Goal: Transaction & Acquisition: Register for event/course

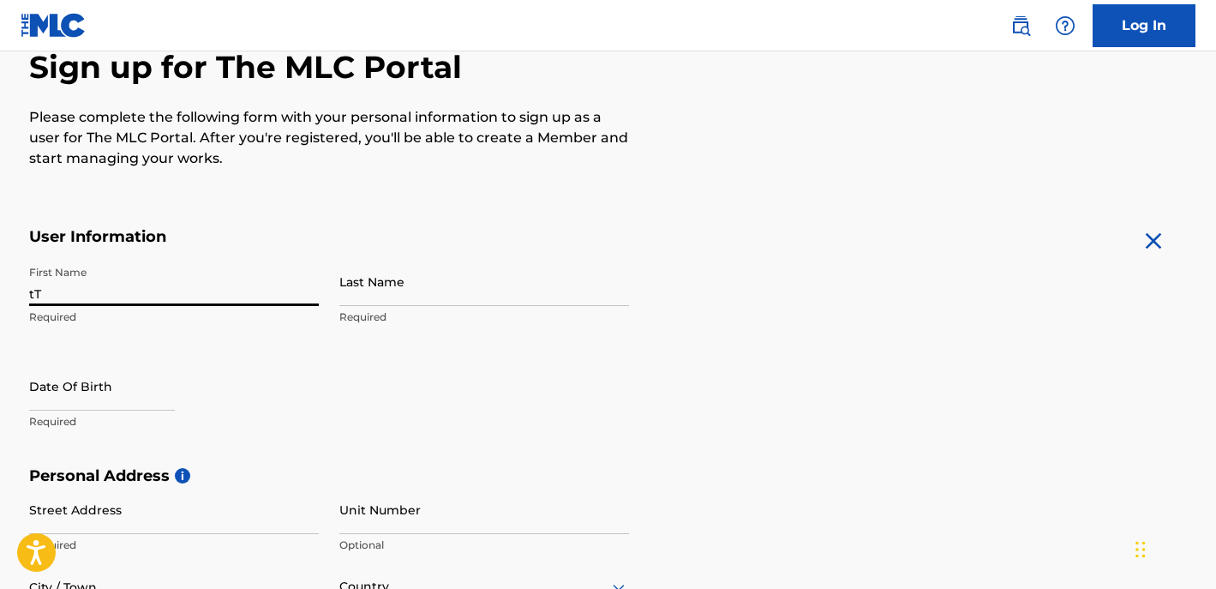
type input "t"
type input "Tyjhier"
type input "[PERSON_NAME]"
click at [661, 201] on div "The MLC uses identity verification before a user is registered to comply with K…" at bounding box center [609, 490] width 1200 height 994
click at [613, 374] on div "First Name [PERSON_NAME] Required Last Name [PERSON_NAME] Required Date Of Birt…" at bounding box center [329, 361] width 600 height 209
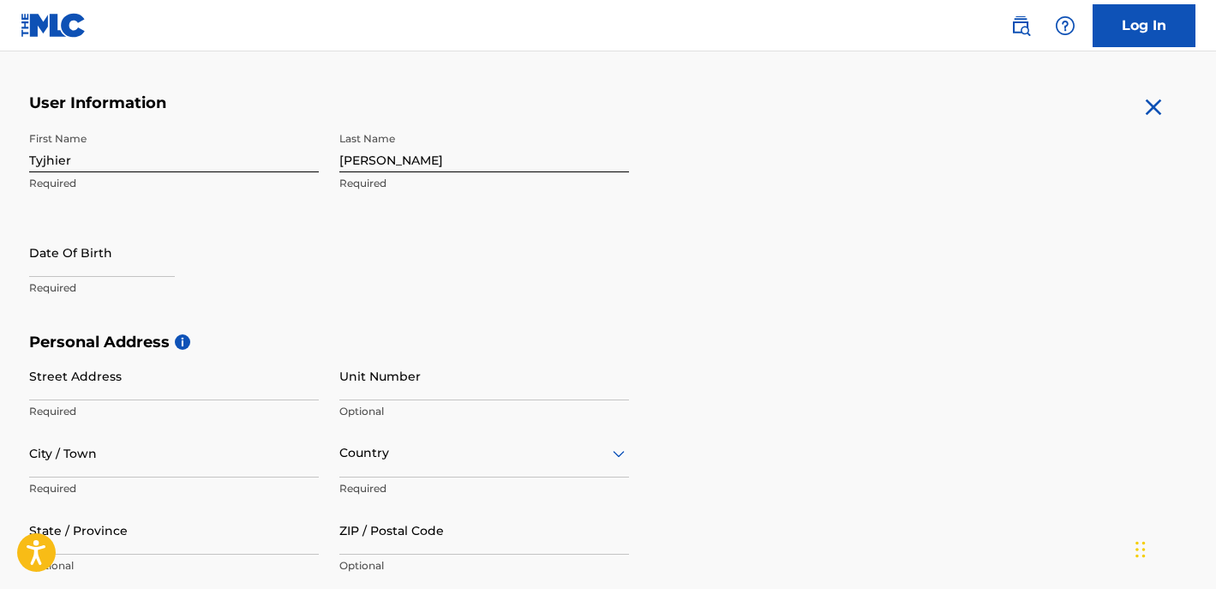
scroll to position [362, 0]
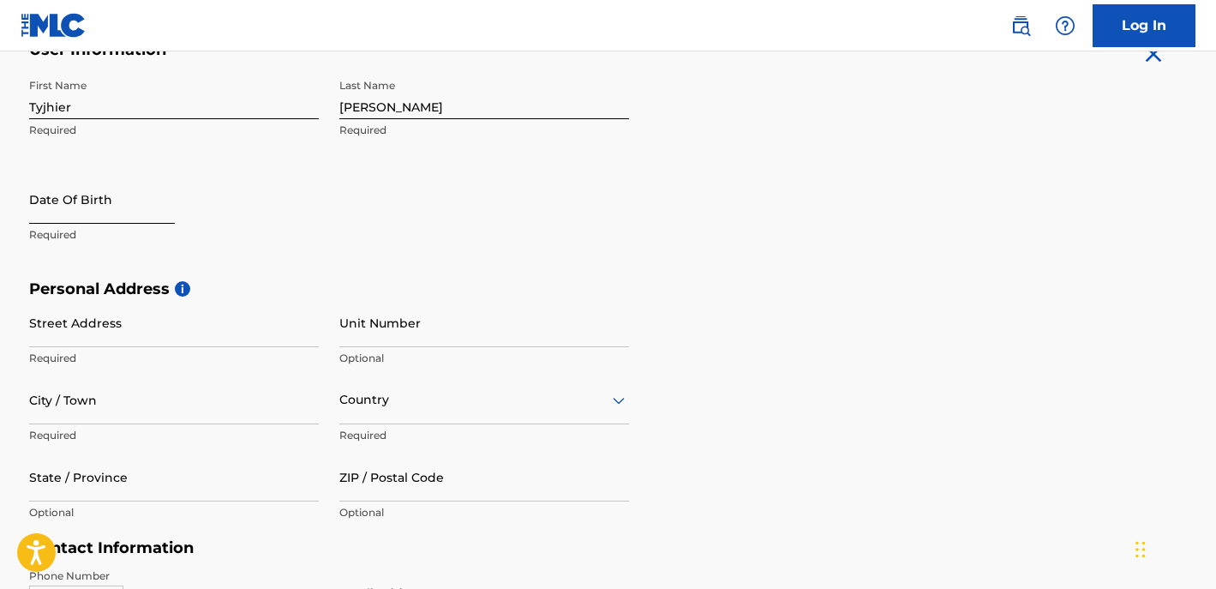
select select "8"
select select "2025"
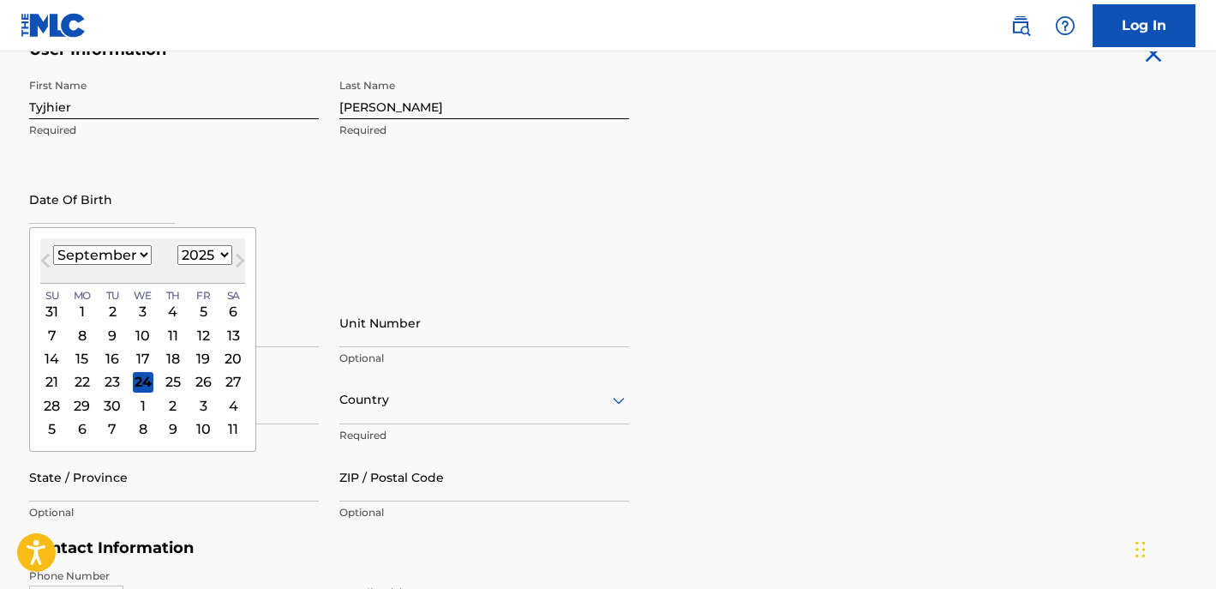
select select "11"
select select "1999"
click at [223, 338] on div "11" at bounding box center [233, 335] width 21 height 21
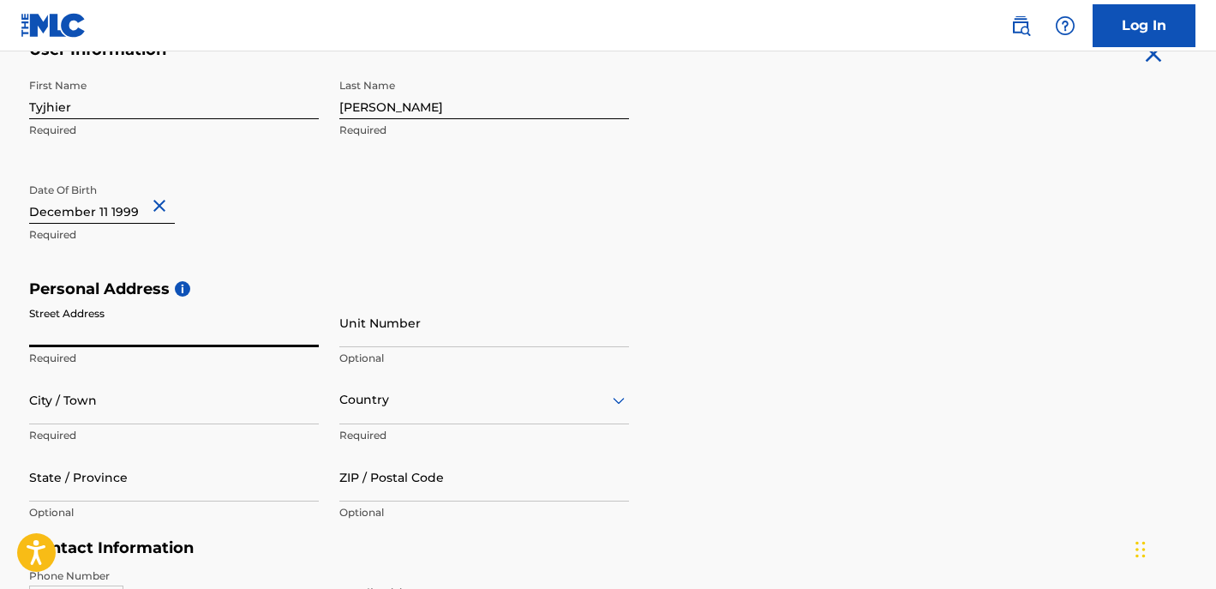
click at [148, 324] on input "Street Address" at bounding box center [174, 322] width 290 height 49
type input "[STREET_ADDRESS]"
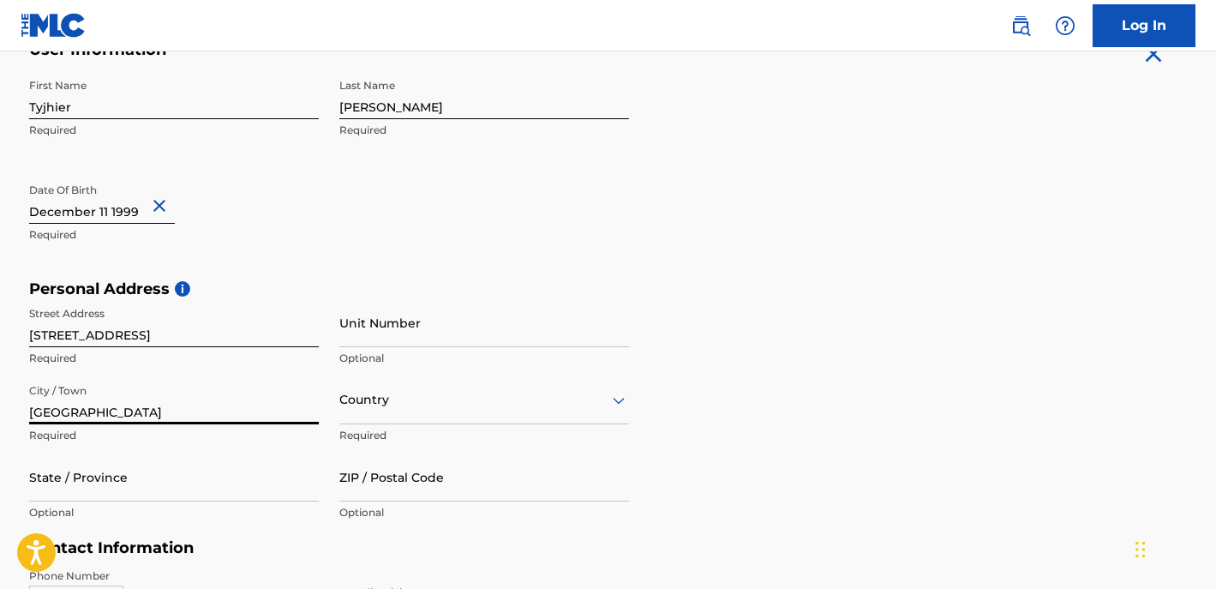
type input "[GEOGRAPHIC_DATA]"
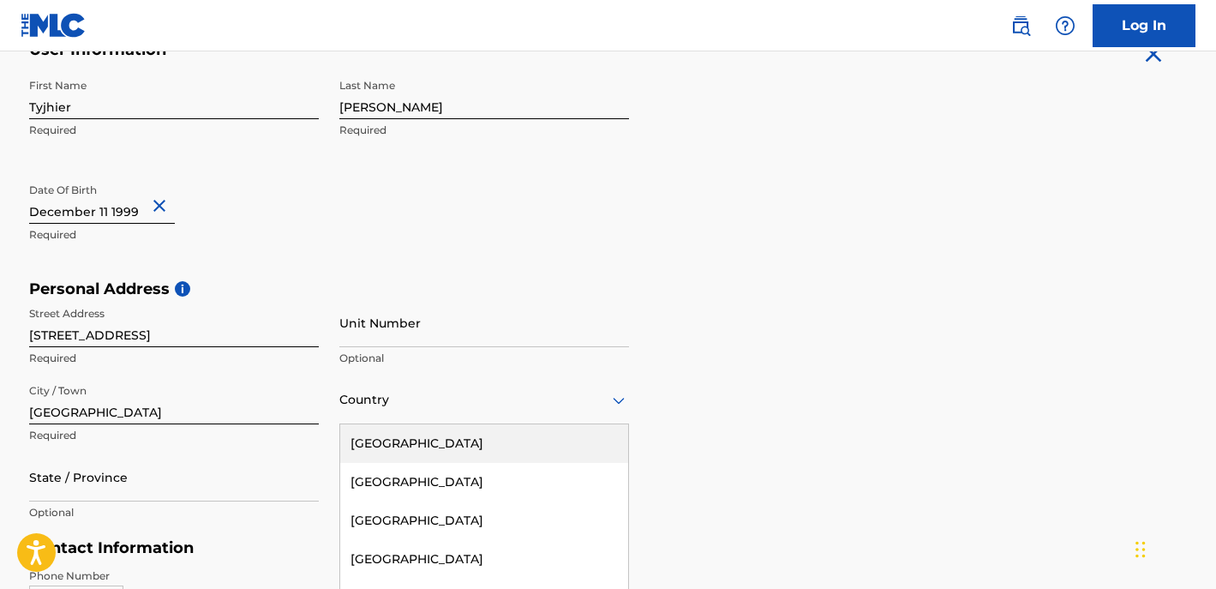
click at [360, 402] on div "[GEOGRAPHIC_DATA], 1 of 223. 223 results available. Use Up and Down to choose o…" at bounding box center [484, 399] width 290 height 49
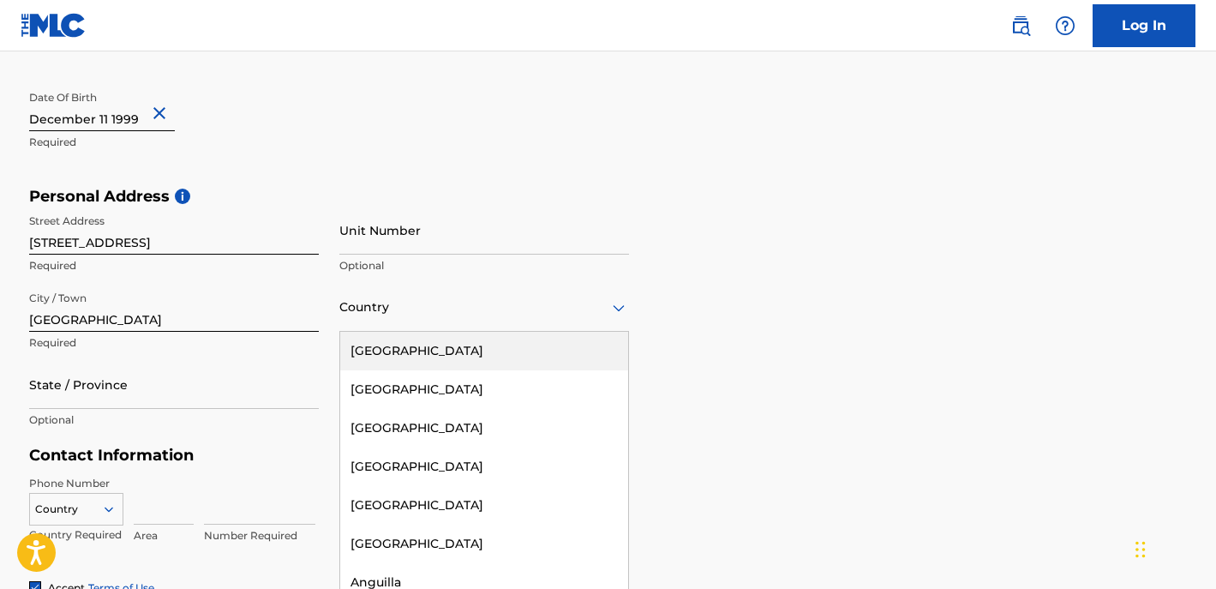
click at [399, 356] on div "[GEOGRAPHIC_DATA]" at bounding box center [484, 351] width 288 height 39
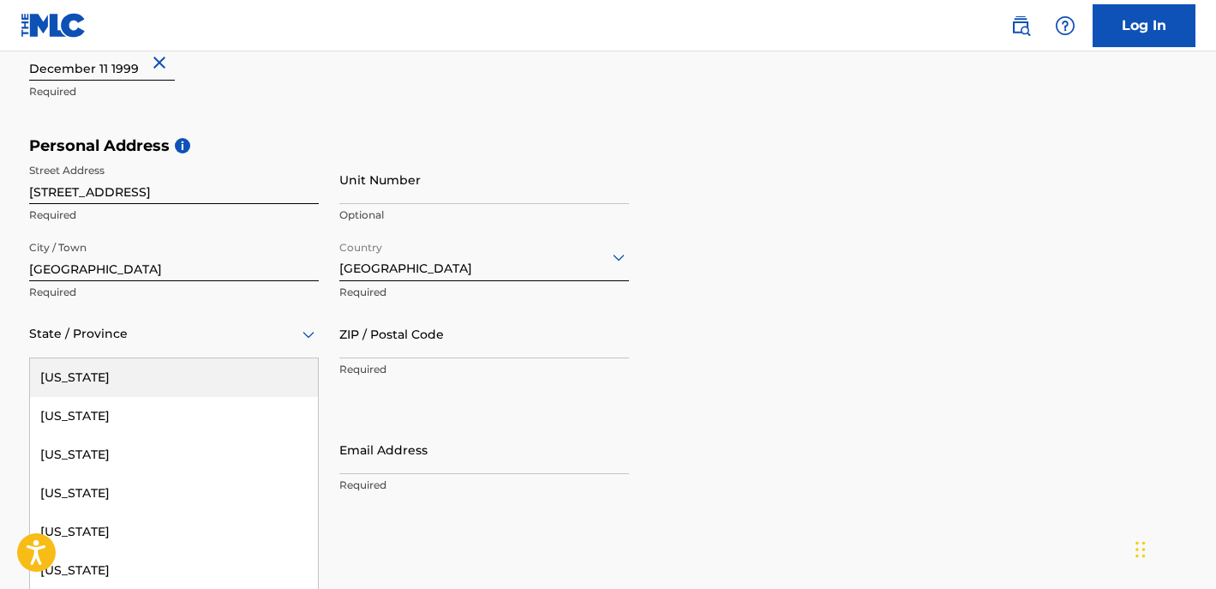
click at [197, 335] on div "[US_STATE], 1 of 57. 57 results available. Use Up and Down to choose options, p…" at bounding box center [174, 333] width 290 height 49
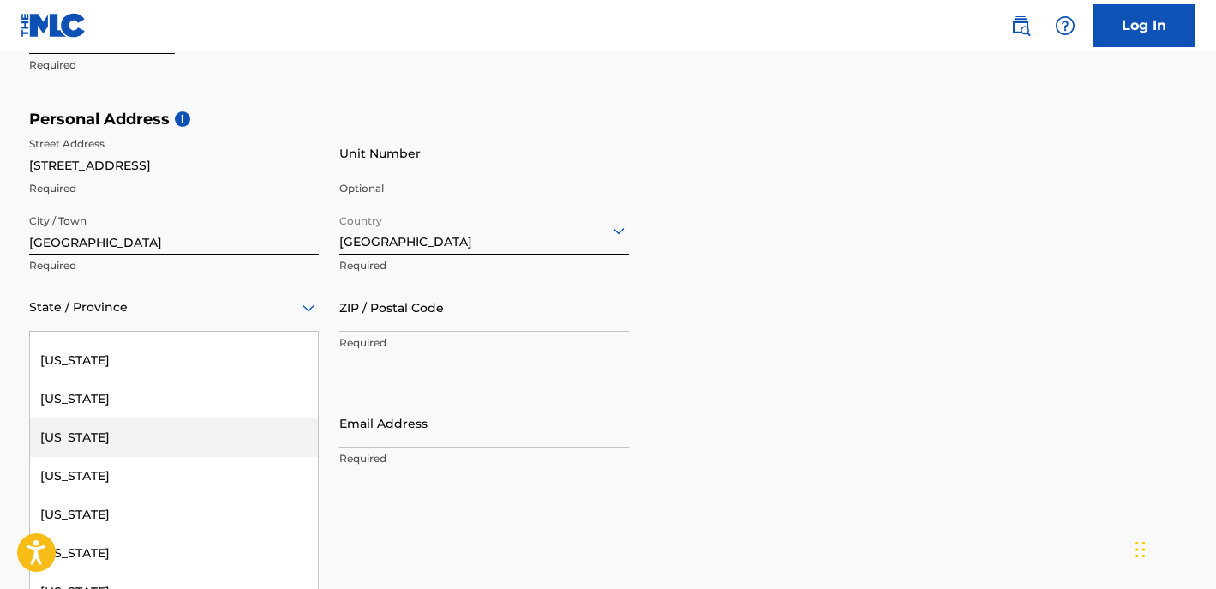
scroll to position [1154, 0]
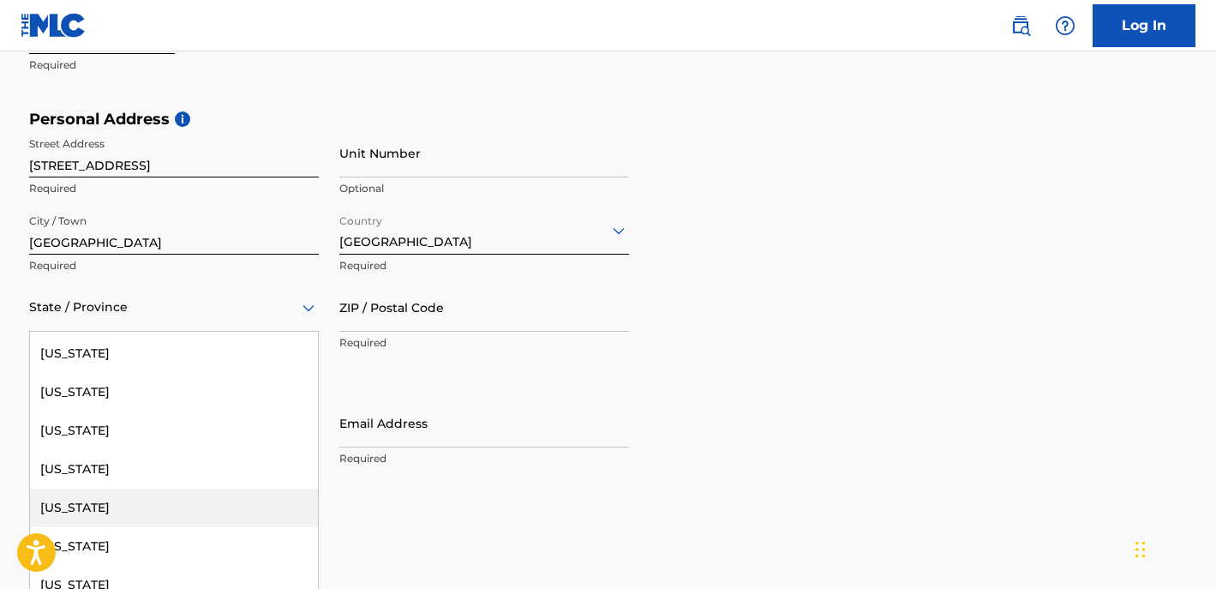
click at [148, 501] on div "[US_STATE]" at bounding box center [174, 508] width 288 height 39
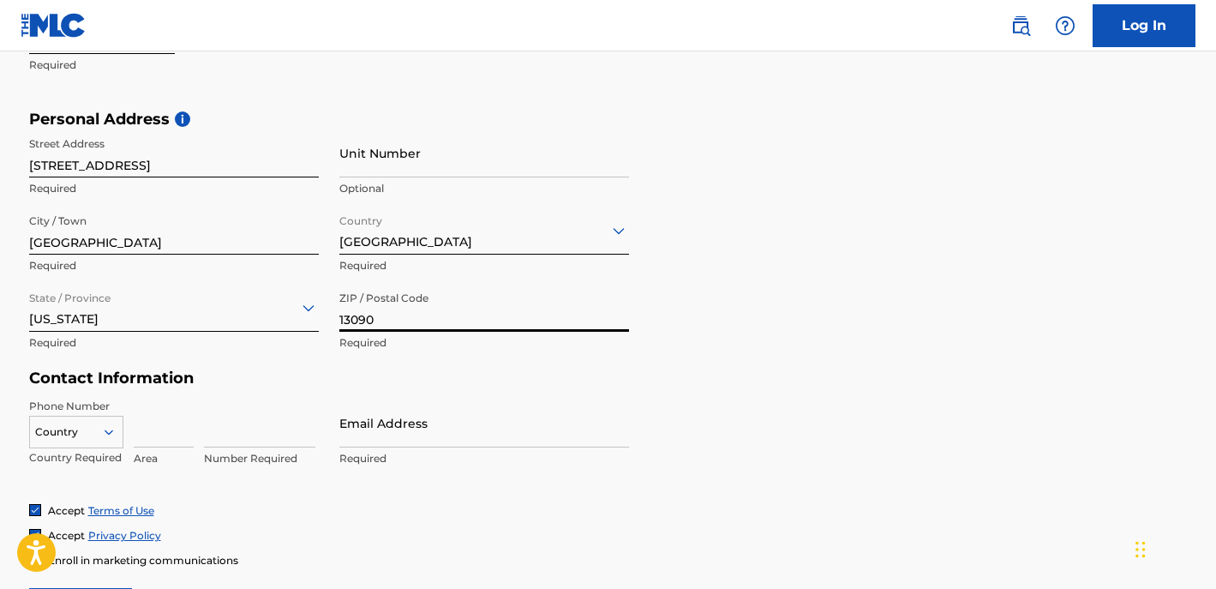
type input "13090"
click at [806, 332] on div "Personal Address i Street Address [STREET_ADDRESS] Required Unit Number Optiona…" at bounding box center [608, 240] width 1159 height 260
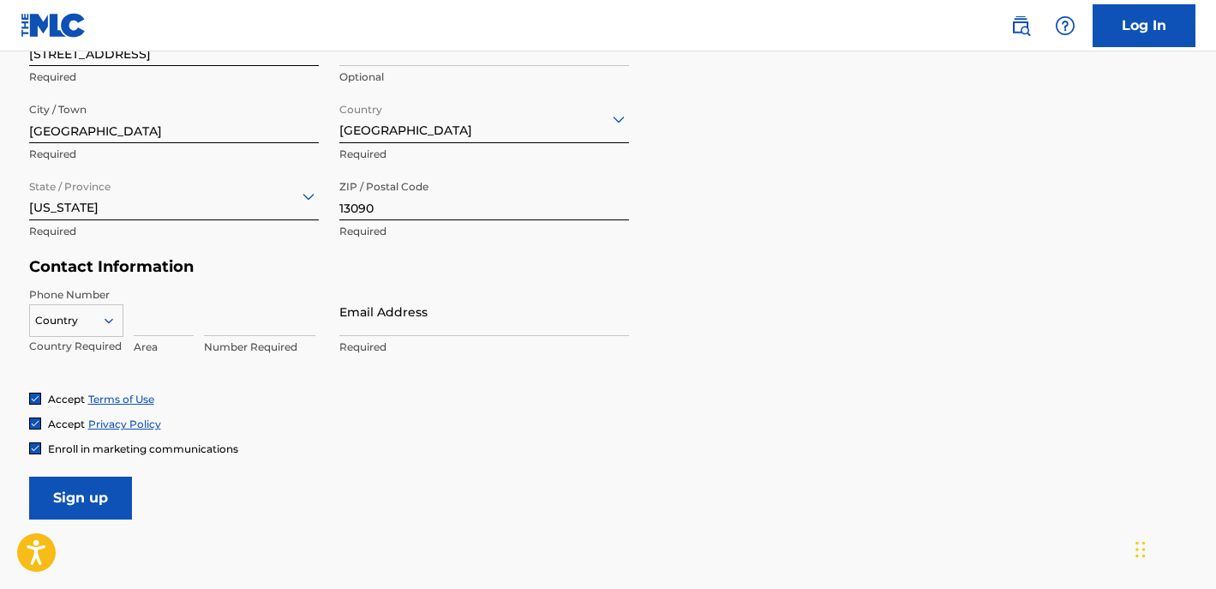
scroll to position [650, 0]
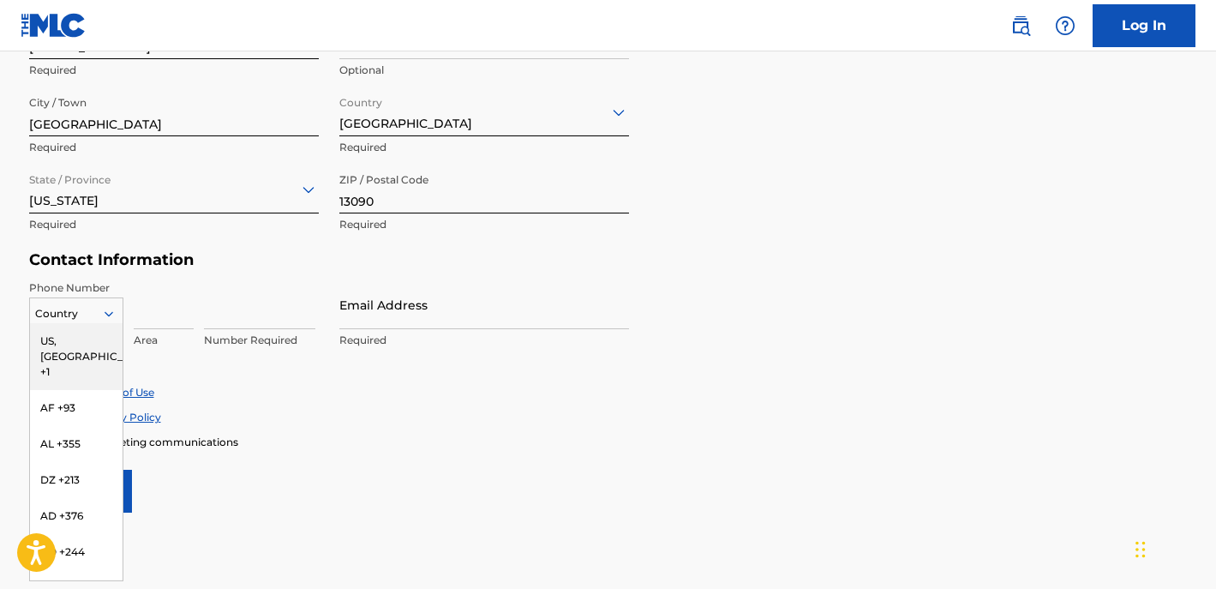
click at [97, 320] on div at bounding box center [76, 313] width 93 height 19
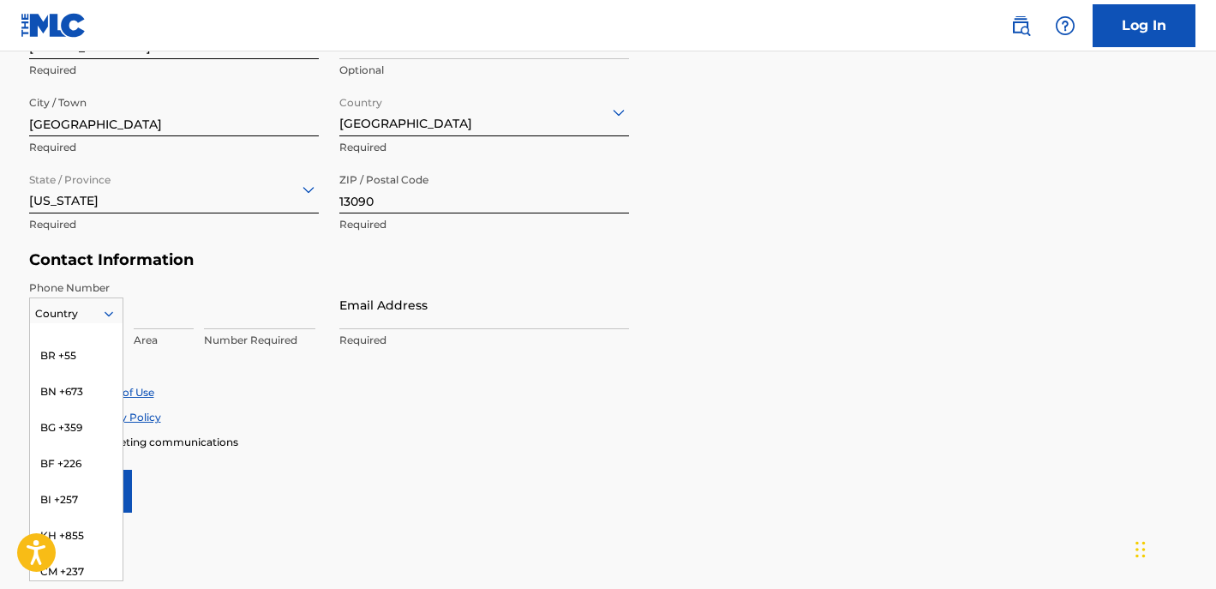
scroll to position [0, 0]
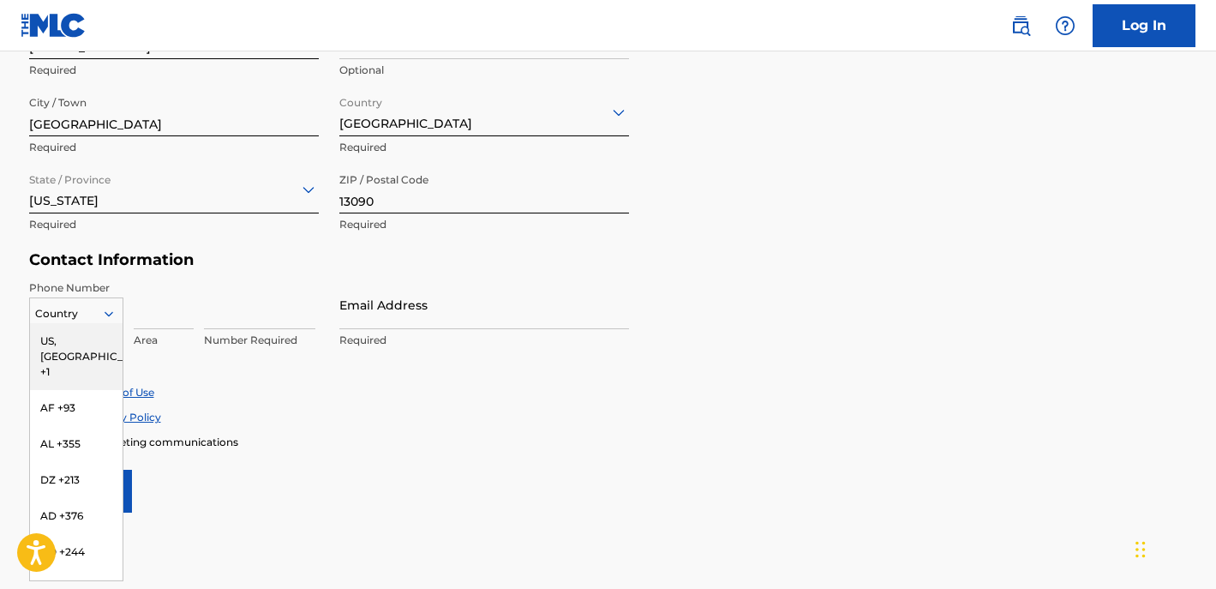
click at [81, 340] on div "US, [GEOGRAPHIC_DATA] +1" at bounding box center [76, 356] width 93 height 67
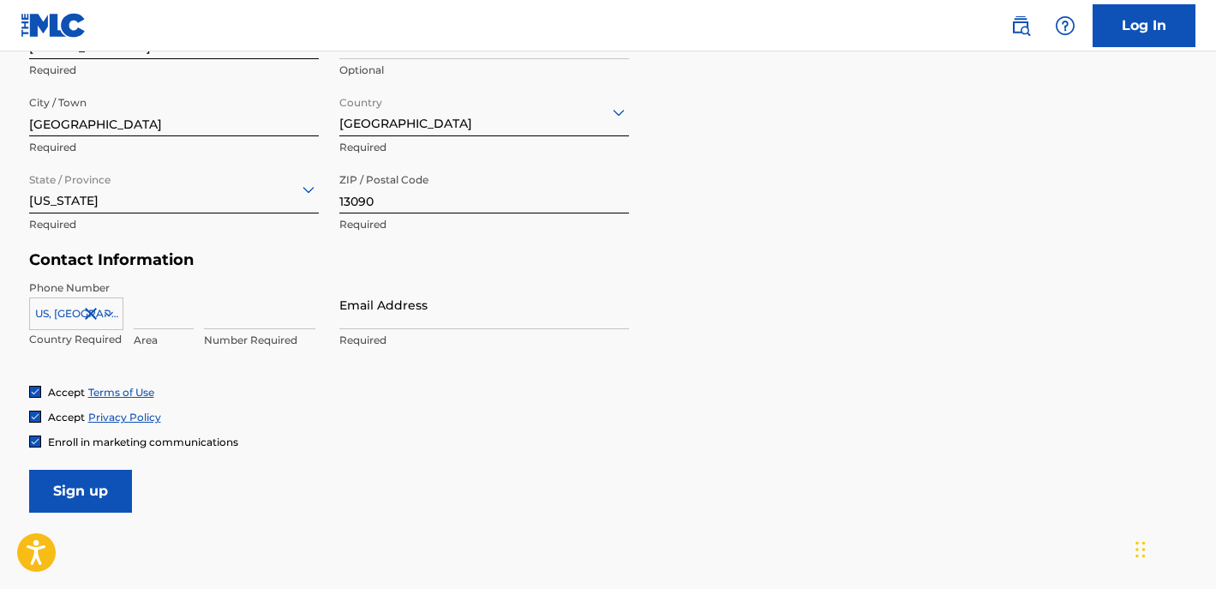
click at [150, 336] on p "Area" at bounding box center [164, 340] width 60 height 15
click at [165, 311] on input at bounding box center [164, 304] width 60 height 49
click at [175, 315] on input "3152546258" at bounding box center [164, 304] width 60 height 49
drag, startPoint x: 193, startPoint y: 314, endPoint x: 154, endPoint y: 315, distance: 38.6
click at [154, 315] on input "3152546258" at bounding box center [164, 304] width 60 height 49
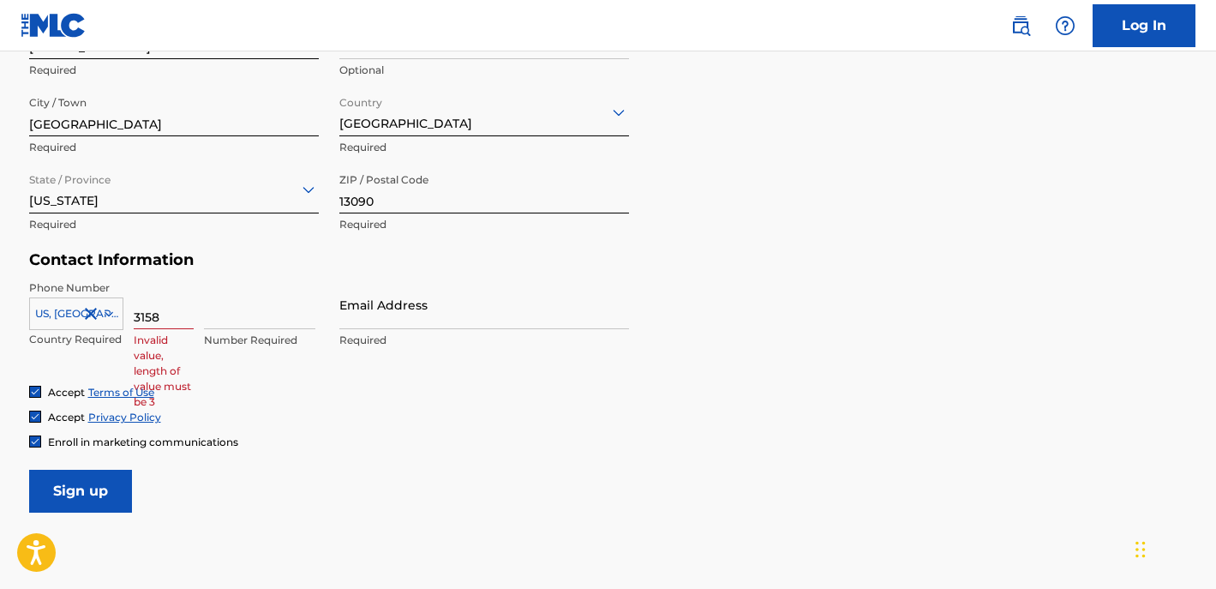
click at [169, 313] on input "3158" at bounding box center [164, 304] width 60 height 49
type input "315"
type input "2546258"
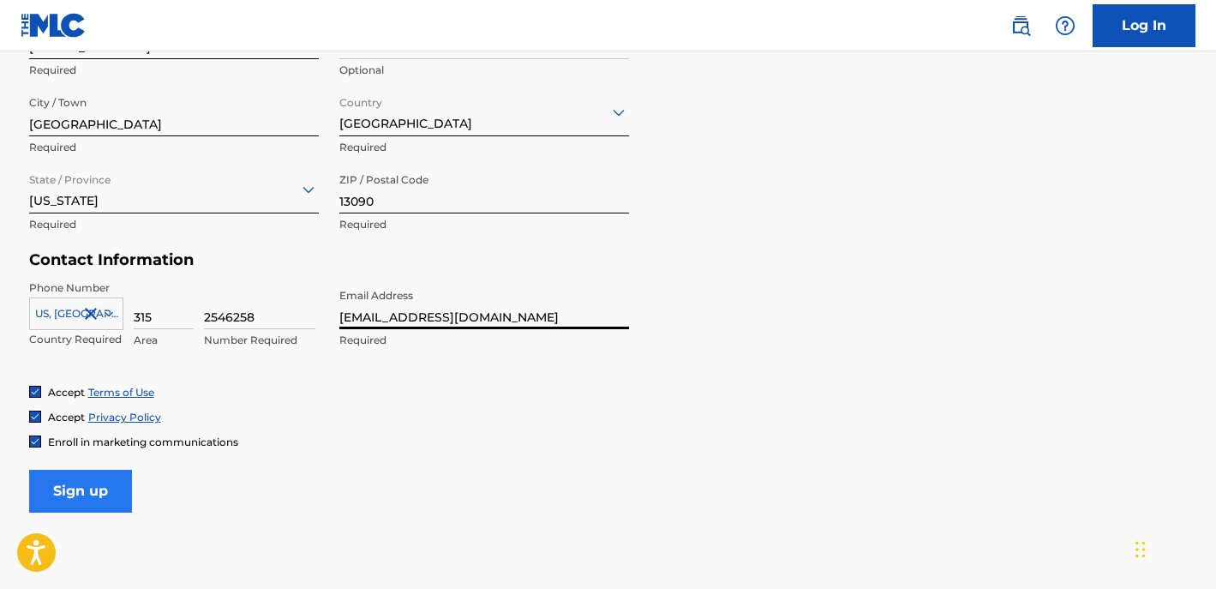
type input "[EMAIL_ADDRESS][DOMAIN_NAME]"
click at [111, 487] on input "Sign up" at bounding box center [80, 491] width 103 height 43
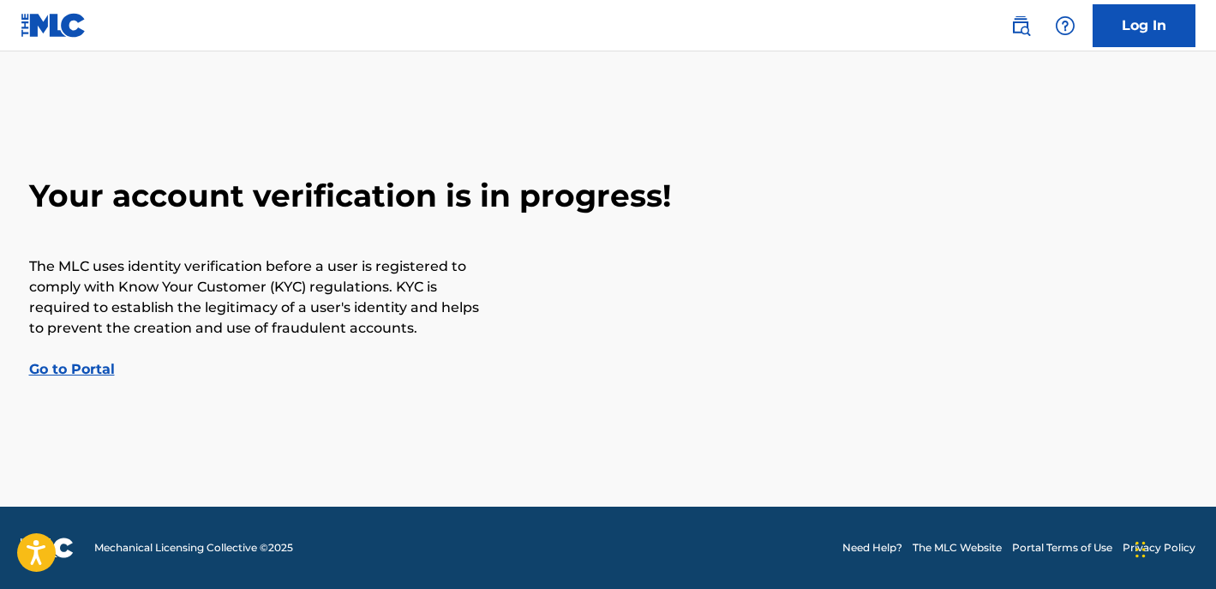
click at [94, 367] on link "Go to Portal" at bounding box center [72, 369] width 86 height 16
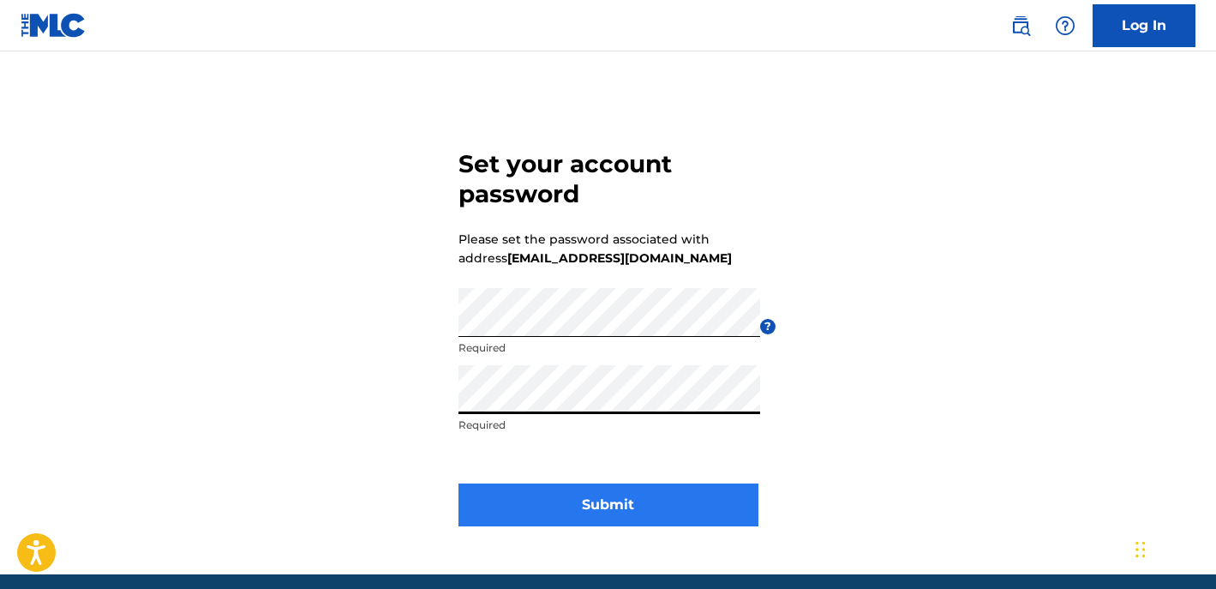
click at [549, 508] on button "Submit" at bounding box center [609, 504] width 300 height 43
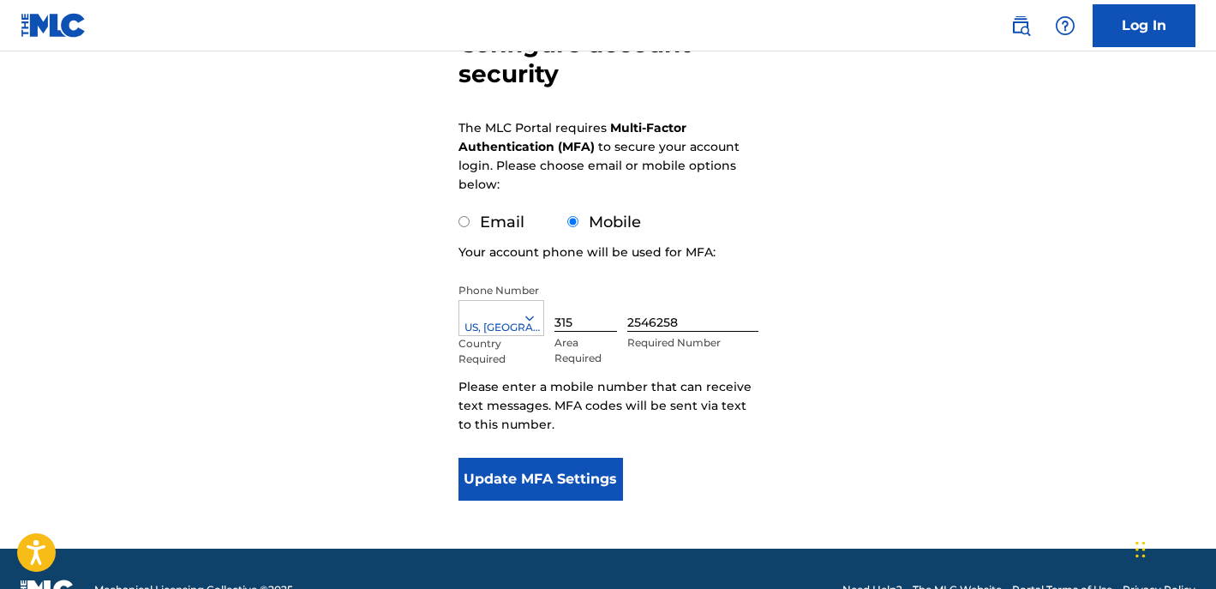
scroll to position [193, 0]
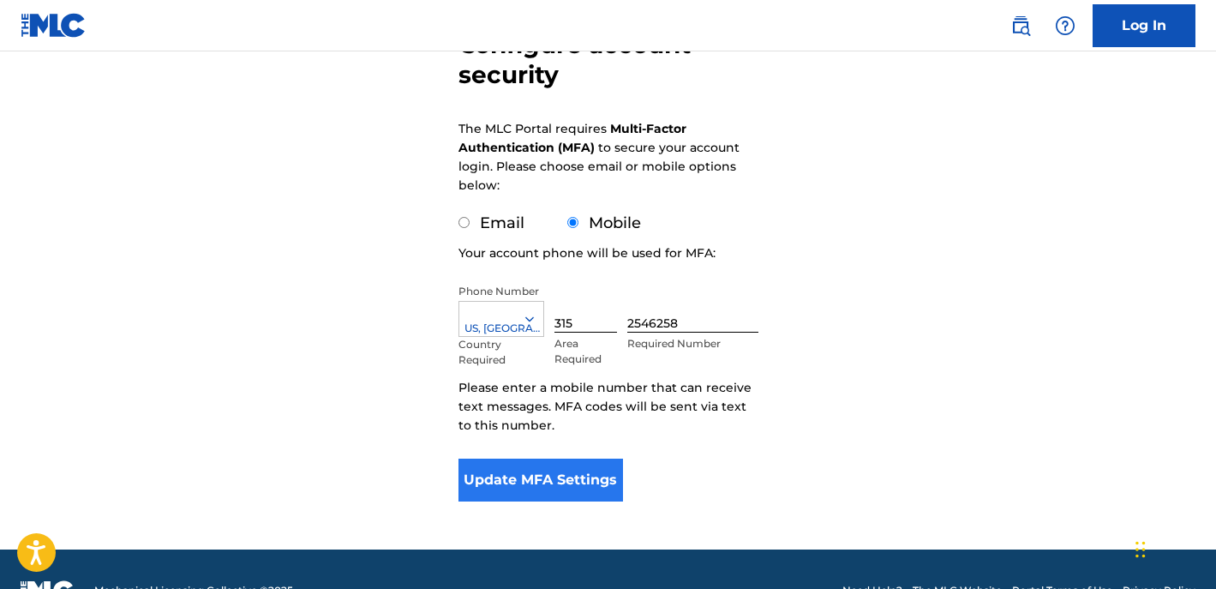
click at [603, 466] on button "Update MFA Settings" at bounding box center [541, 480] width 165 height 43
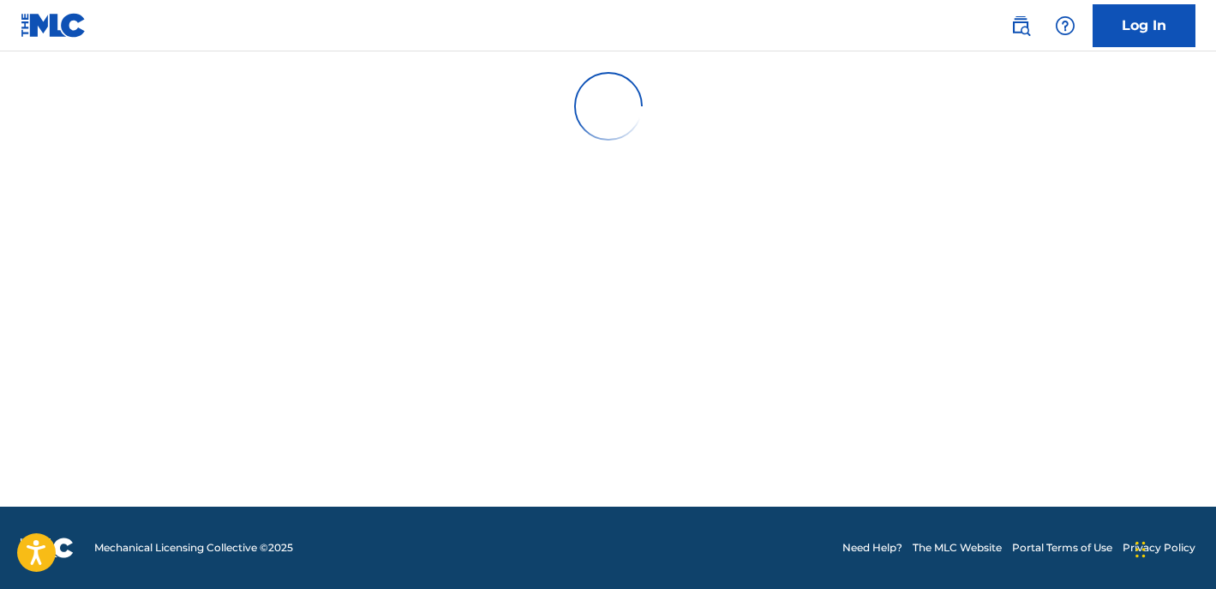
scroll to position [0, 0]
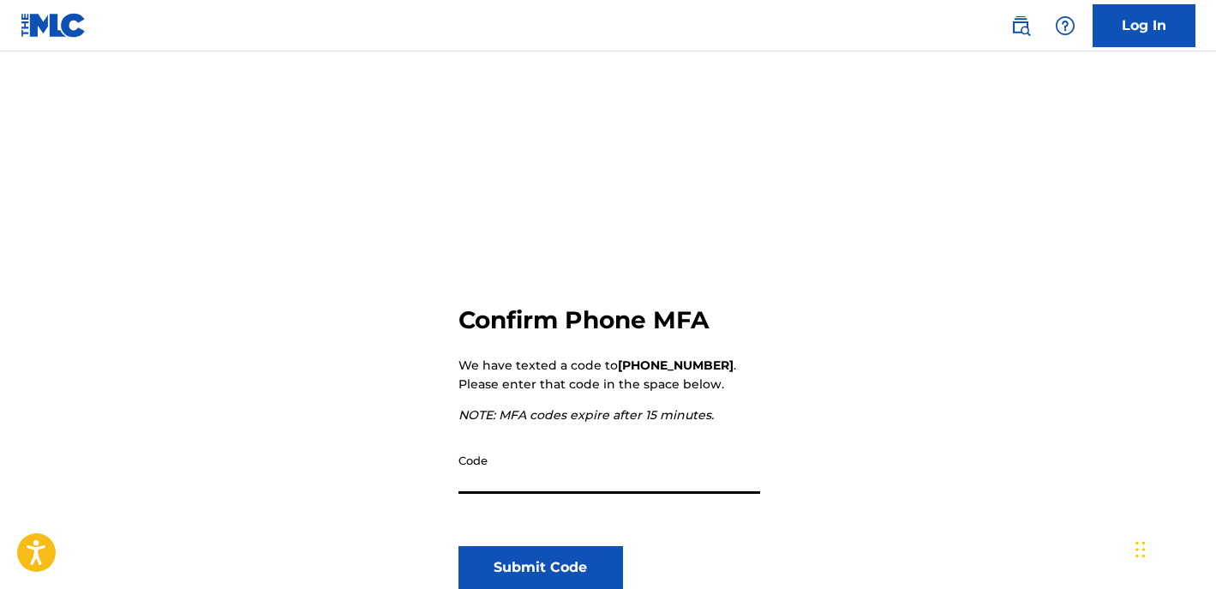
click at [616, 467] on input "Code" at bounding box center [610, 469] width 302 height 49
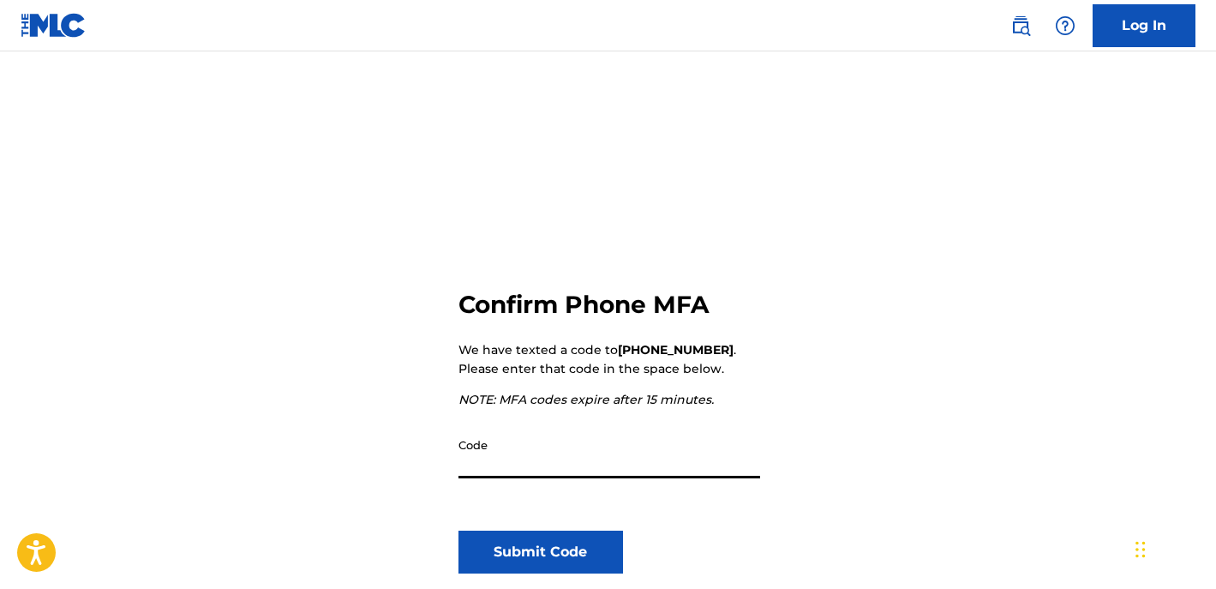
scroll to position [18, 0]
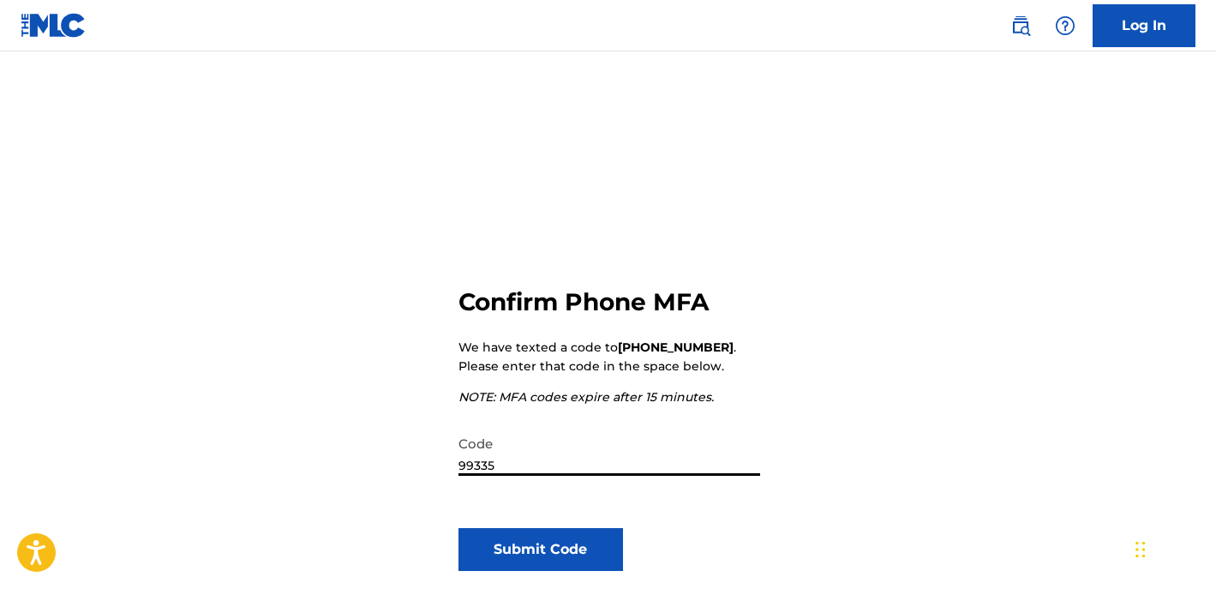
type input "993356"
click at [554, 552] on button "Submit Code" at bounding box center [541, 549] width 165 height 43
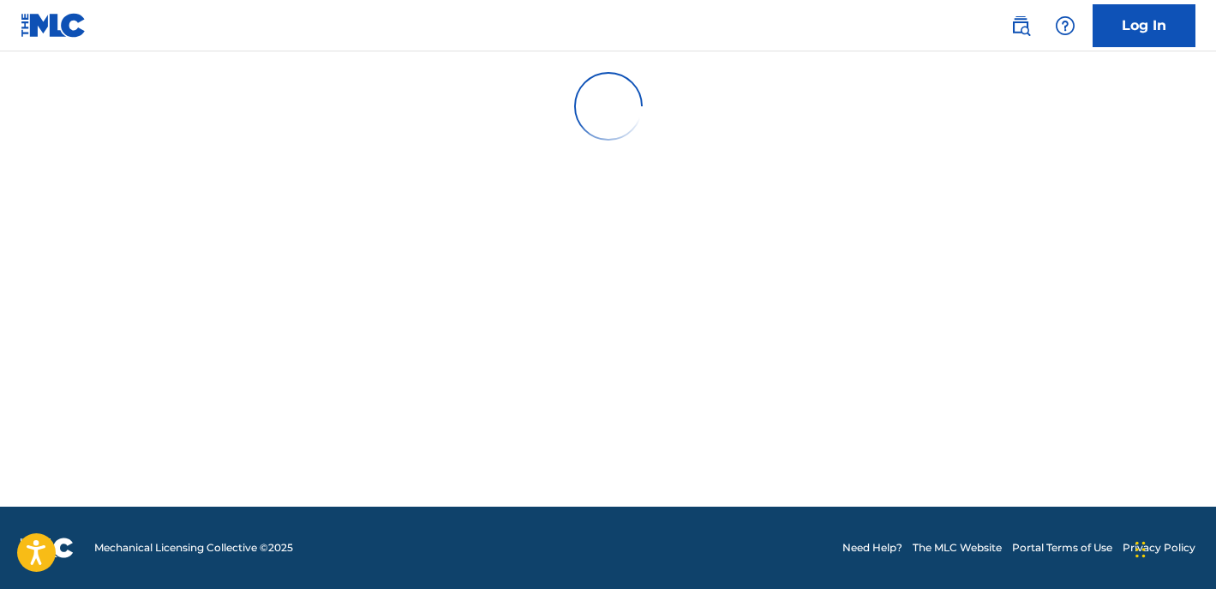
scroll to position [0, 0]
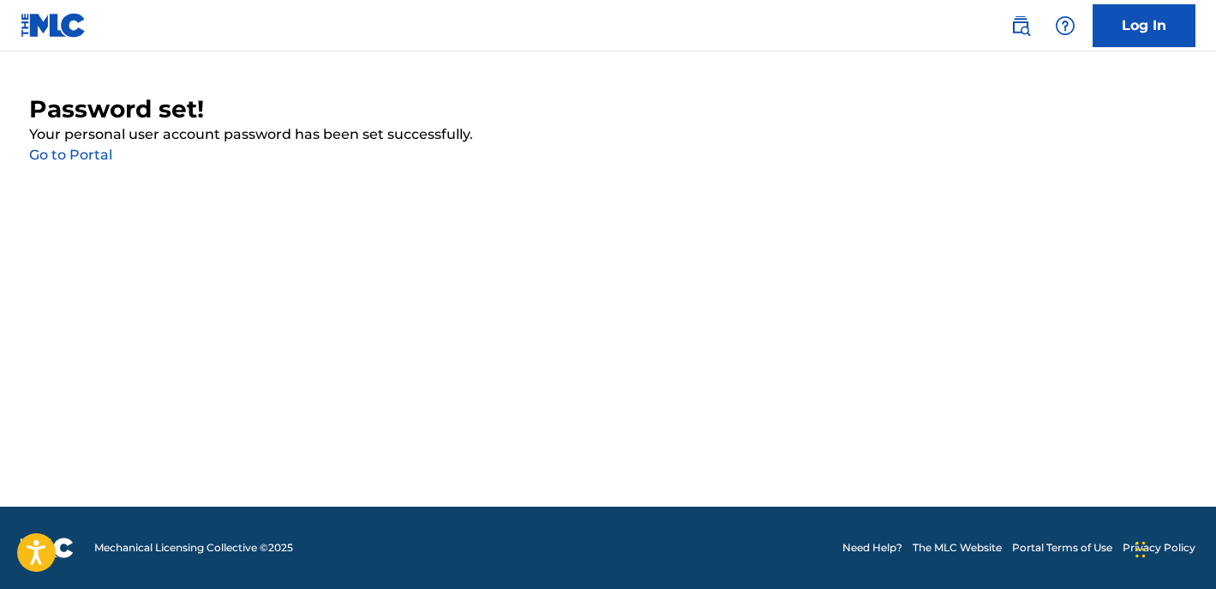
click at [101, 152] on link "Go to Portal" at bounding box center [70, 155] width 83 height 16
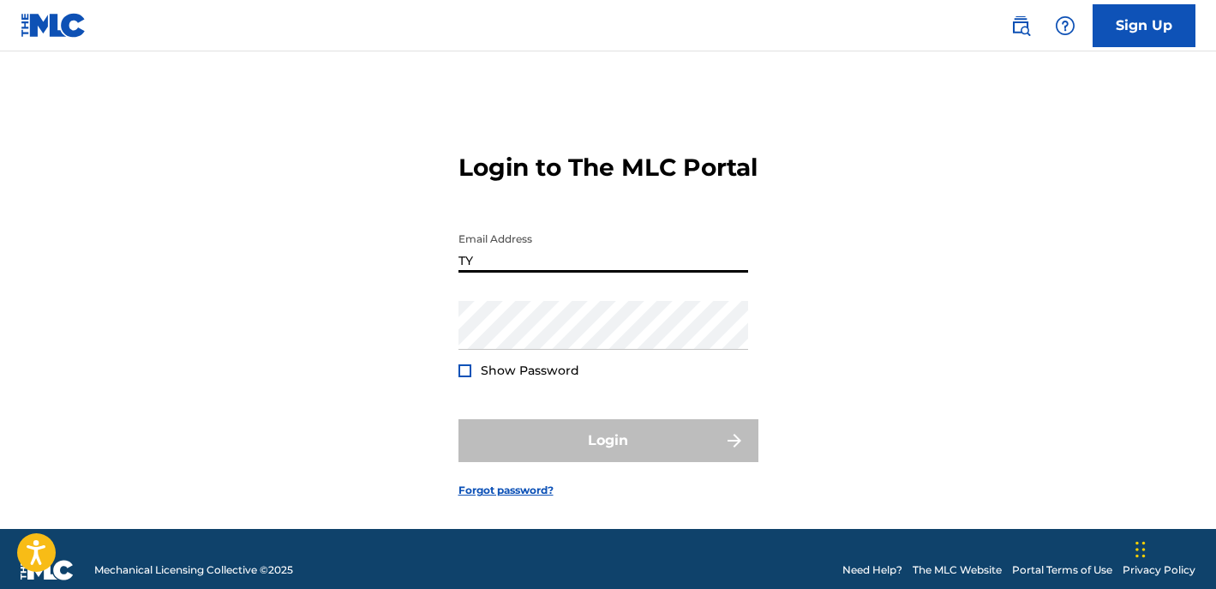
type input "T"
type input "Tyjhiermusic@gmail.com"
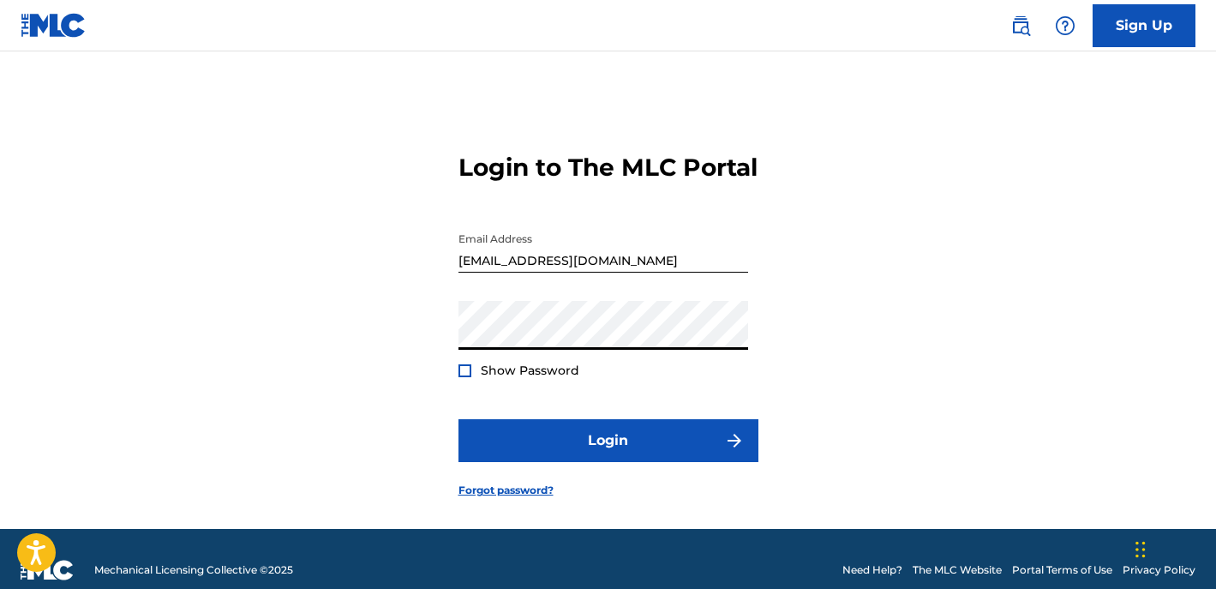
click at [608, 462] on button "Login" at bounding box center [609, 440] width 300 height 43
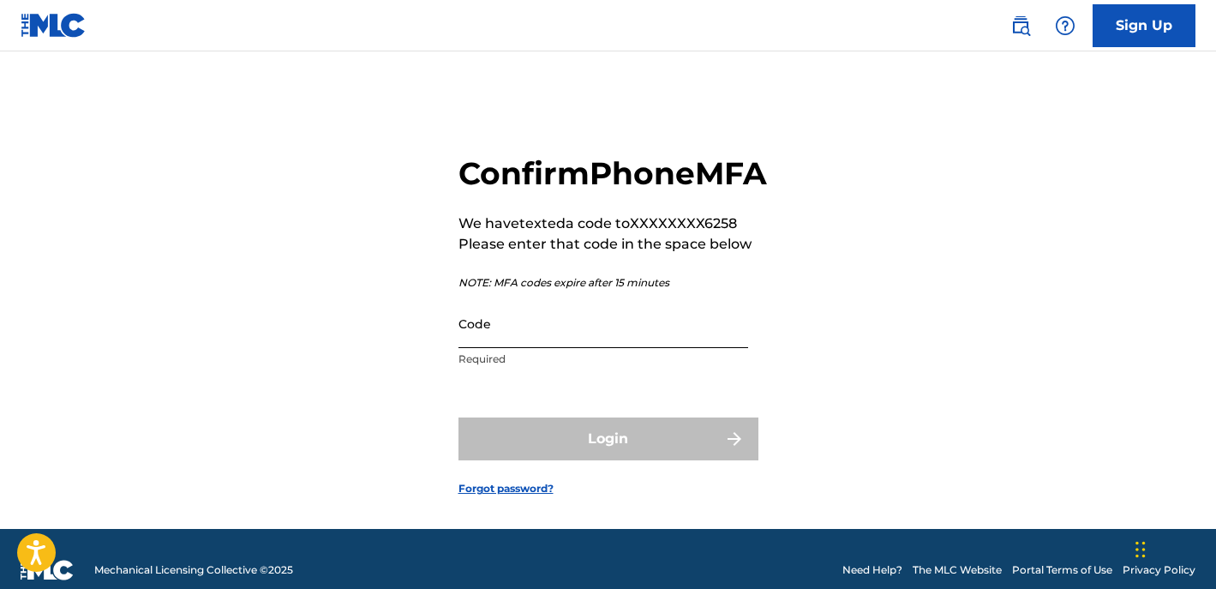
click at [509, 348] on input "Code" at bounding box center [604, 323] width 290 height 49
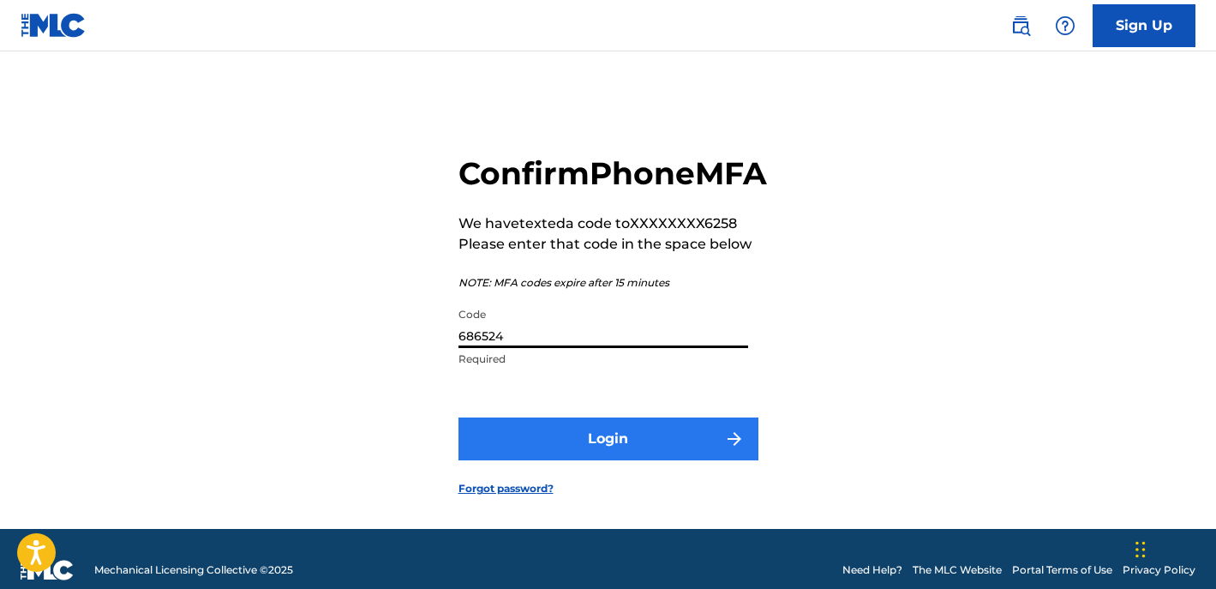
type input "686524"
click at [537, 460] on button "Login" at bounding box center [609, 438] width 300 height 43
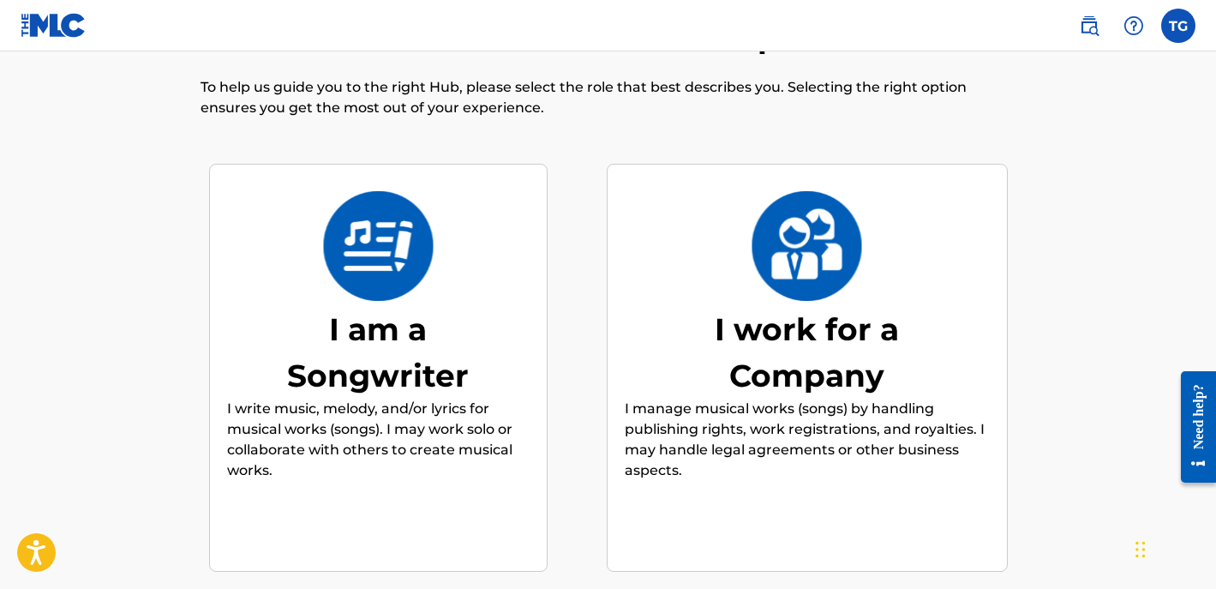
click at [399, 324] on div "I am a Songwriter" at bounding box center [377, 352] width 257 height 93
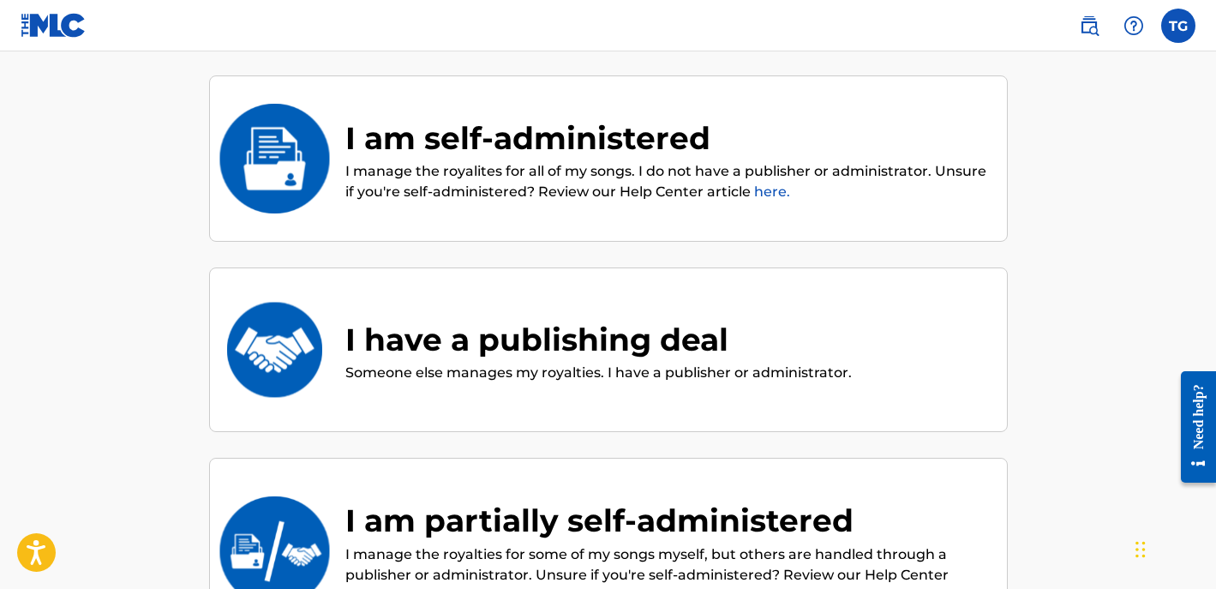
scroll to position [168, 0]
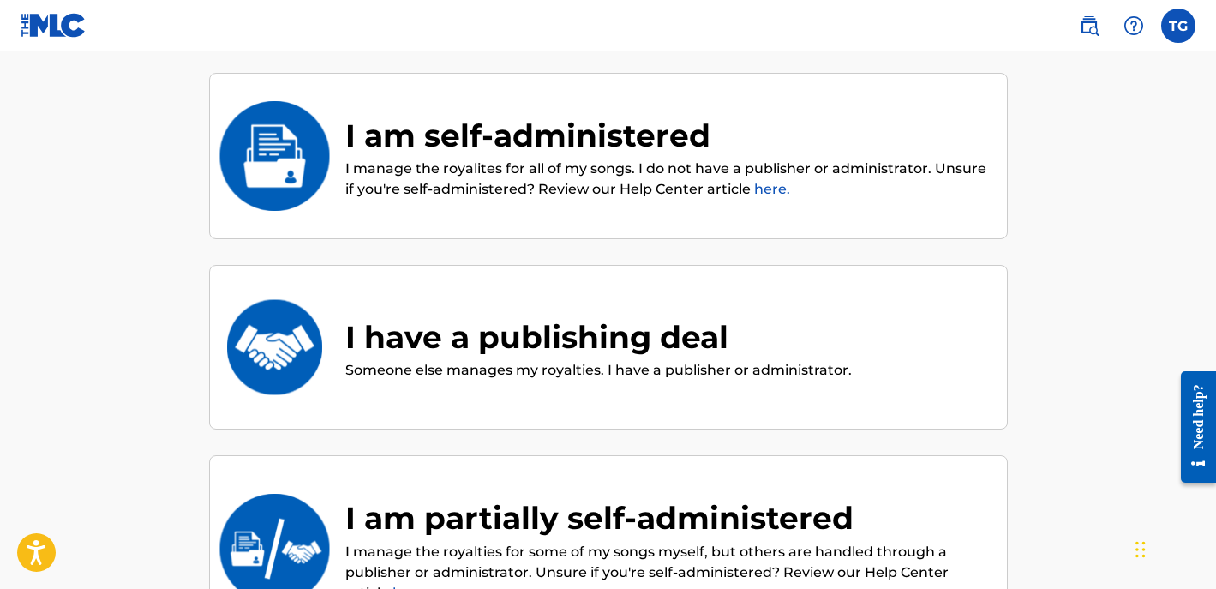
click at [638, 184] on p "I manage the royalites for all of my songs. I do not have a publisher or admini…" at bounding box center [667, 179] width 644 height 41
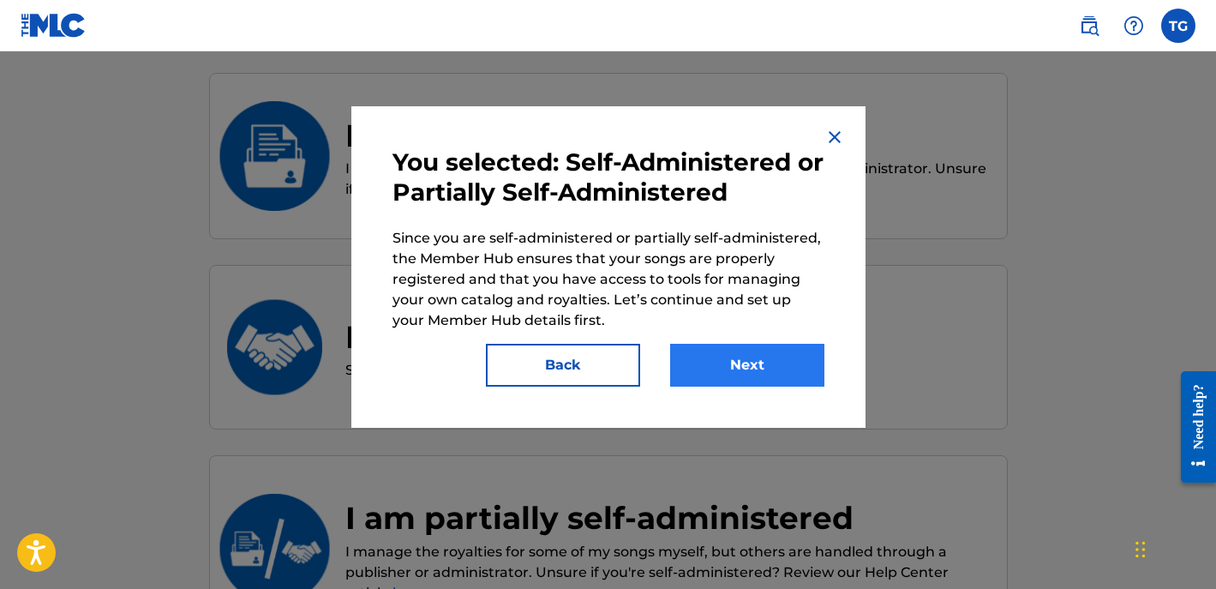
click at [800, 371] on button "Next" at bounding box center [747, 365] width 154 height 43
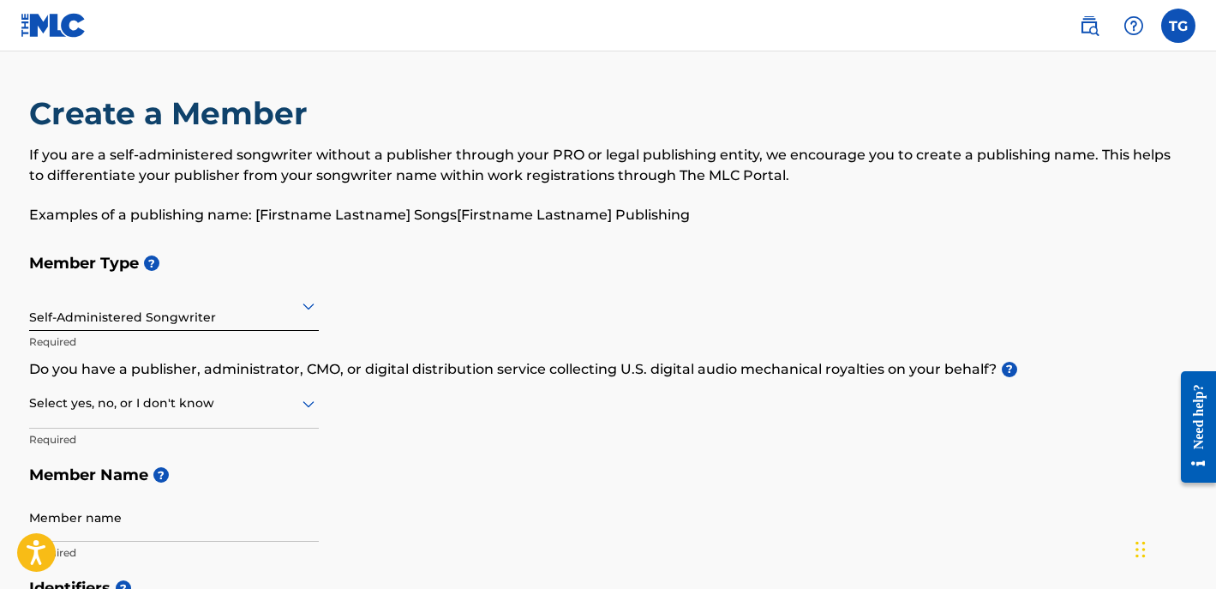
click at [200, 314] on div at bounding box center [174, 305] width 290 height 21
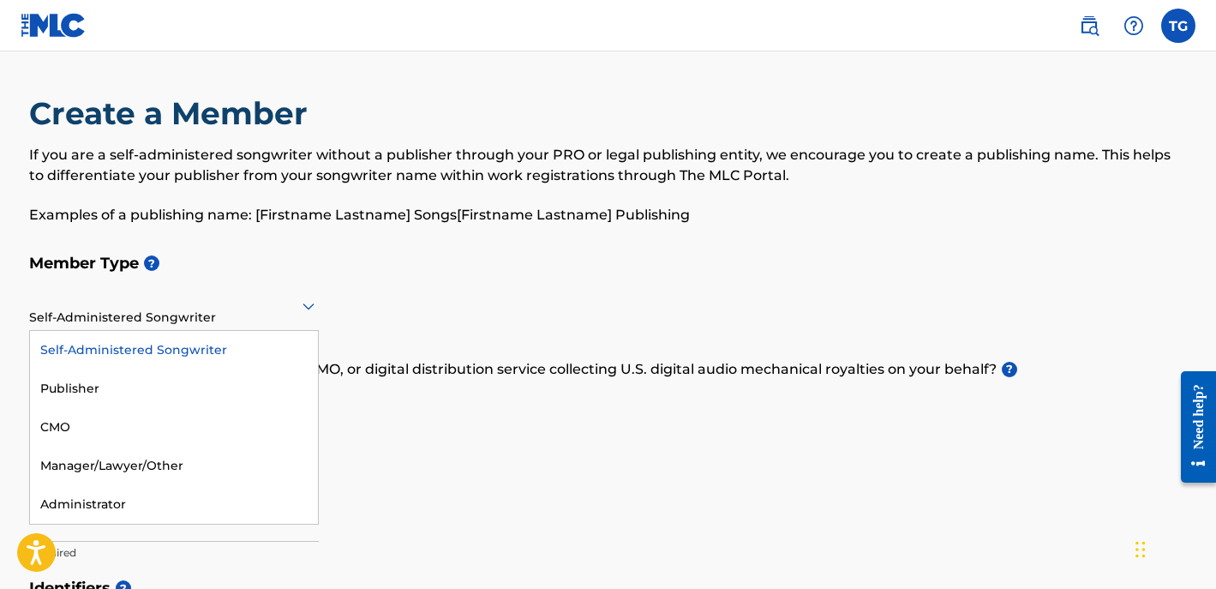
click at [141, 349] on div "Self-Administered Songwriter" at bounding box center [174, 350] width 288 height 39
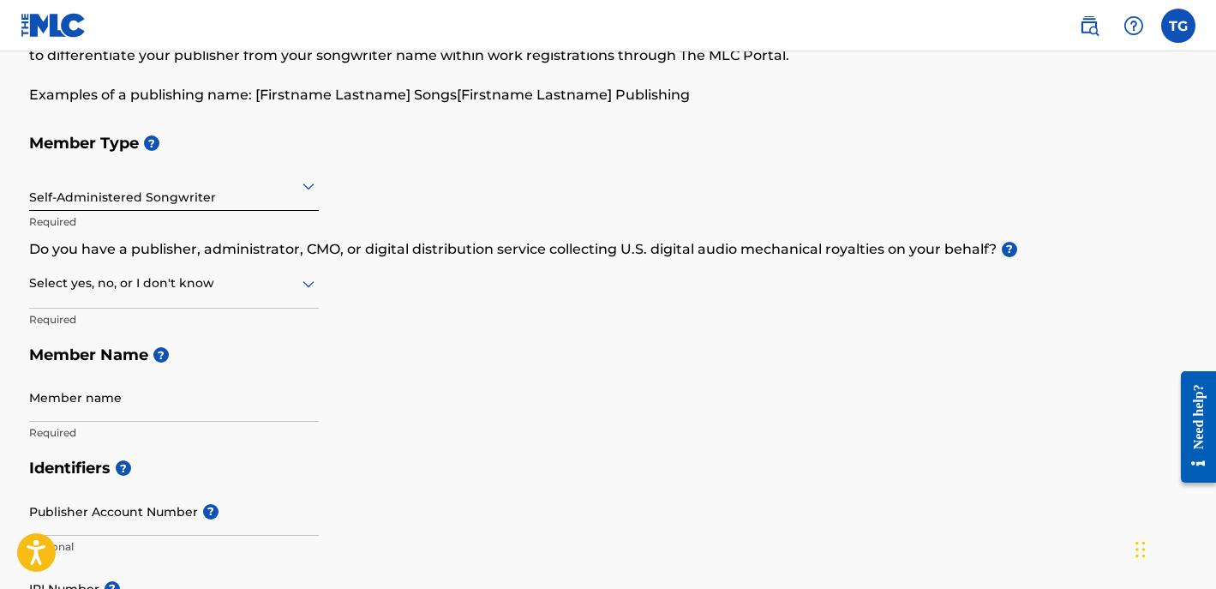
scroll to position [121, 0]
click at [287, 280] on div at bounding box center [174, 282] width 290 height 21
click at [186, 365] on div "No" at bounding box center [174, 365] width 288 height 39
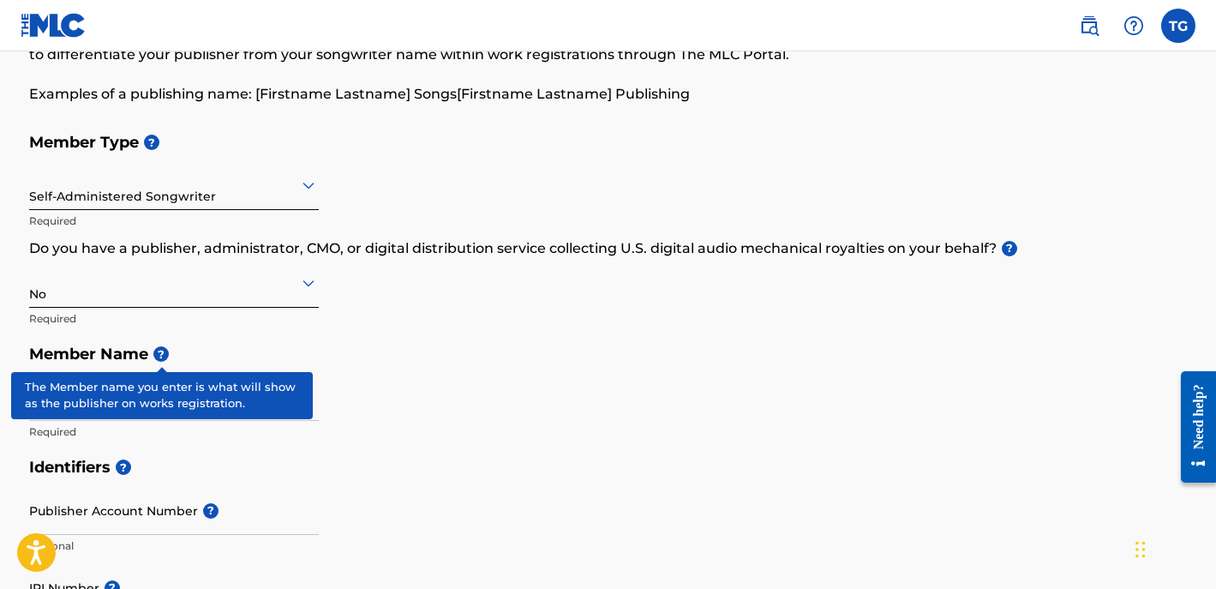
click at [159, 352] on span "?" at bounding box center [160, 353] width 15 height 15
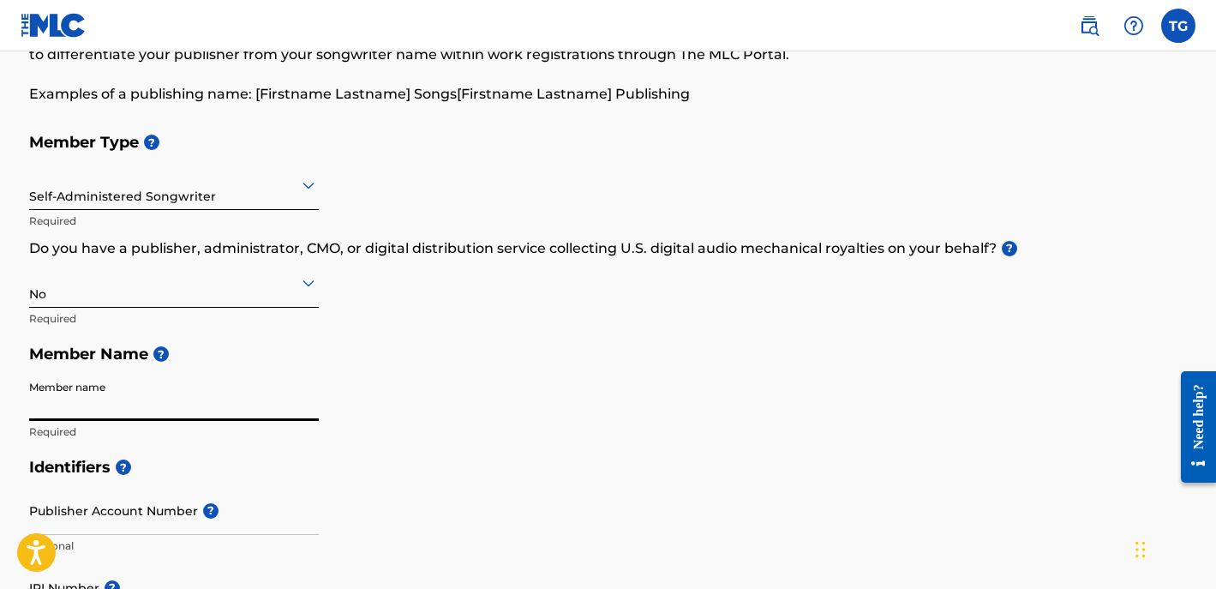
click at [122, 398] on input "Member name" at bounding box center [174, 396] width 290 height 49
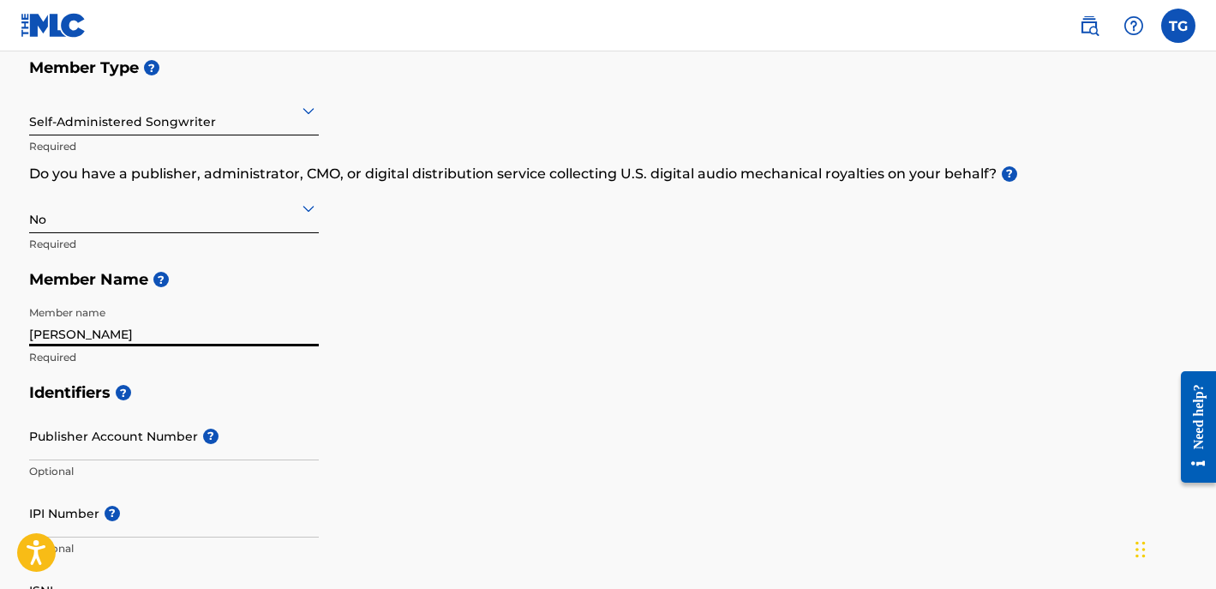
scroll to position [232, 0]
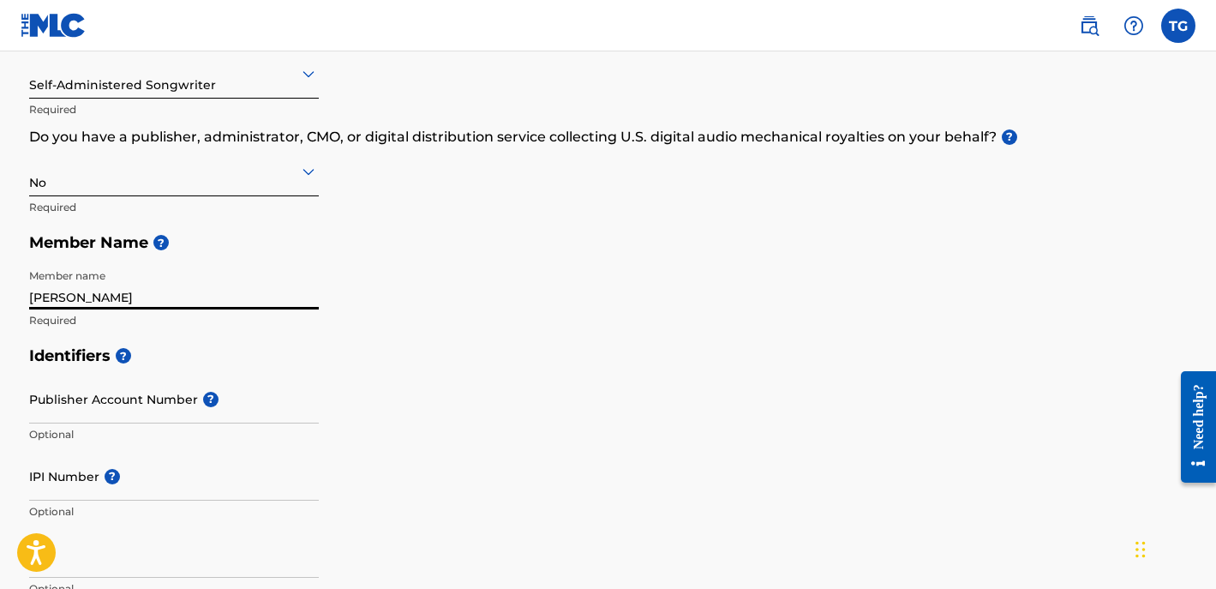
type input "Tyjhier Goodman"
click at [453, 363] on h5 "Identifiers ?" at bounding box center [608, 356] width 1159 height 37
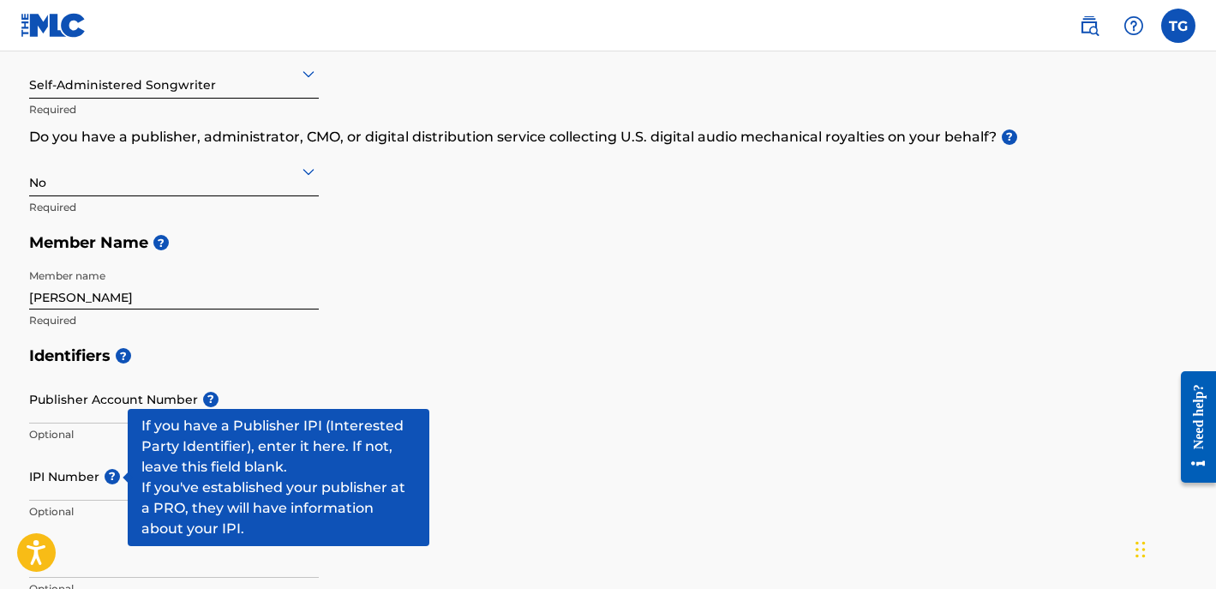
click at [109, 477] on span "?" at bounding box center [112, 476] width 15 height 15
click at [109, 477] on input "IPI Number ?" at bounding box center [174, 476] width 290 height 49
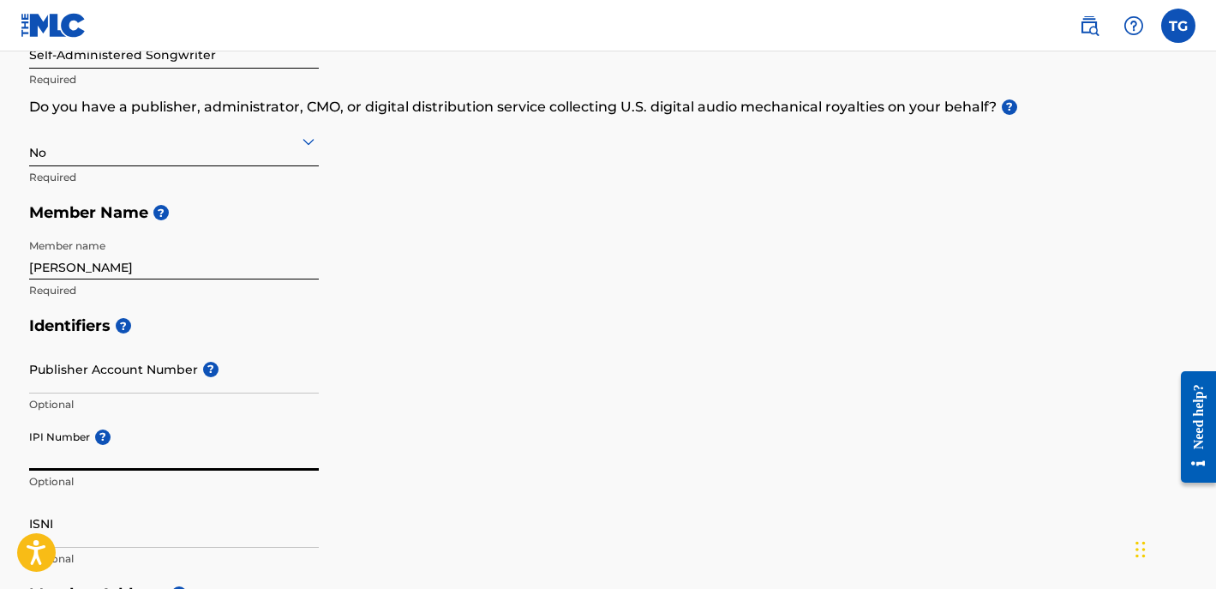
scroll to position [297, 0]
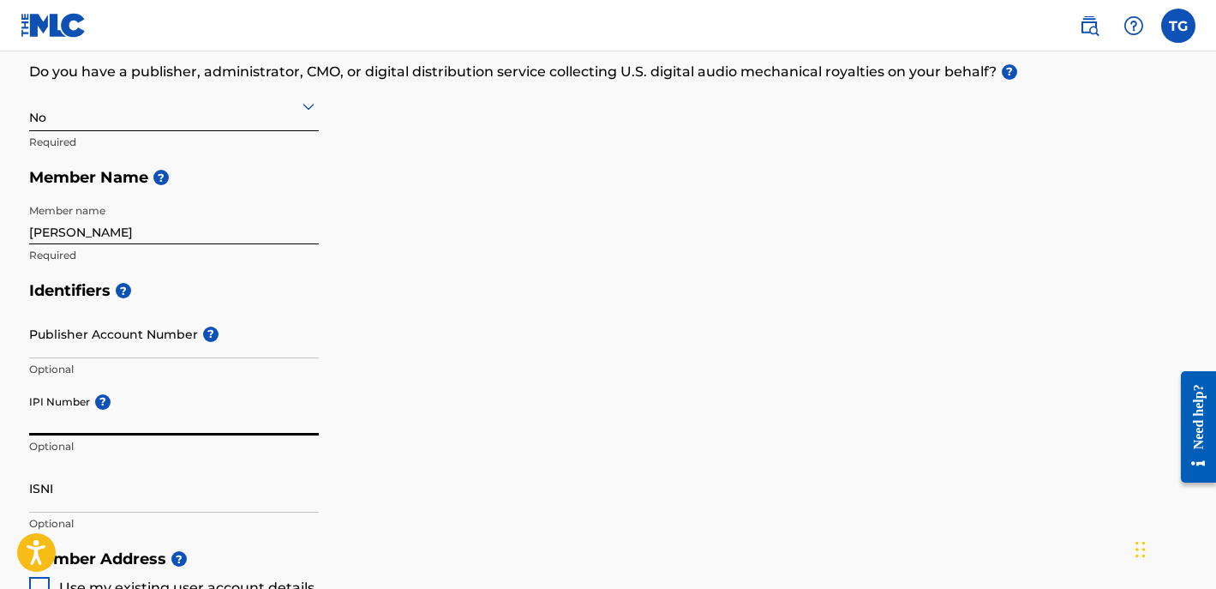
click at [94, 420] on input "IPI Number ?" at bounding box center [174, 411] width 290 height 49
paste input "01267805430"
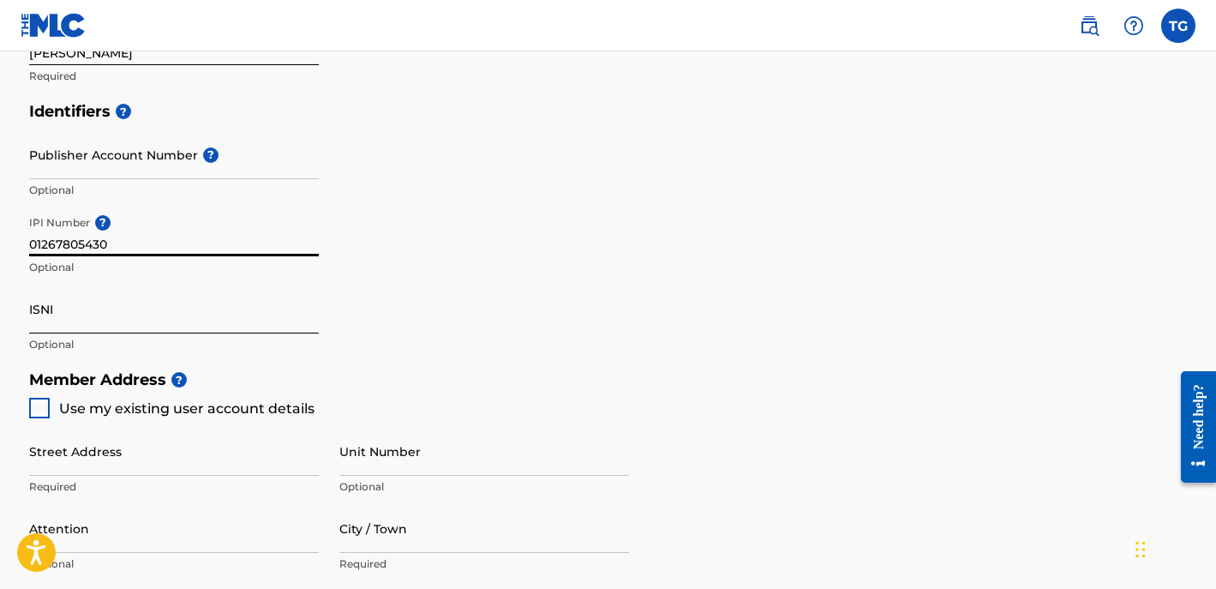
scroll to position [477, 0]
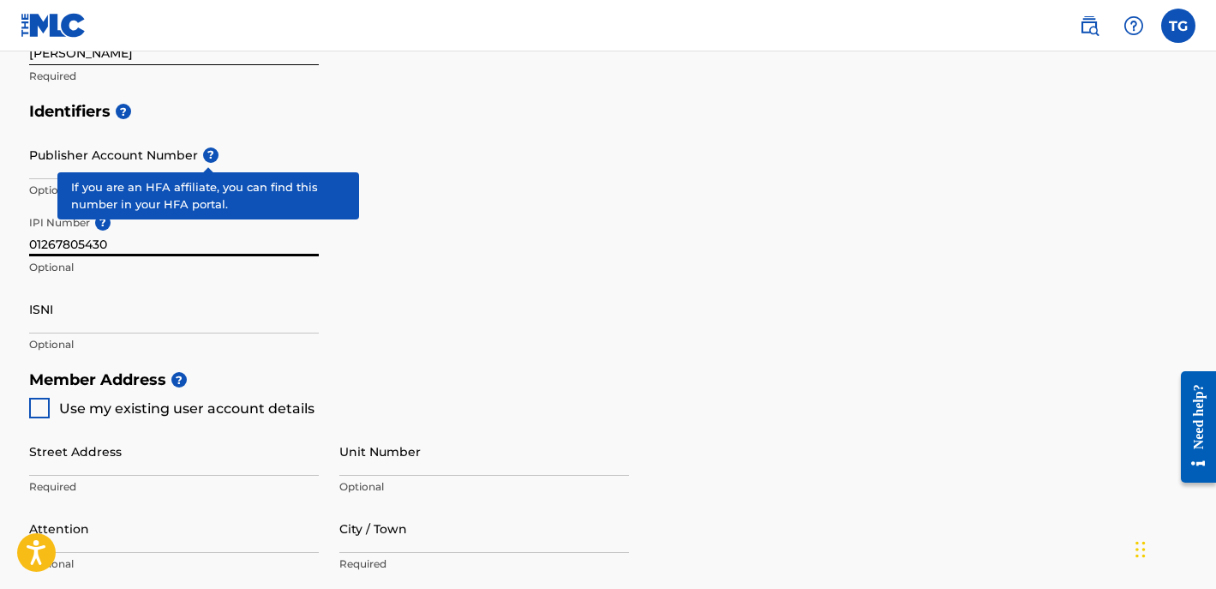
type input "01267805430"
click at [207, 159] on span "?" at bounding box center [210, 154] width 15 height 15
click at [207, 159] on input "Publisher Account Number ?" at bounding box center [174, 154] width 290 height 49
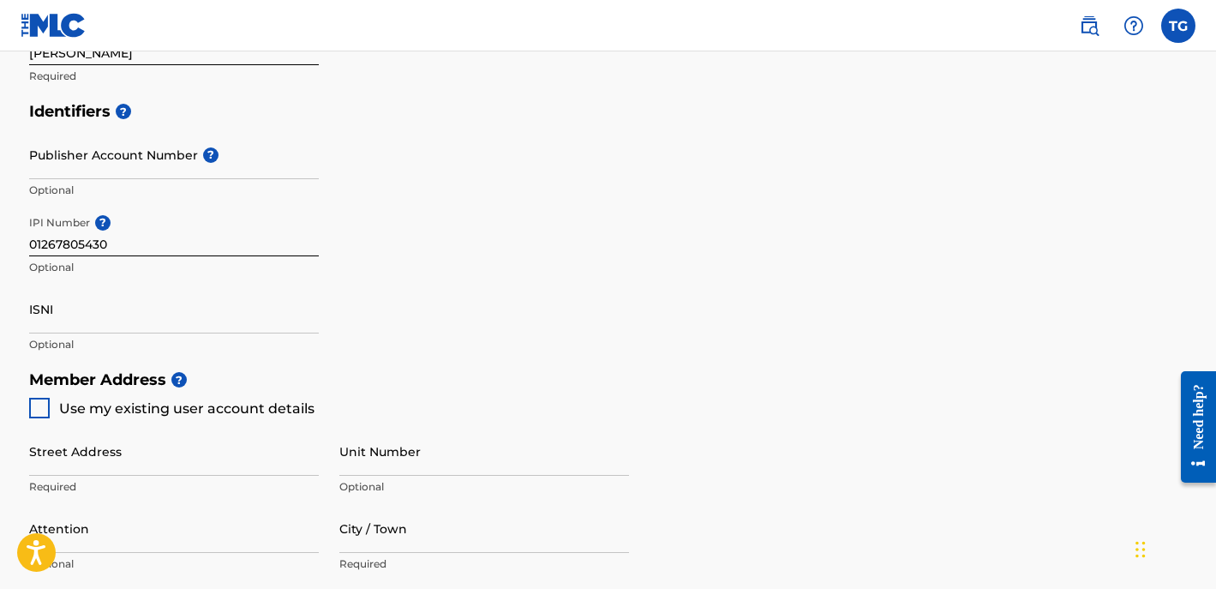
click at [547, 213] on div "Identifiers ? Publisher Account Number ? Optional IPI Number ? 01267805430 Opti…" at bounding box center [608, 227] width 1159 height 268
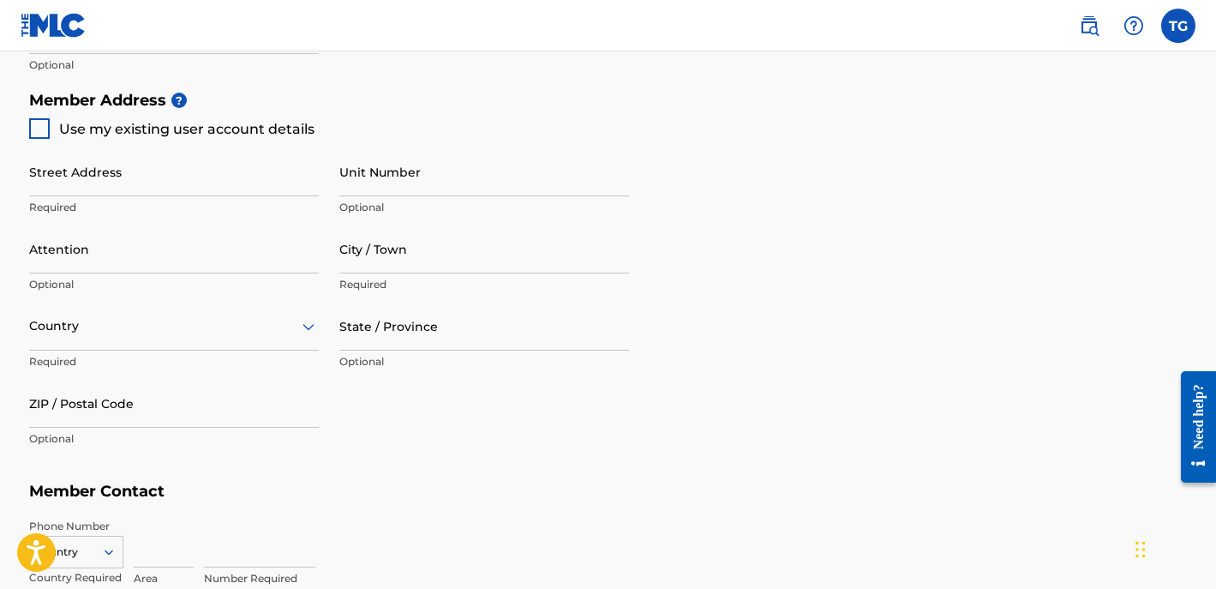
scroll to position [774, 0]
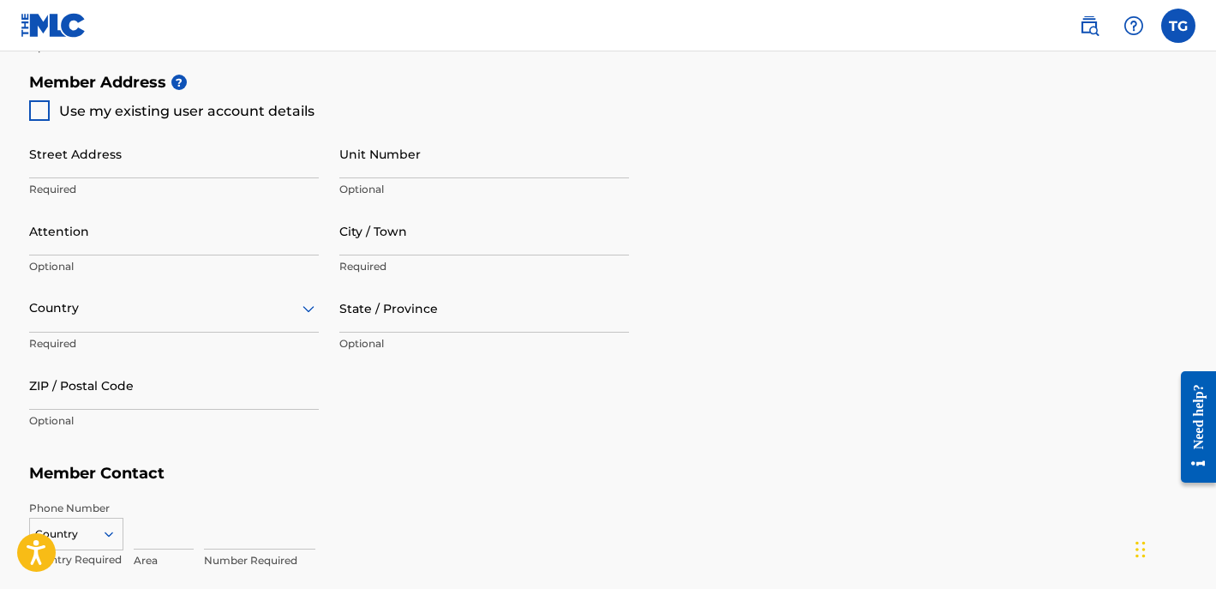
click at [41, 110] on div at bounding box center [39, 110] width 21 height 21
type input "[STREET_ADDRESS]"
type input "[GEOGRAPHIC_DATA]"
type input "13090"
type input "315"
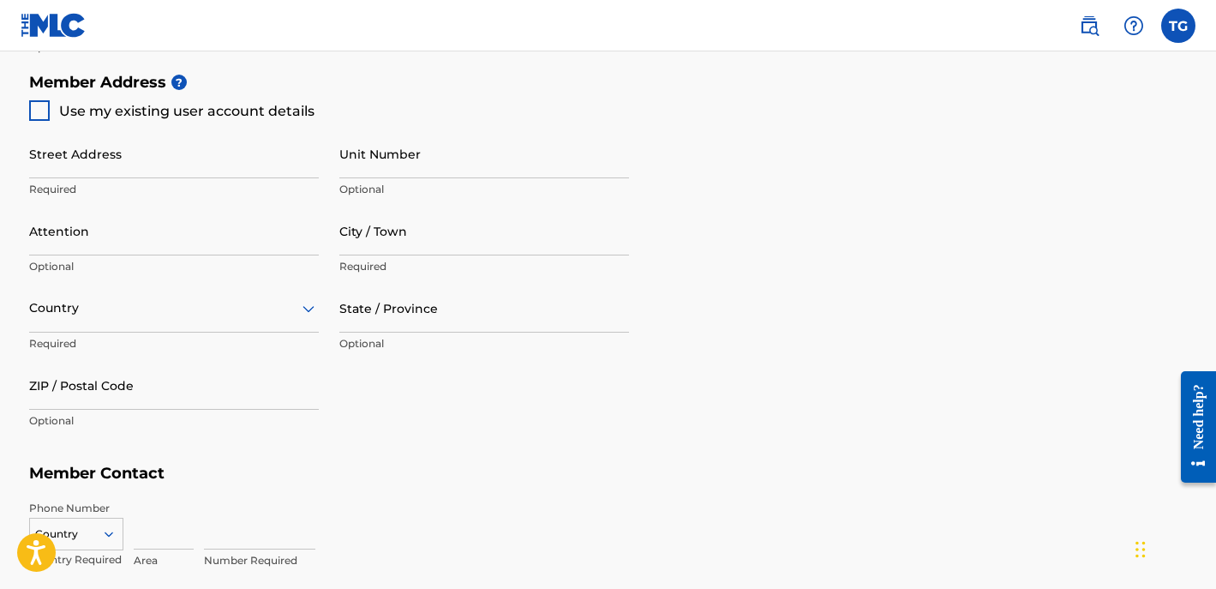
type input "2546258"
type input "[EMAIL_ADDRESS][DOMAIN_NAME]"
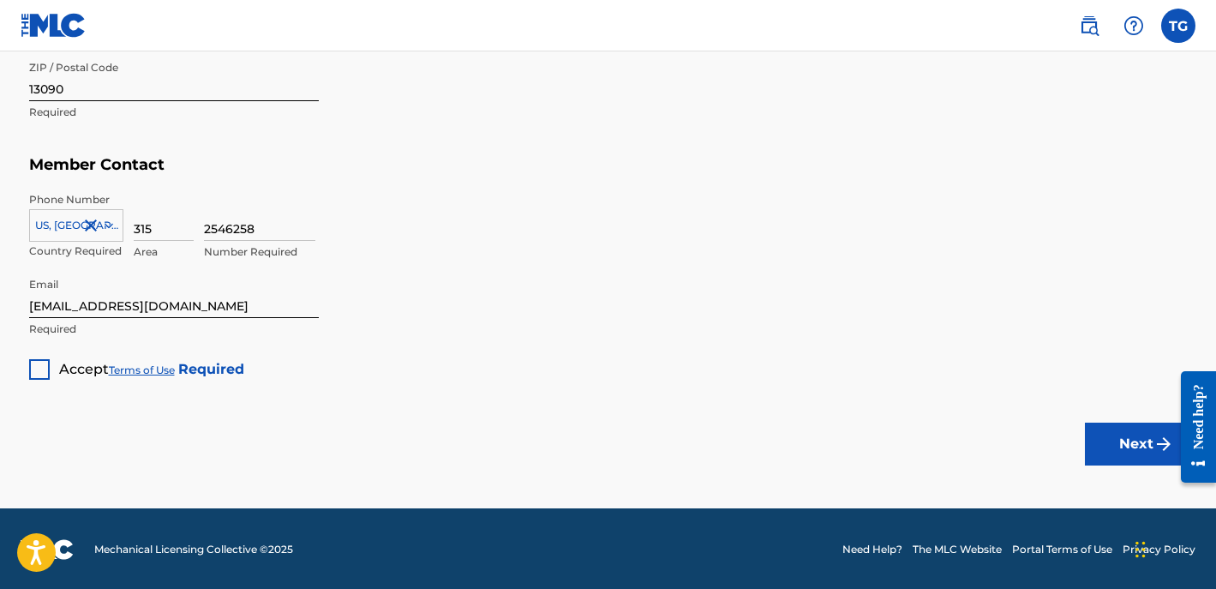
scroll to position [1082, 0]
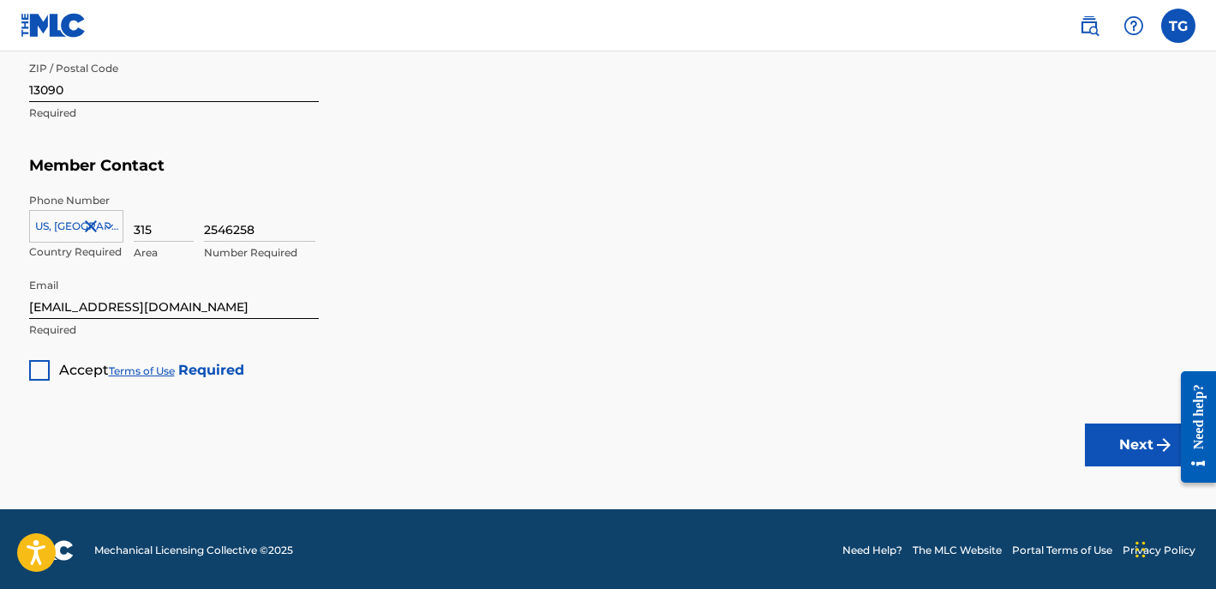
click at [35, 366] on div at bounding box center [39, 370] width 21 height 21
click at [1106, 441] on button "Next" at bounding box center [1136, 444] width 103 height 43
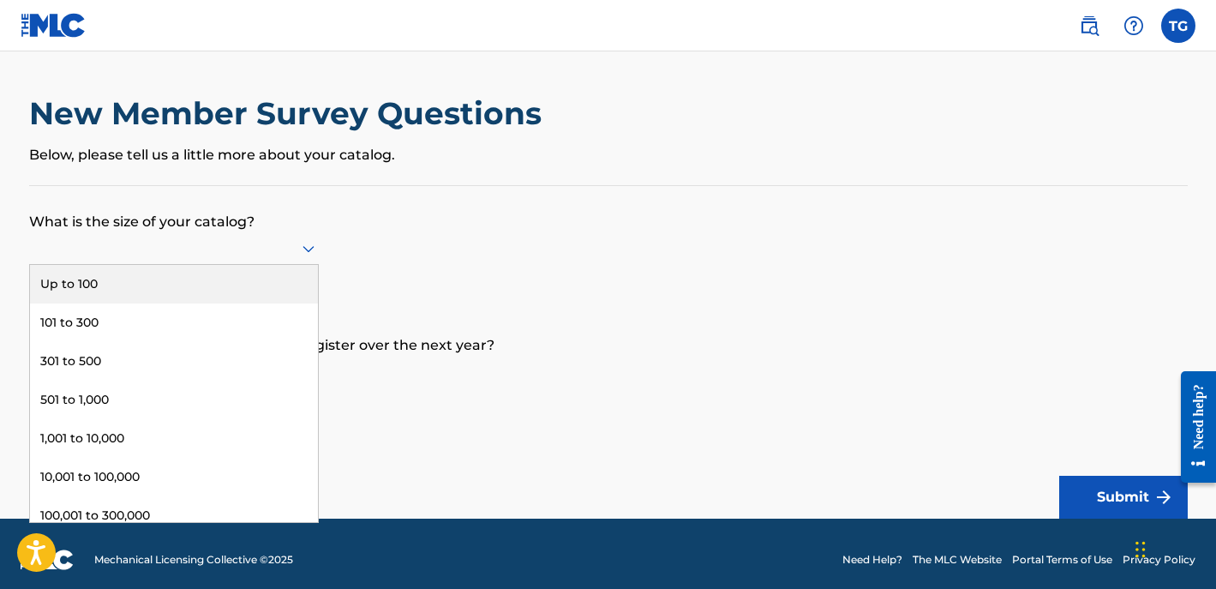
click at [292, 259] on div at bounding box center [174, 247] width 290 height 21
click at [144, 303] on div "Up to 100" at bounding box center [174, 284] width 288 height 39
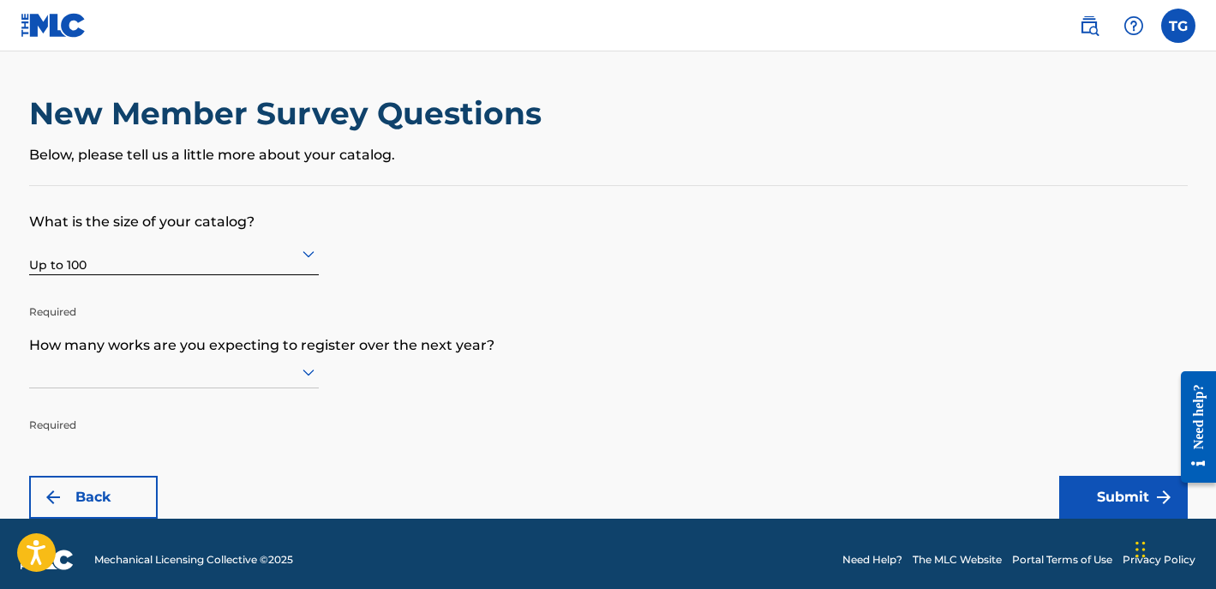
click at [223, 386] on div at bounding box center [174, 372] width 290 height 33
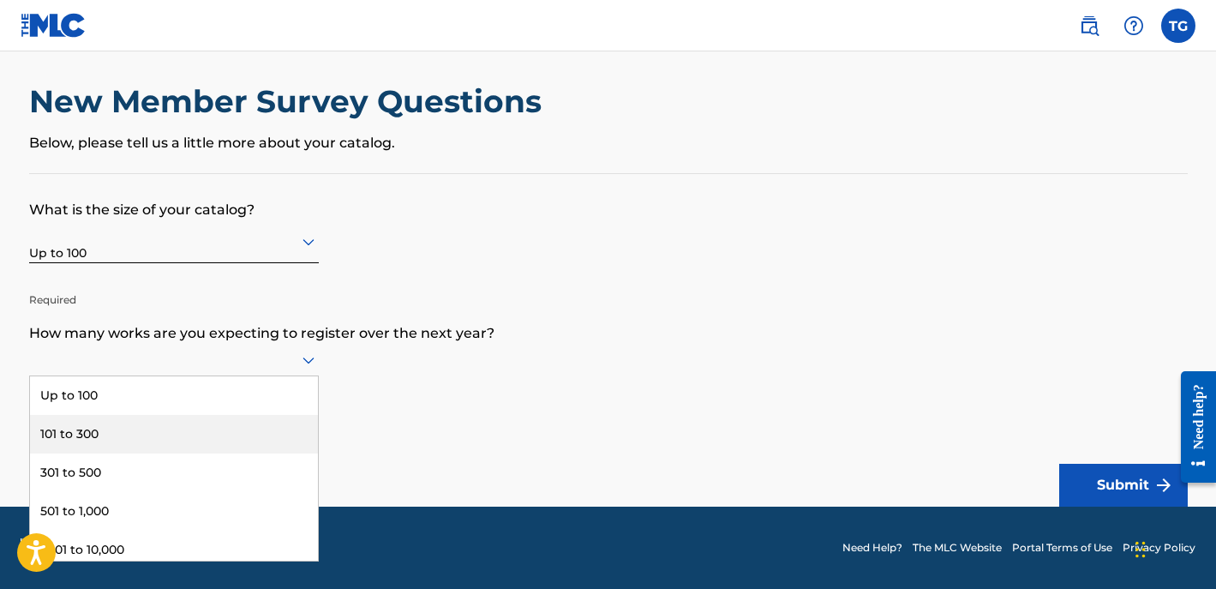
scroll to position [12, 0]
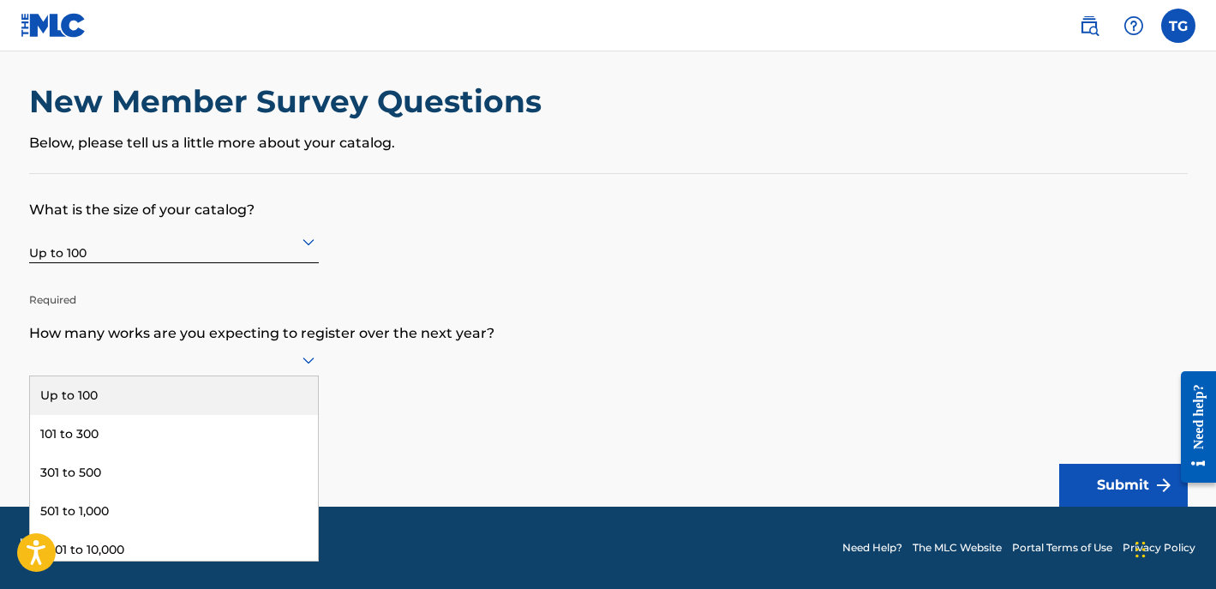
click at [175, 415] on div "Up to 100" at bounding box center [174, 395] width 288 height 39
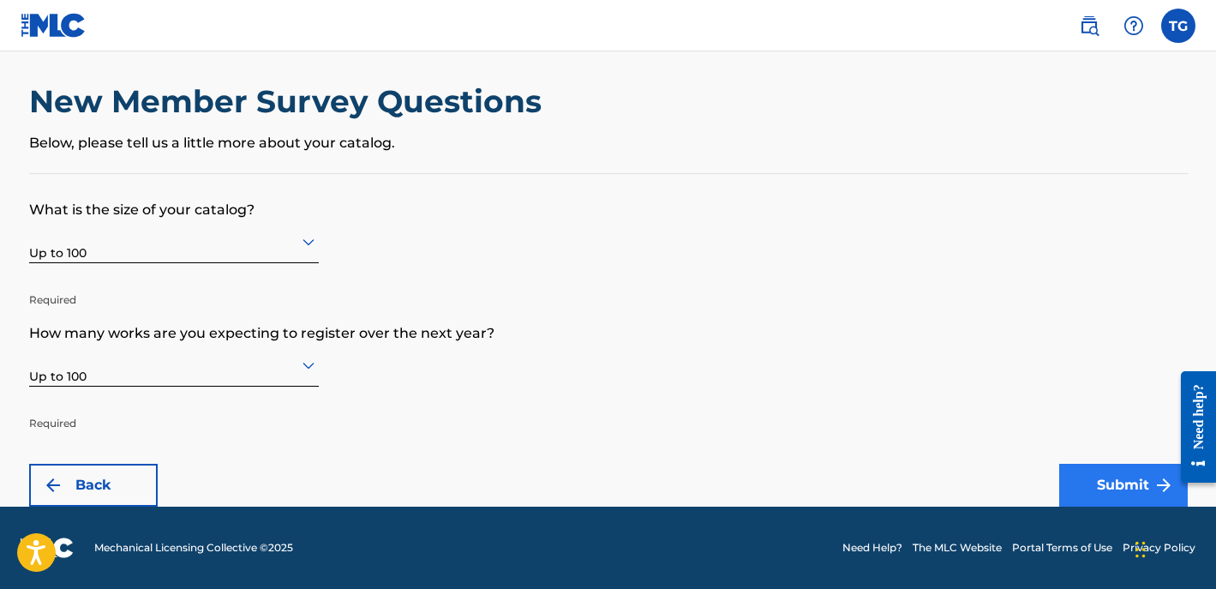
click at [1098, 483] on button "Submit" at bounding box center [1123, 485] width 129 height 43
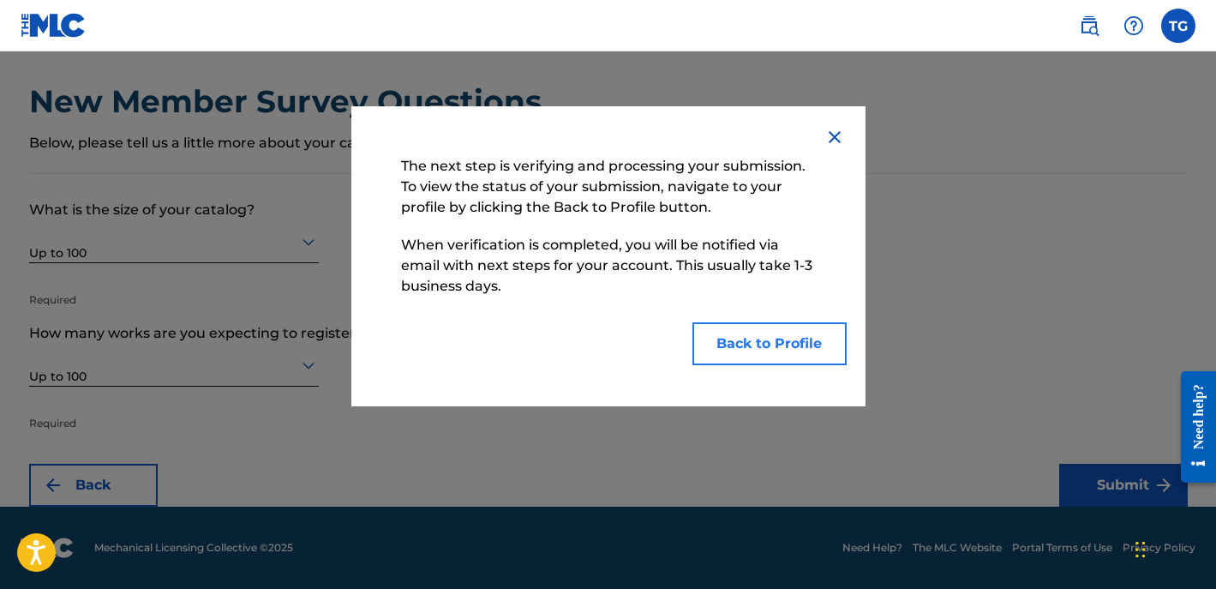
click at [806, 340] on button "Back to Profile" at bounding box center [769, 343] width 154 height 43
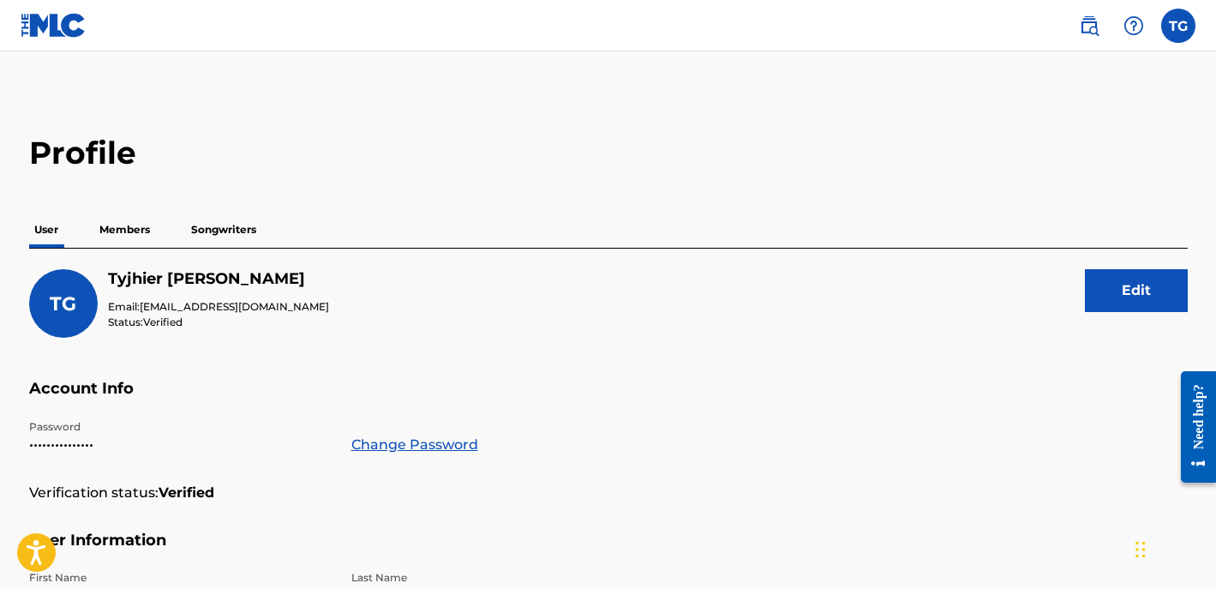
click at [144, 227] on p "Members" at bounding box center [124, 230] width 61 height 36
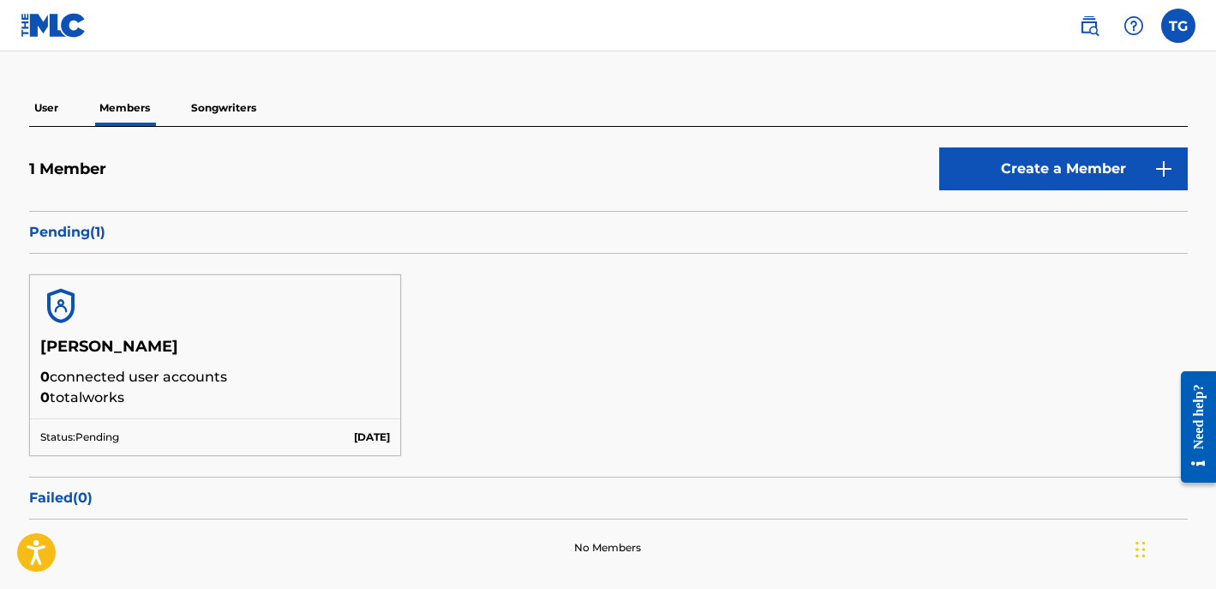
scroll to position [120, 0]
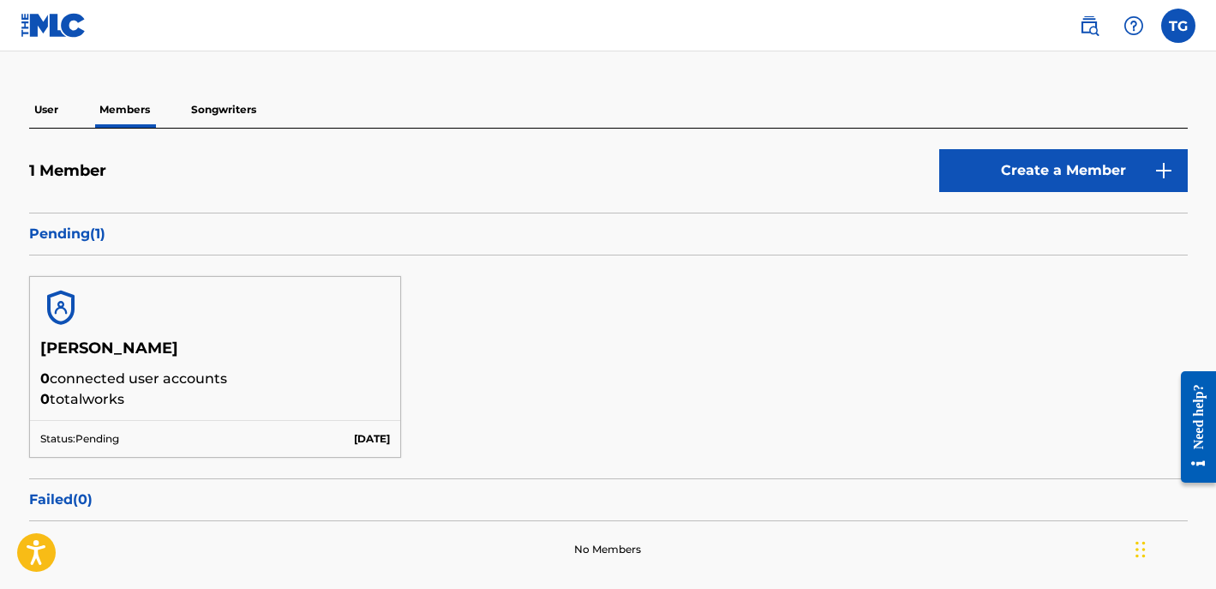
click at [246, 99] on p "Songwriters" at bounding box center [223, 110] width 75 height 36
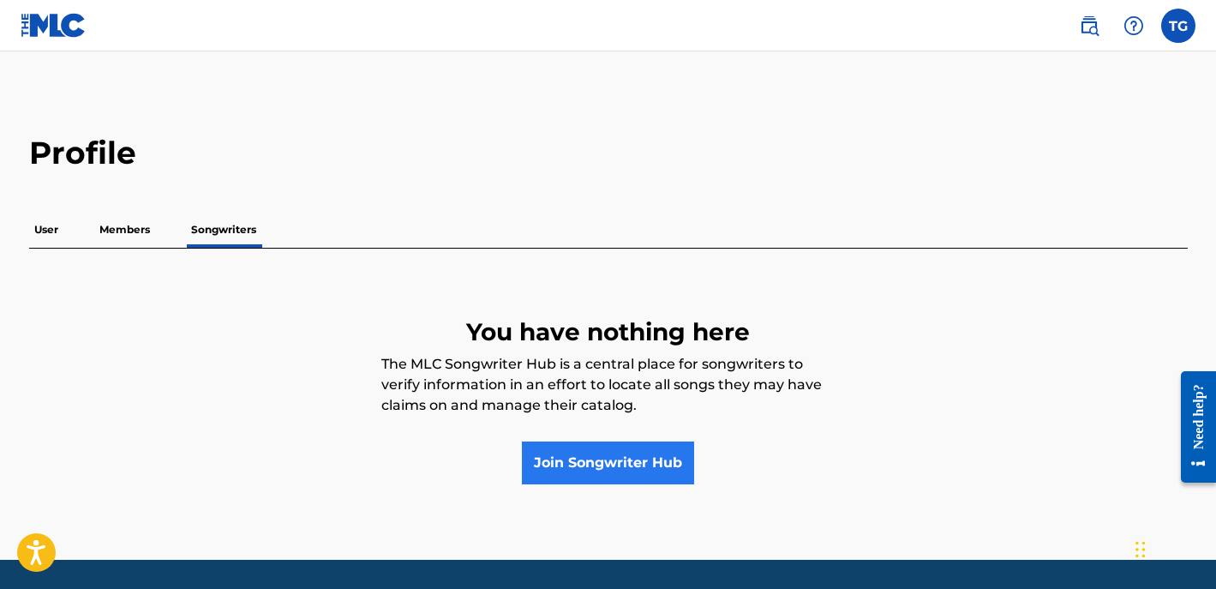
click at [550, 477] on link "Join Songwriter Hub" at bounding box center [608, 462] width 172 height 43
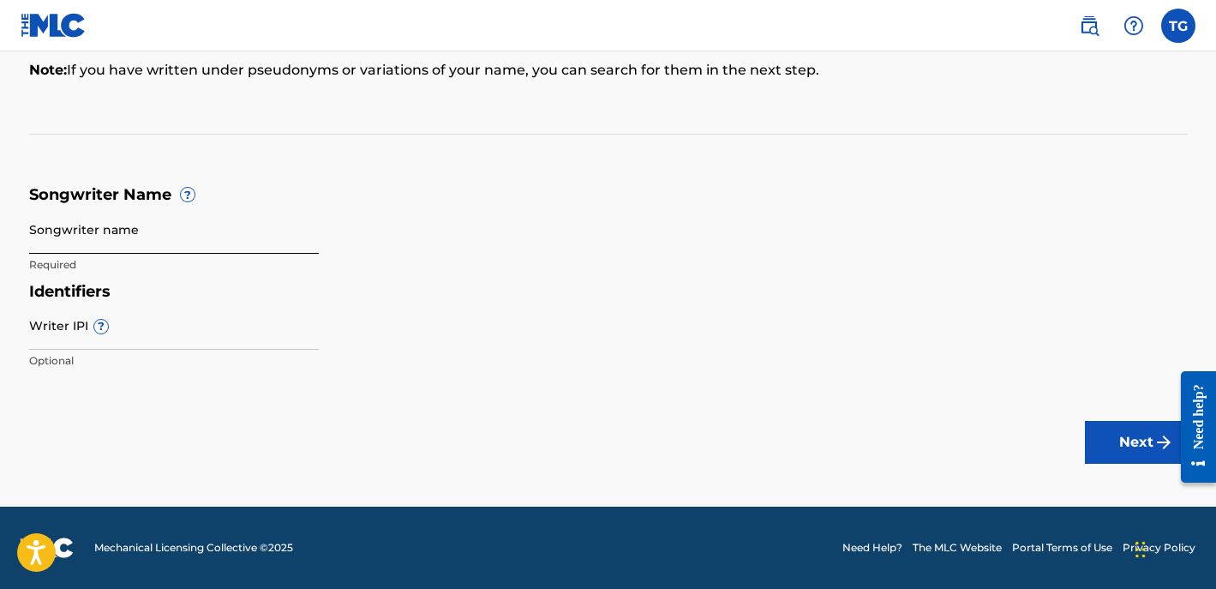
scroll to position [183, 0]
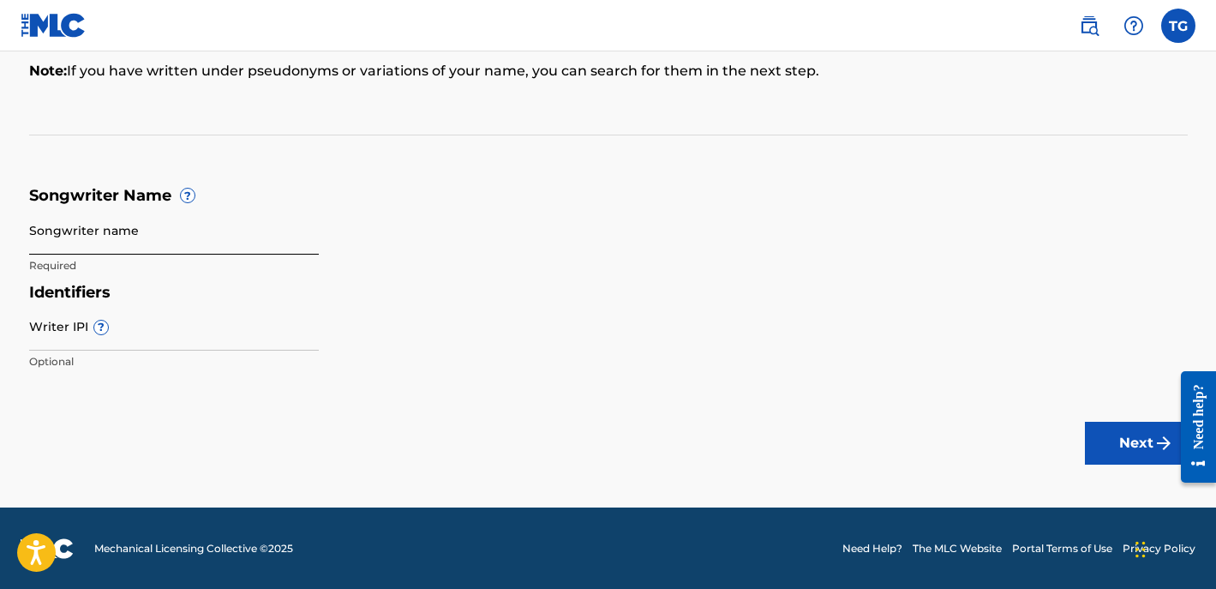
click at [177, 240] on input "Songwriter name" at bounding box center [174, 230] width 290 height 49
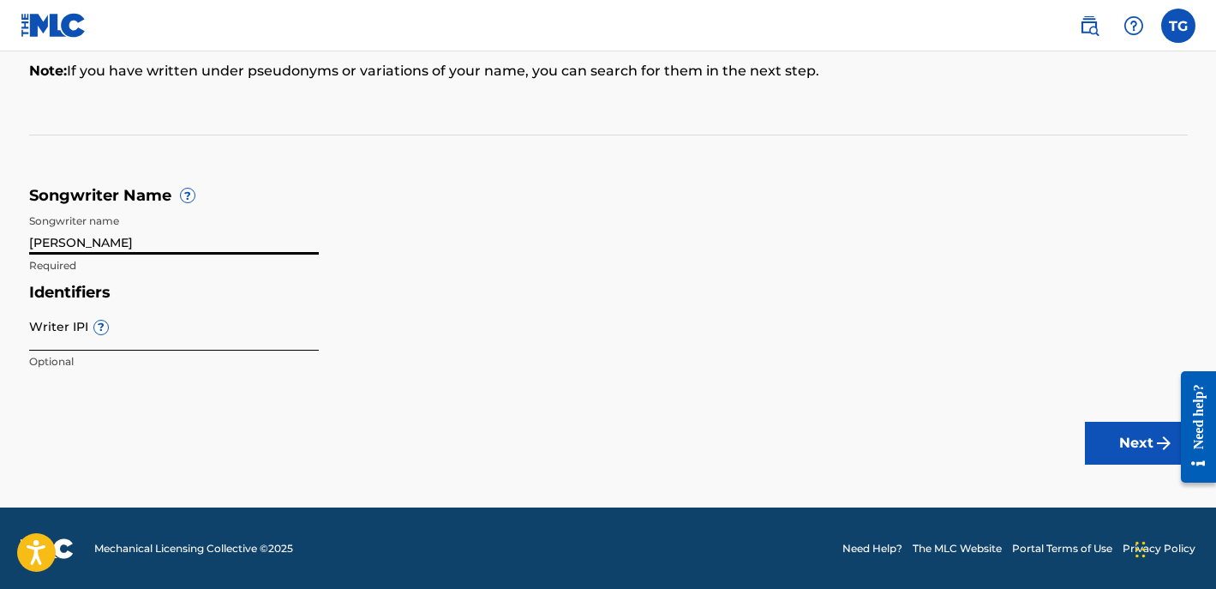
type input "Tyjhier Goodman"
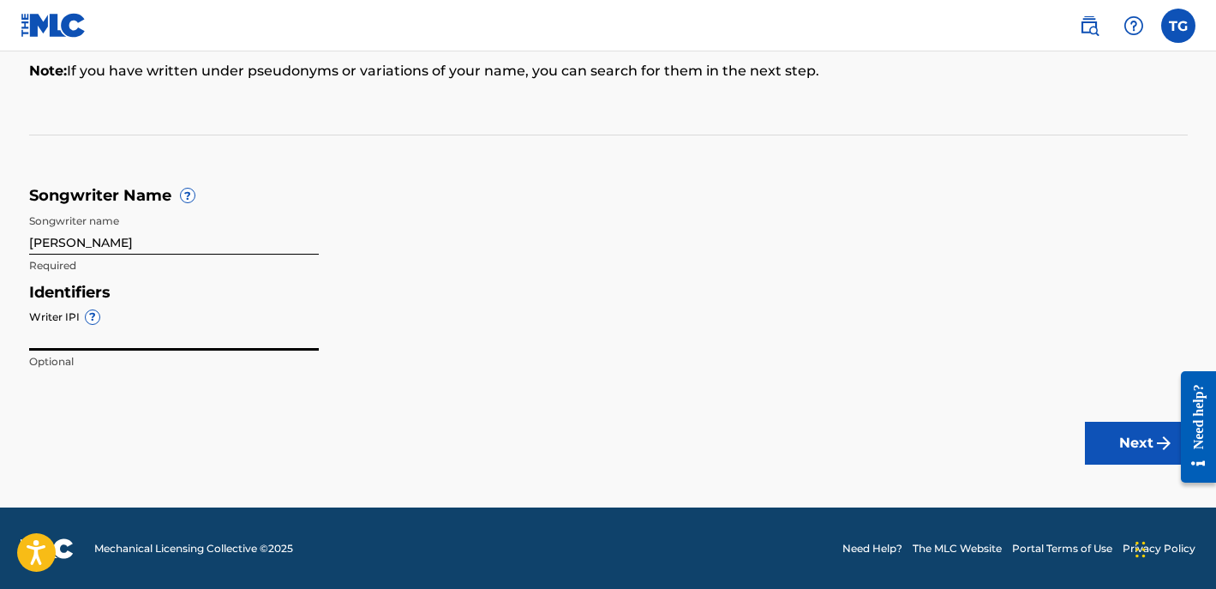
click at [74, 341] on input "Writer IPI ?" at bounding box center [174, 326] width 290 height 49
paste input "01267805430"
type input "01267805430"
click at [1112, 444] on button "Next" at bounding box center [1136, 443] width 103 height 43
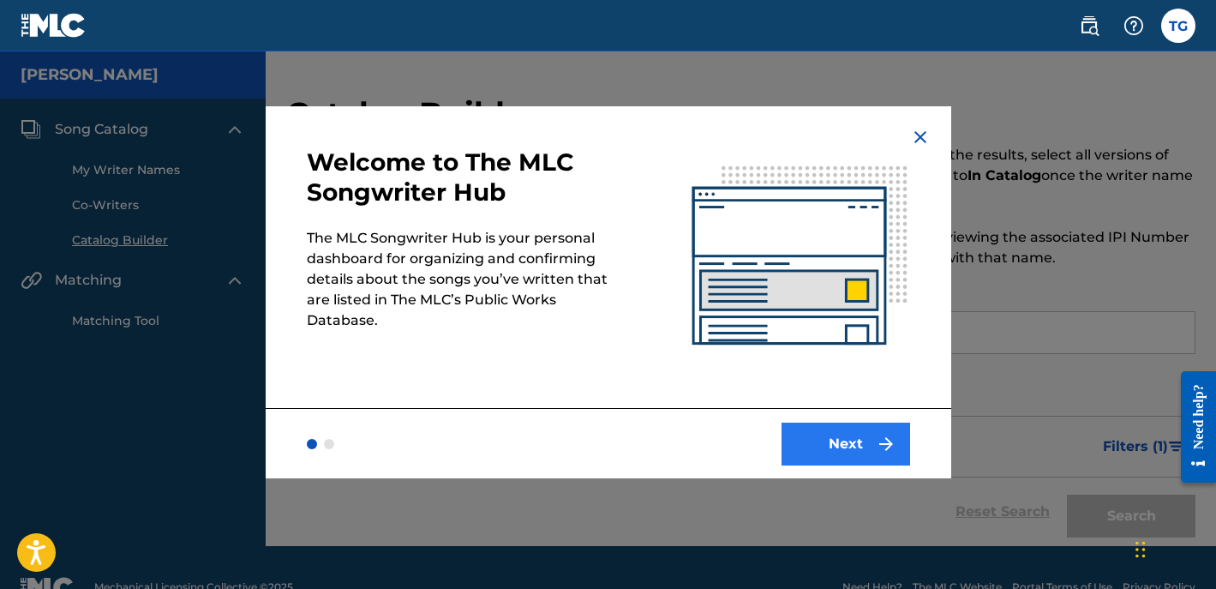
click at [847, 436] on button "Next" at bounding box center [846, 444] width 129 height 43
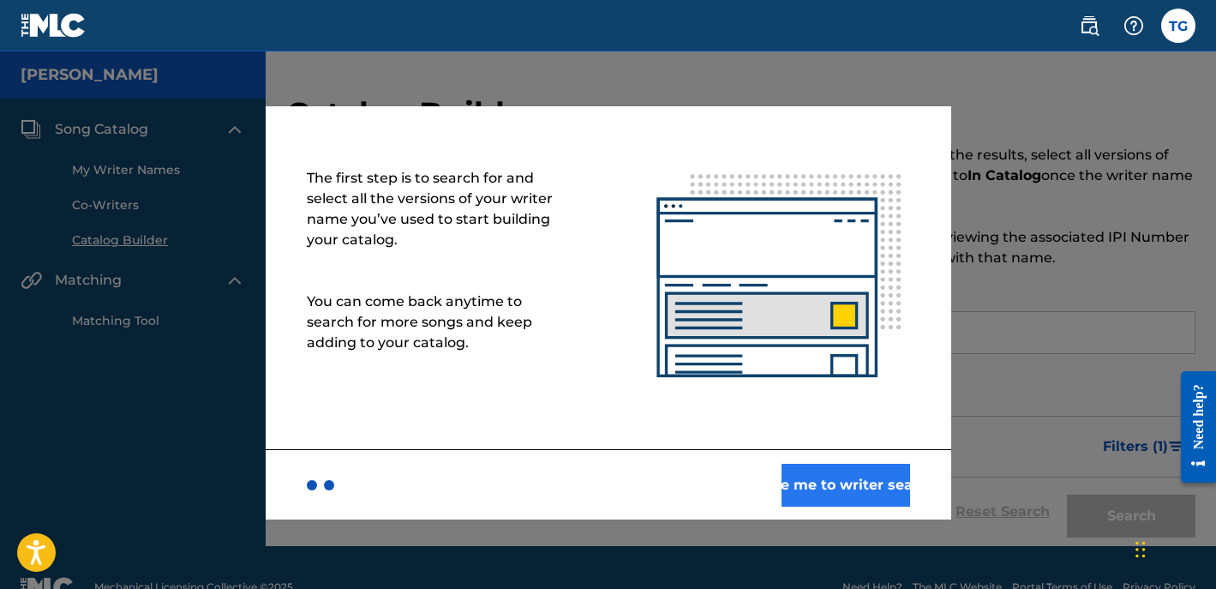
click at [829, 485] on button "Take me to writer search" at bounding box center [846, 485] width 129 height 43
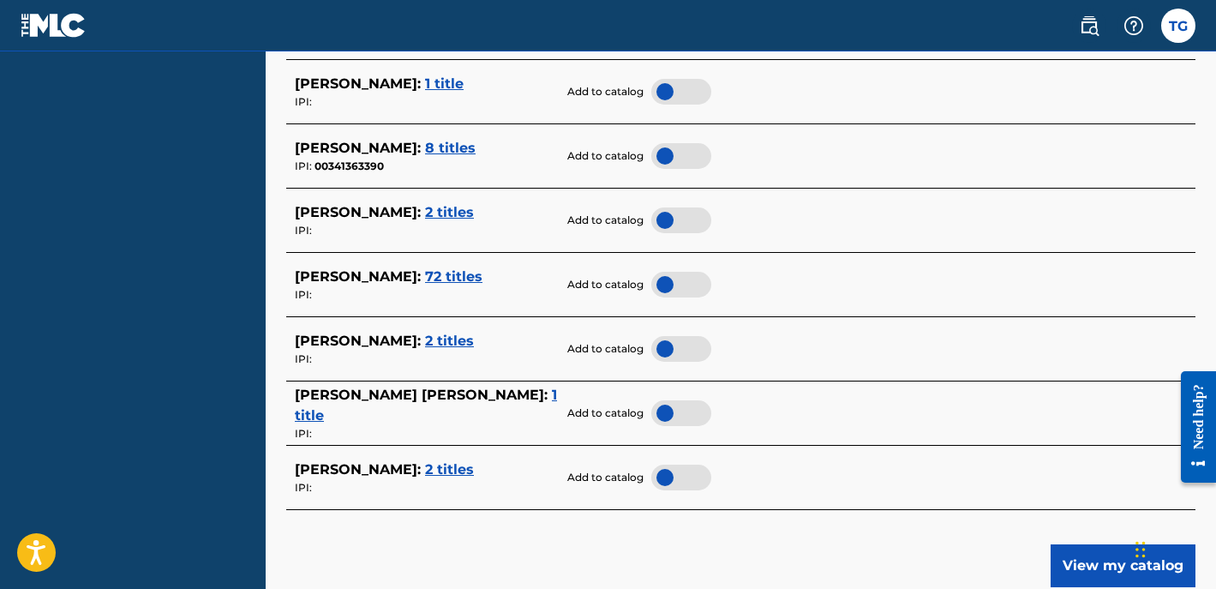
scroll to position [737, 0]
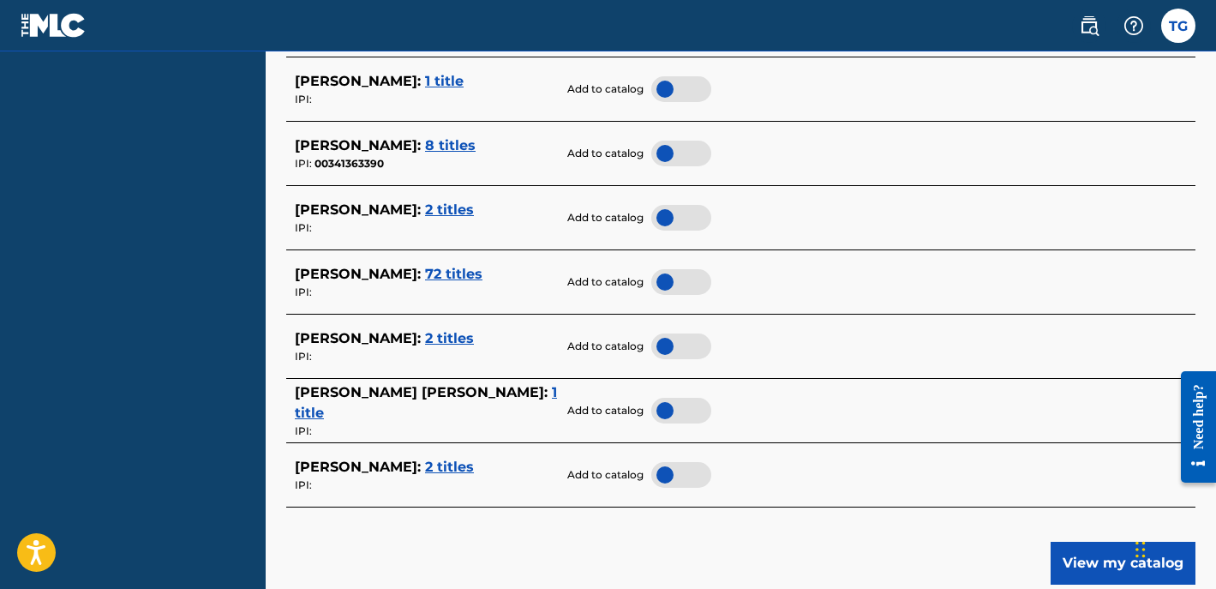
click at [474, 459] on span "2 titles" at bounding box center [449, 467] width 49 height 16
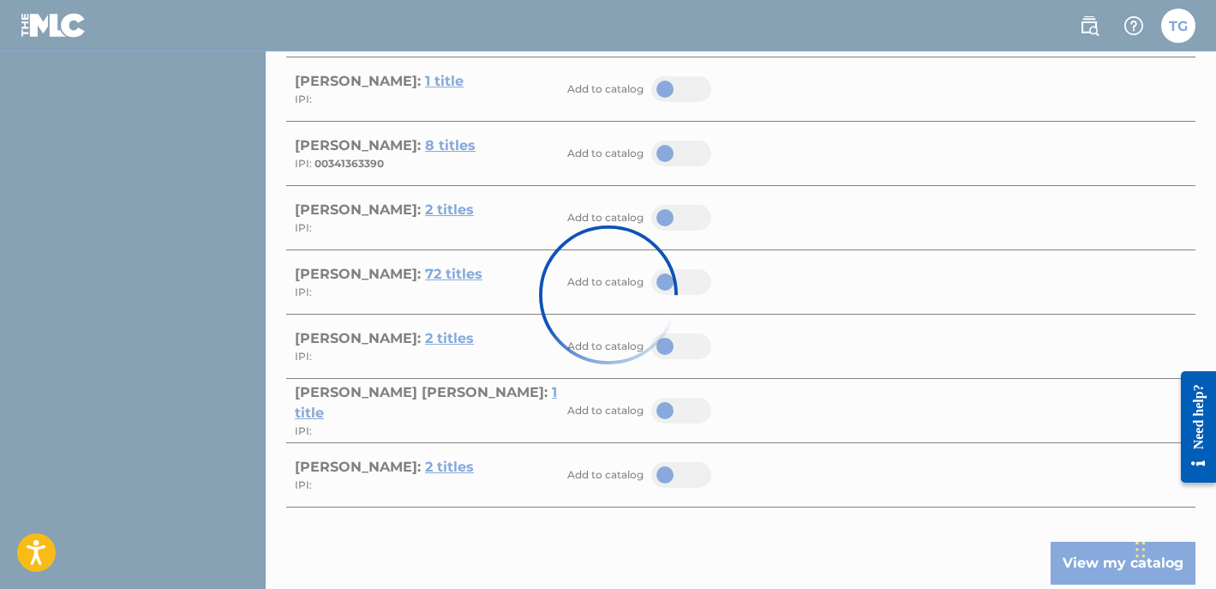
scroll to position [459, 0]
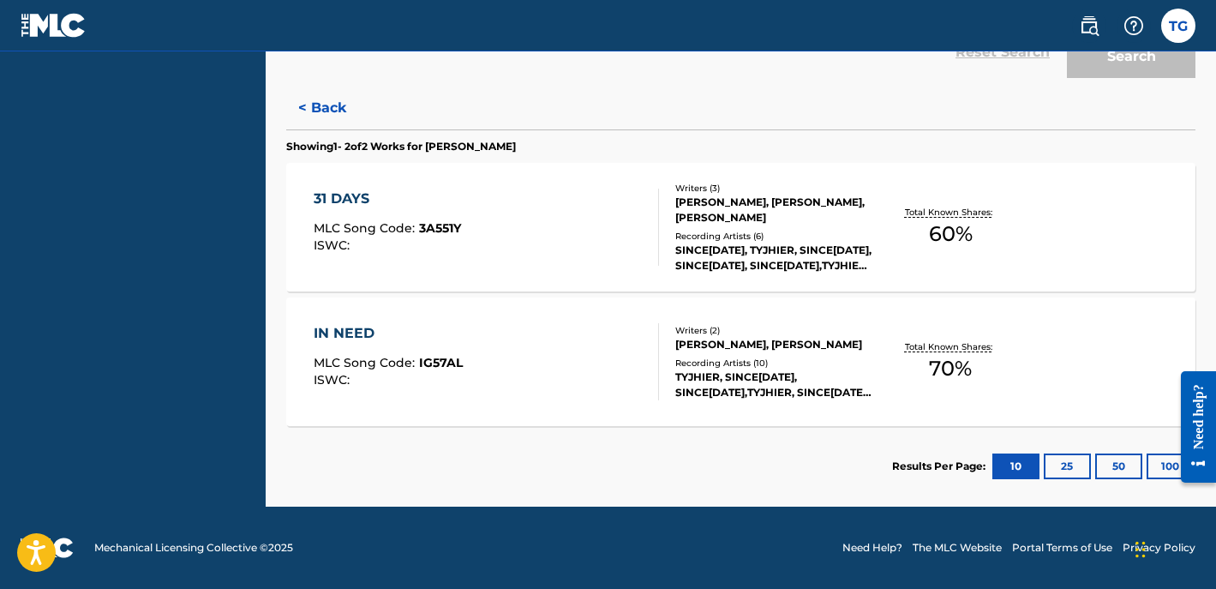
click at [619, 209] on div "31 DAYS MLC Song Code : 3A551Y ISWC :" at bounding box center [486, 227] width 345 height 77
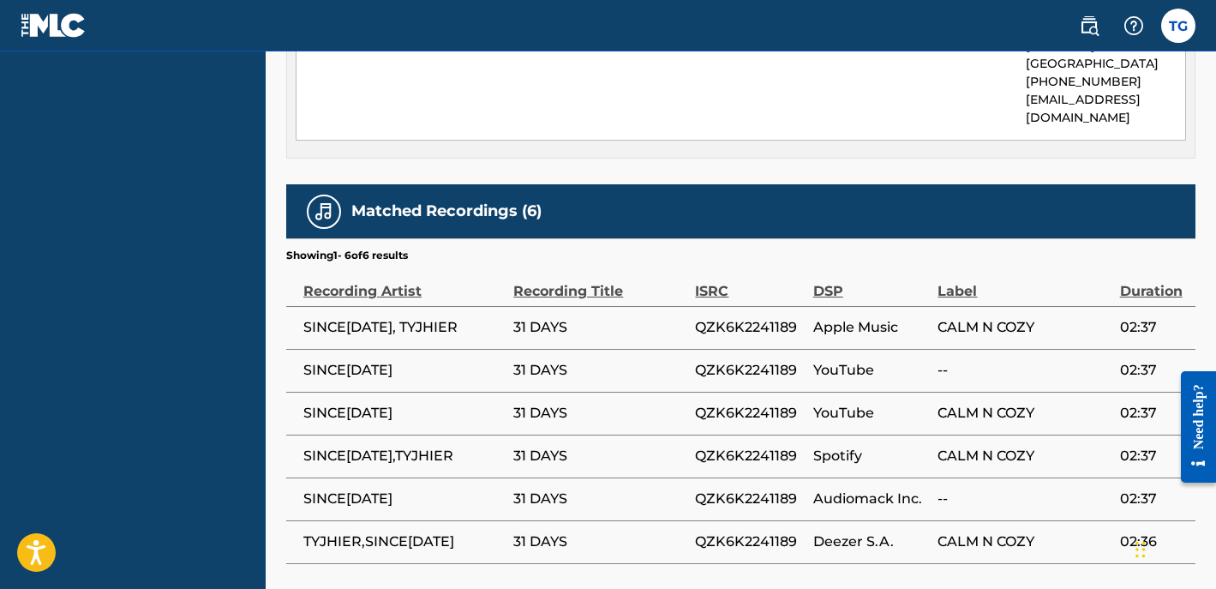
scroll to position [1019, 0]
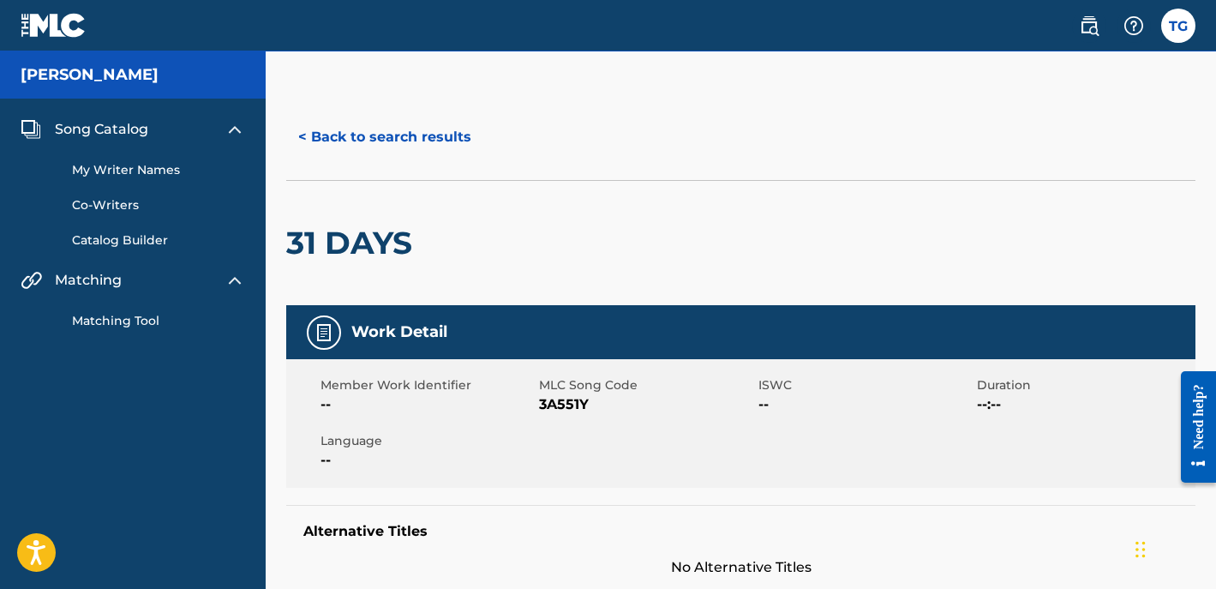
scroll to position [0, 0]
click at [441, 132] on button "< Back to search results" at bounding box center [384, 137] width 197 height 43
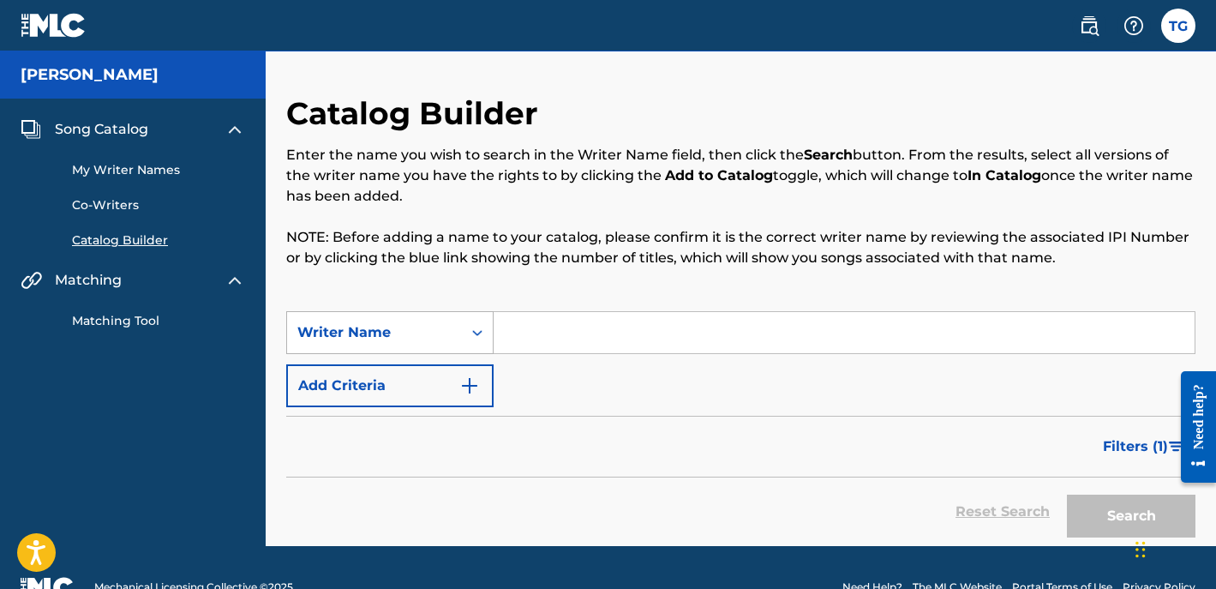
click at [408, 327] on div "Writer Name" at bounding box center [374, 332] width 154 height 21
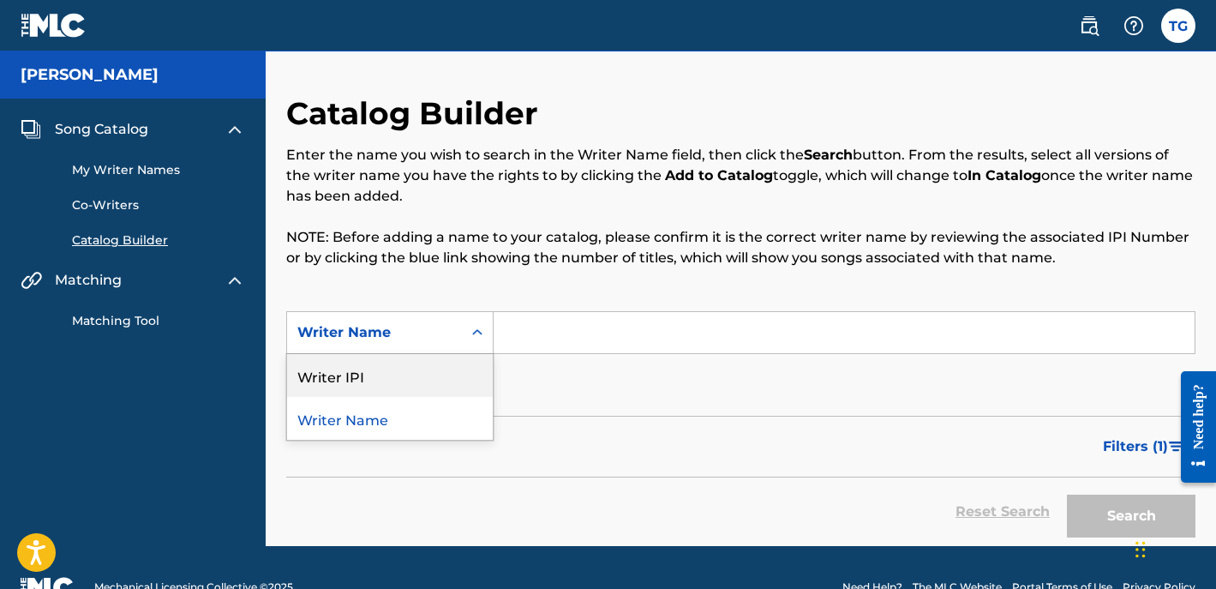
click at [409, 377] on div "Writer IPI" at bounding box center [390, 375] width 206 height 43
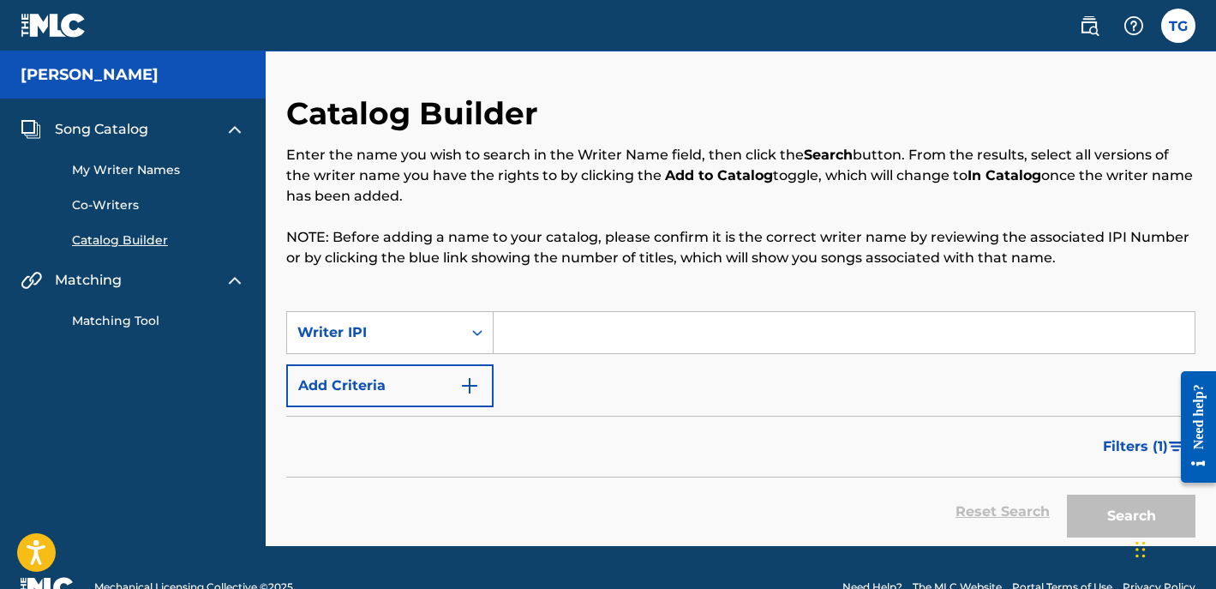
click at [162, 171] on link "My Writer Names" at bounding box center [158, 170] width 173 height 18
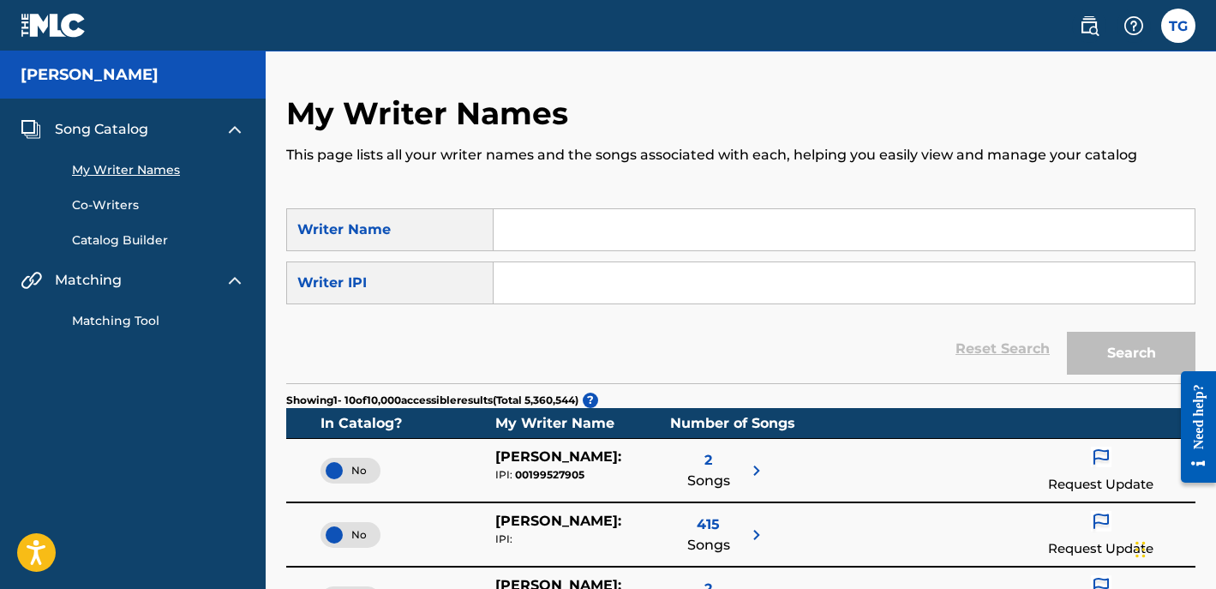
click at [557, 233] on input "Search Form" at bounding box center [844, 229] width 701 height 41
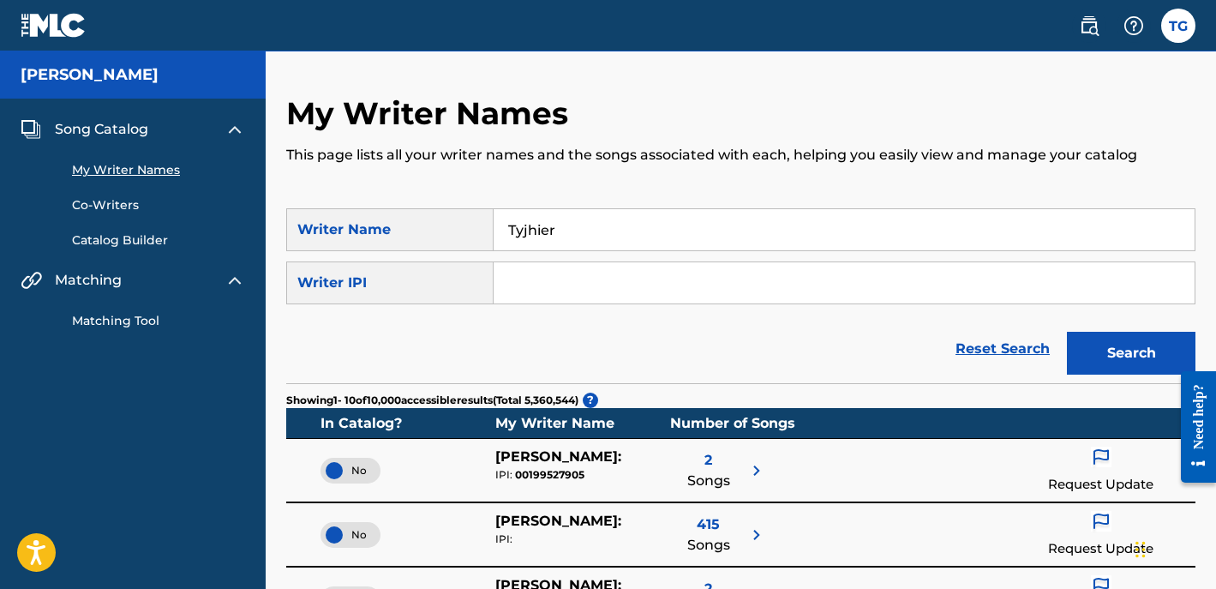
type input "Tyjhier"
click at [1131, 353] on button "Search" at bounding box center [1131, 353] width 129 height 43
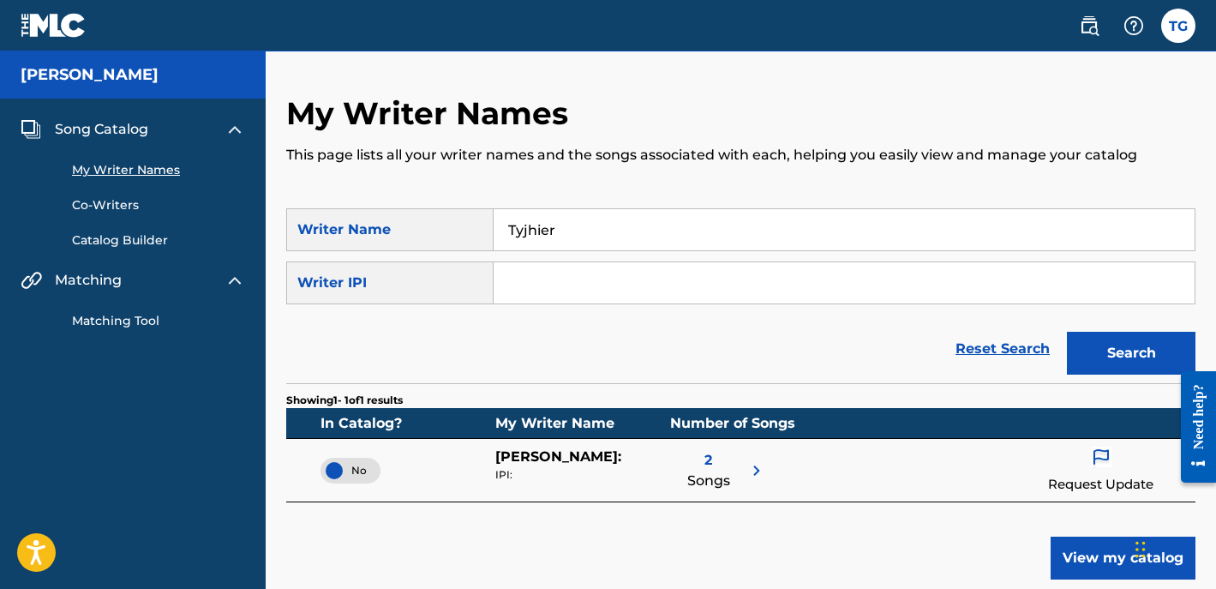
click at [333, 471] on div "No" at bounding box center [351, 471] width 60 height 26
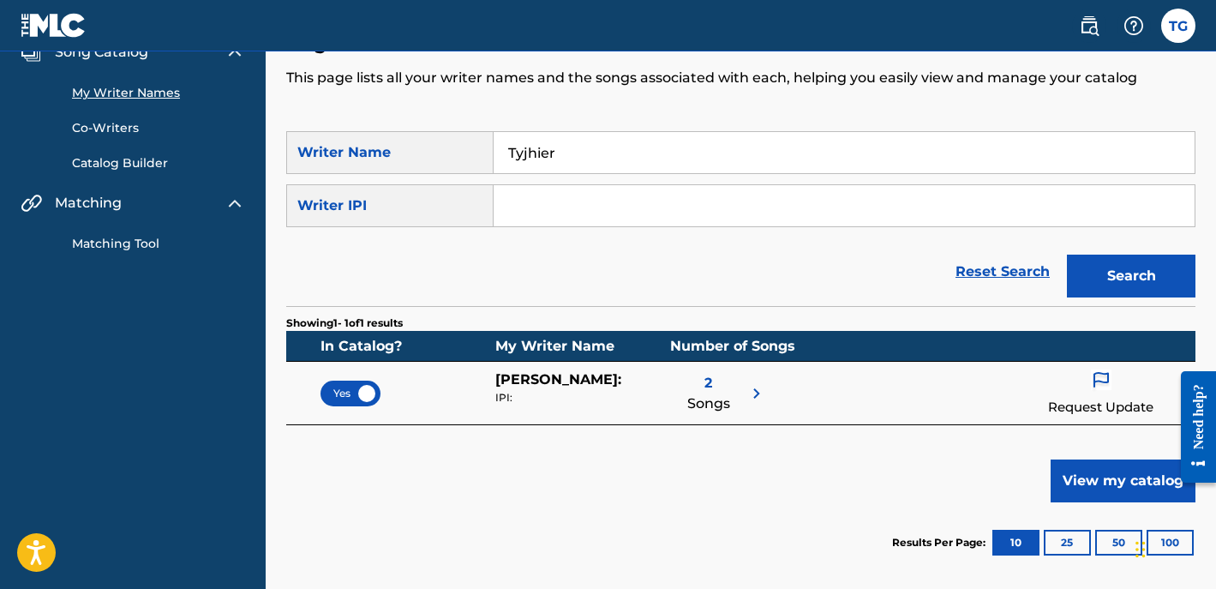
scroll to position [87, 0]
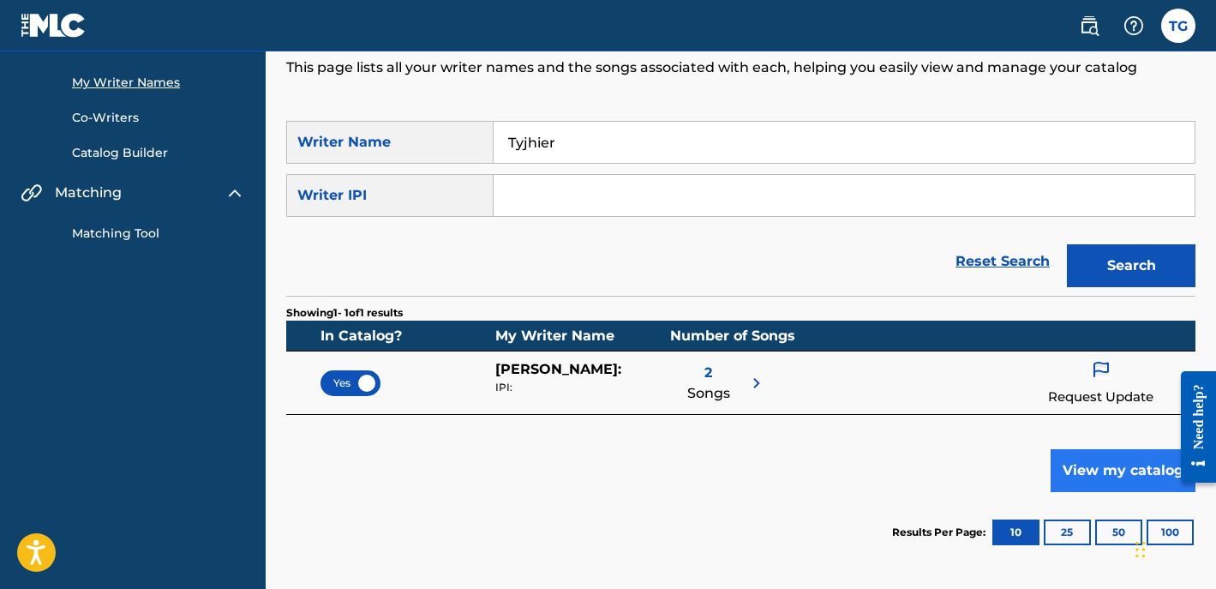
click at [1074, 470] on button "View my catalog" at bounding box center [1123, 470] width 145 height 43
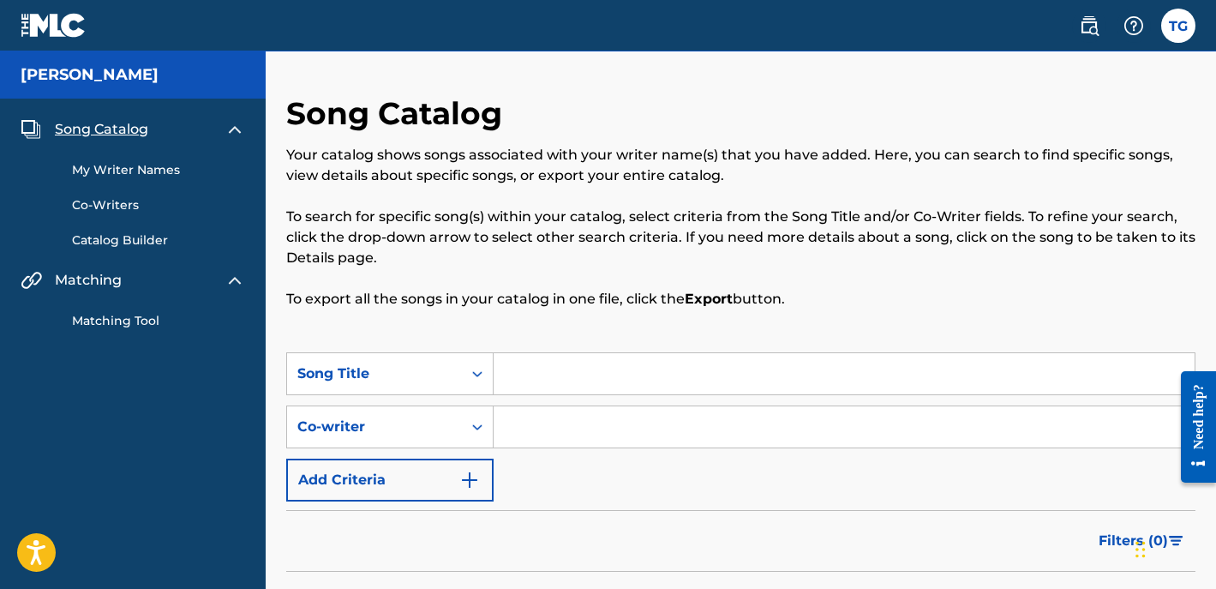
click at [116, 124] on span "Song Catalog" at bounding box center [101, 129] width 93 height 21
click at [106, 130] on span "Song Catalog" at bounding box center [101, 129] width 93 height 21
click at [231, 123] on img at bounding box center [235, 129] width 21 height 21
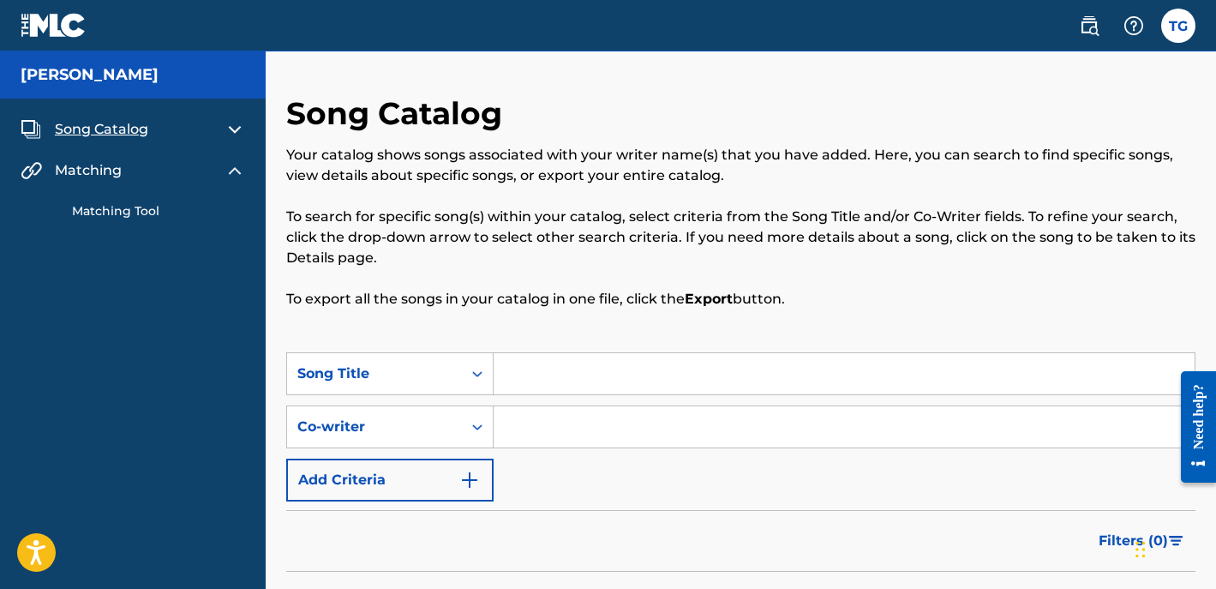
click at [231, 110] on div "Song Catalog My Writer Names Co-Writers Catalog Builder Matching Matching Tool" at bounding box center [133, 170] width 266 height 142
click at [237, 130] on img at bounding box center [235, 129] width 21 height 21
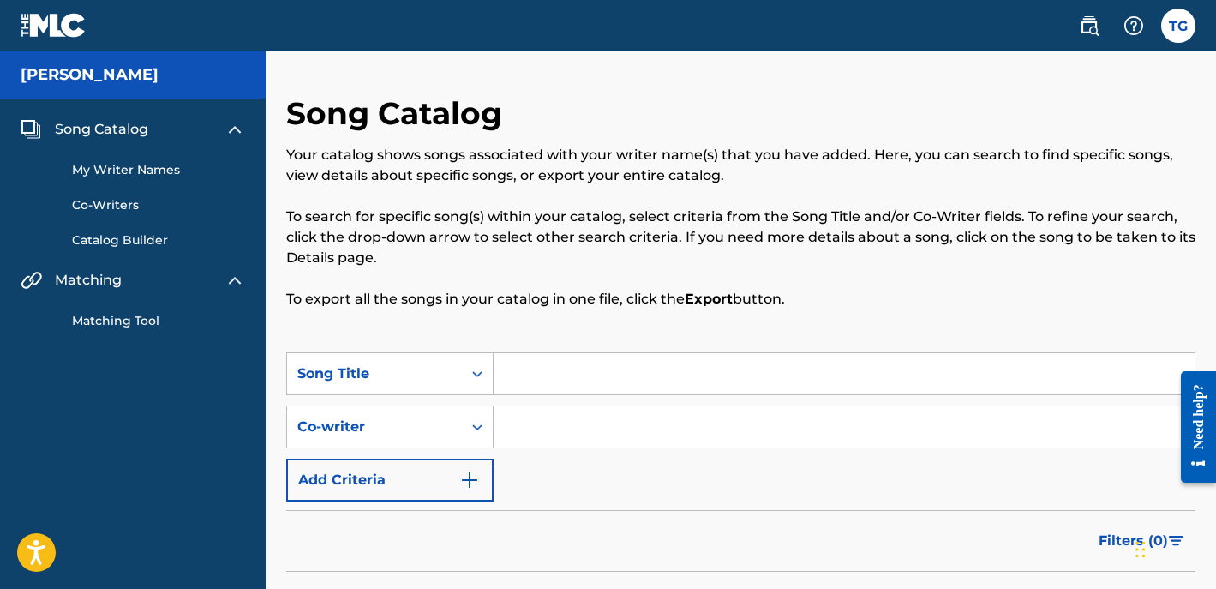
click at [118, 207] on link "Co-Writers" at bounding box center [158, 205] width 173 height 18
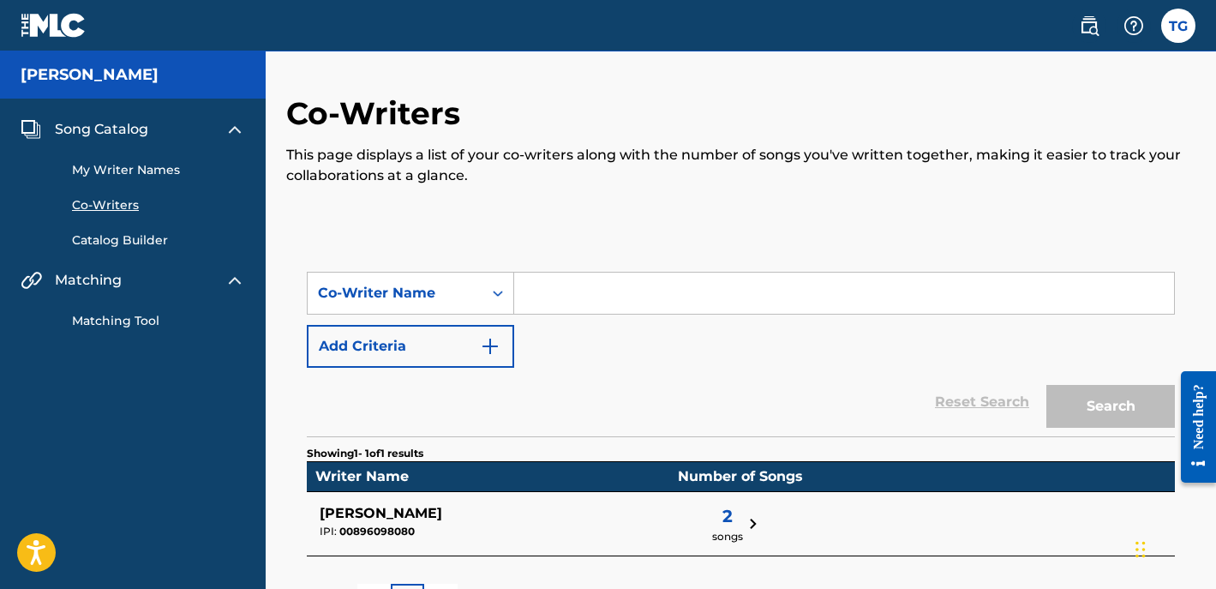
click at [134, 235] on link "Catalog Builder" at bounding box center [158, 240] width 173 height 18
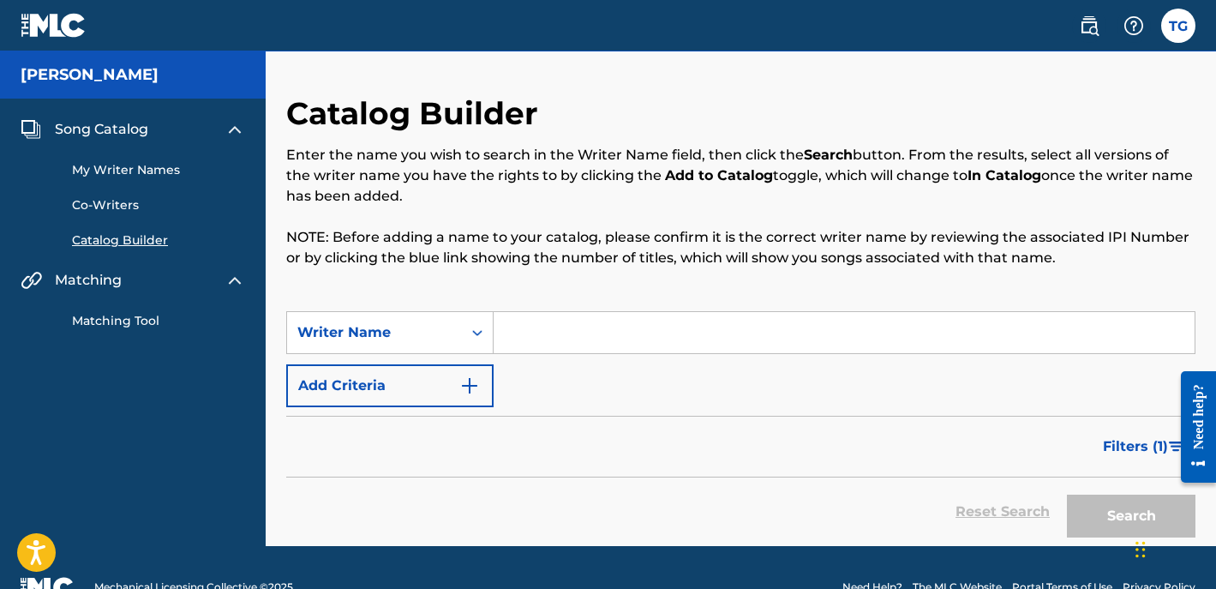
click at [129, 322] on link "Matching Tool" at bounding box center [158, 321] width 173 height 18
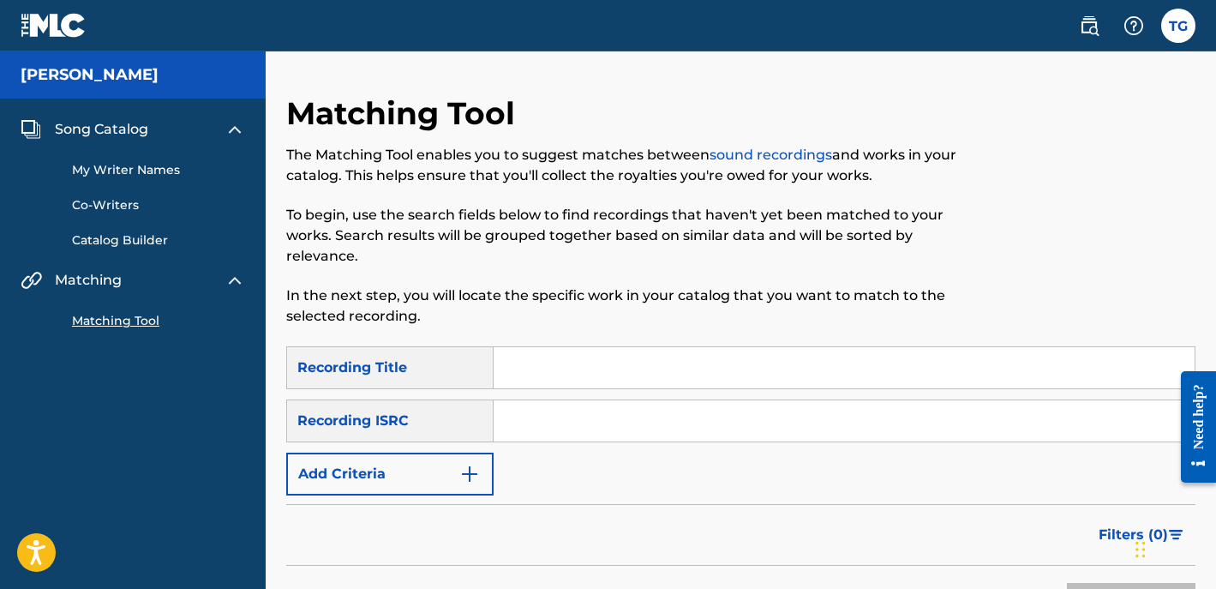
click at [554, 354] on input "Search Form" at bounding box center [844, 367] width 701 height 41
type input "T"
type input "Need"
click at [598, 347] on input "Need" at bounding box center [844, 367] width 701 height 41
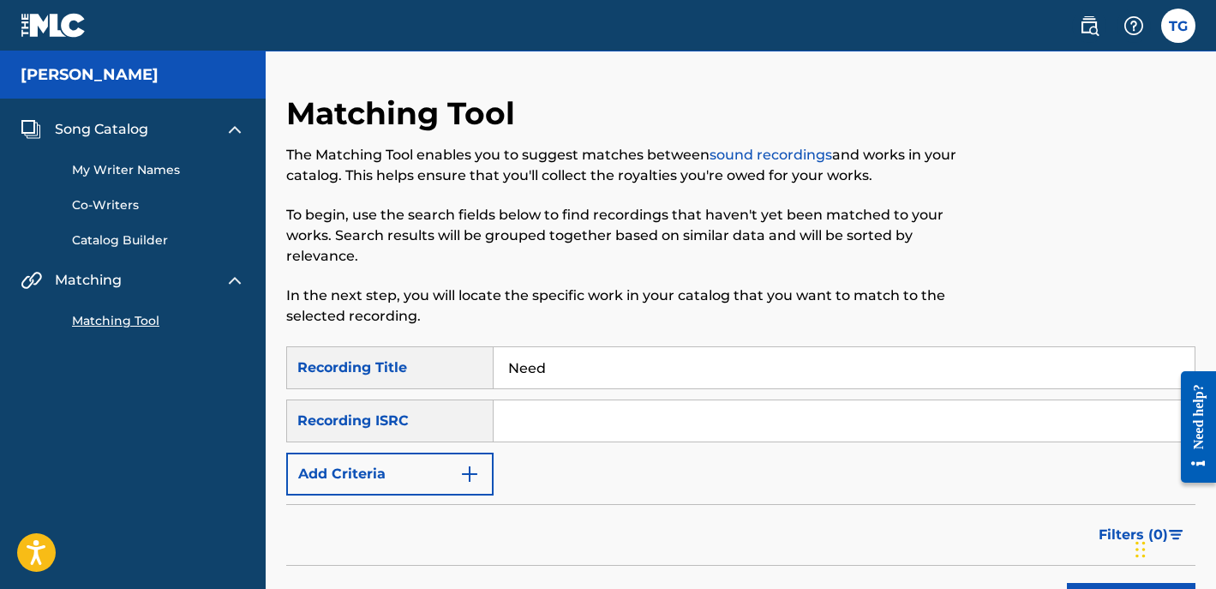
drag, startPoint x: 598, startPoint y: 343, endPoint x: 436, endPoint y: 333, distance: 162.3
click at [439, 346] on div "SearchWithCriteria98399b88-6b36-425d-8aa2-ceecf656304c Recording Title Need" at bounding box center [740, 367] width 909 height 43
click at [1092, 37] on link at bounding box center [1089, 26] width 34 height 34
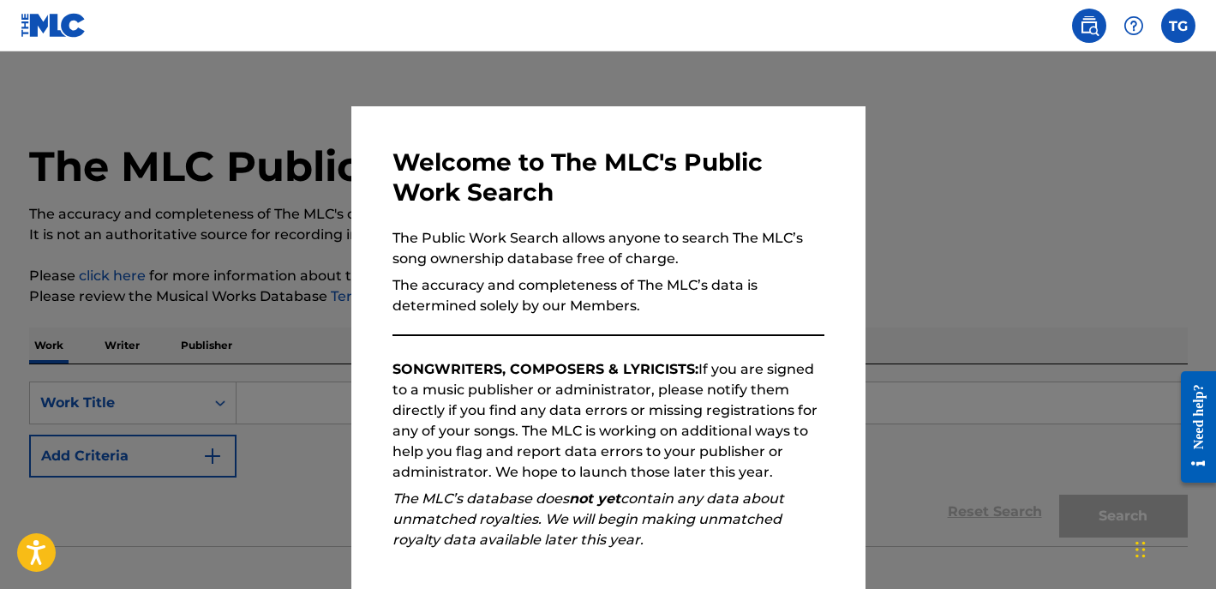
click at [578, 219] on div "Welcome to The MLC's Public Work Search The Public Work Search allows anyone to…" at bounding box center [609, 445] width 432 height 596
click at [978, 179] on div at bounding box center [608, 345] width 1216 height 589
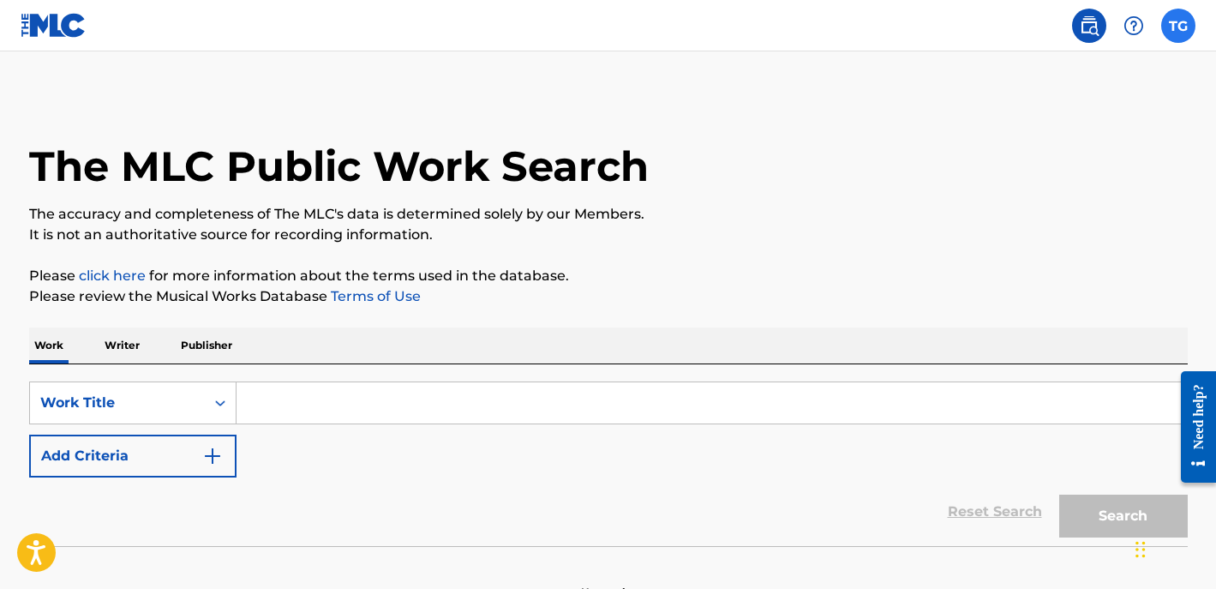
click at [1178, 25] on label at bounding box center [1178, 26] width 34 height 34
click at [1178, 26] on input "TG Tyjhier Goodman tyjhiermusic@gmail.com Notification Preferences Profile Log …" at bounding box center [1178, 26] width 0 height 0
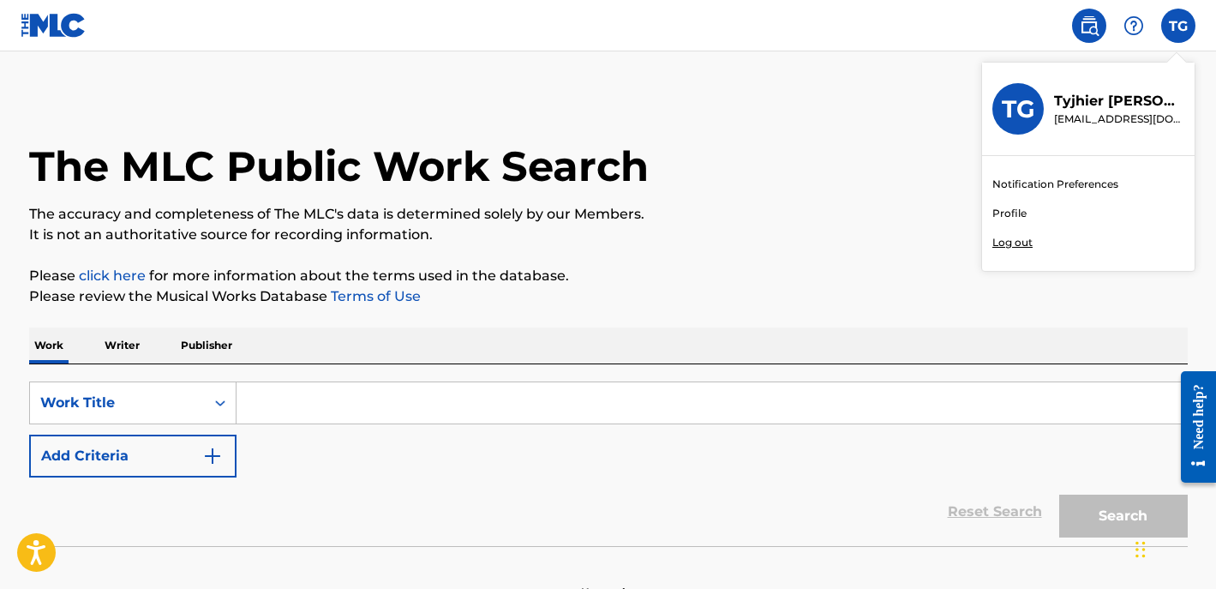
click at [1074, 185] on link "Notification Preferences" at bounding box center [1055, 184] width 126 height 15
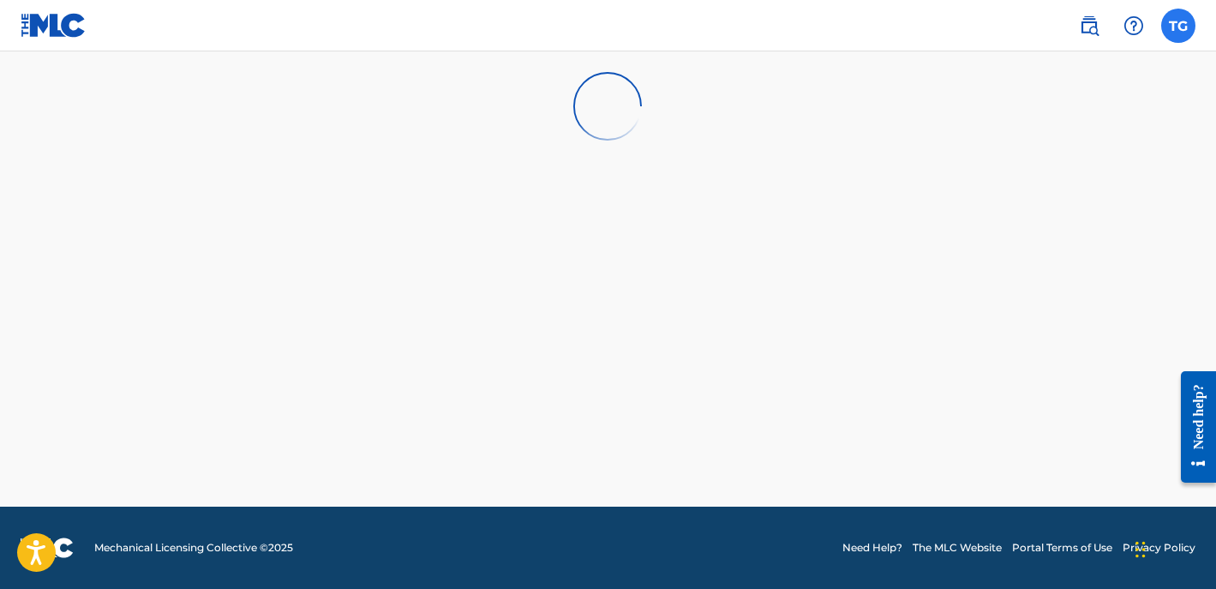
click at [1185, 32] on label at bounding box center [1178, 26] width 34 height 34
click at [1178, 26] on input "TG Tyjhier Goodman tyjhiermusic@gmail.com Notification Preferences Profile Log …" at bounding box center [1178, 26] width 0 height 0
click at [59, 29] on img at bounding box center [54, 25] width 66 height 25
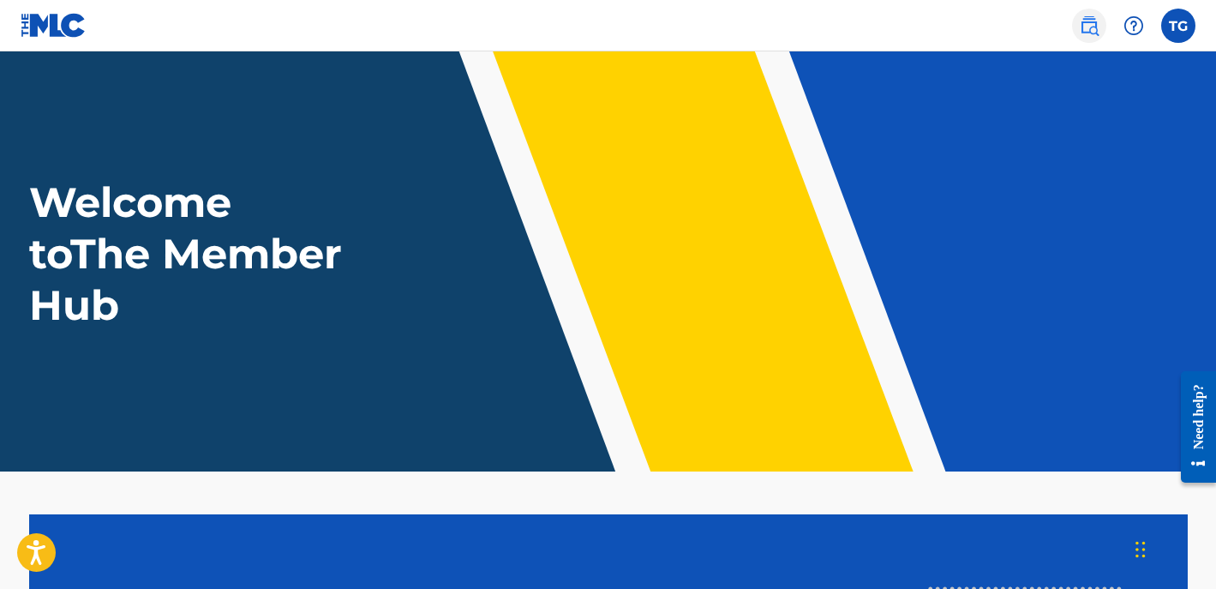
click at [1085, 31] on img at bounding box center [1089, 25] width 21 height 21
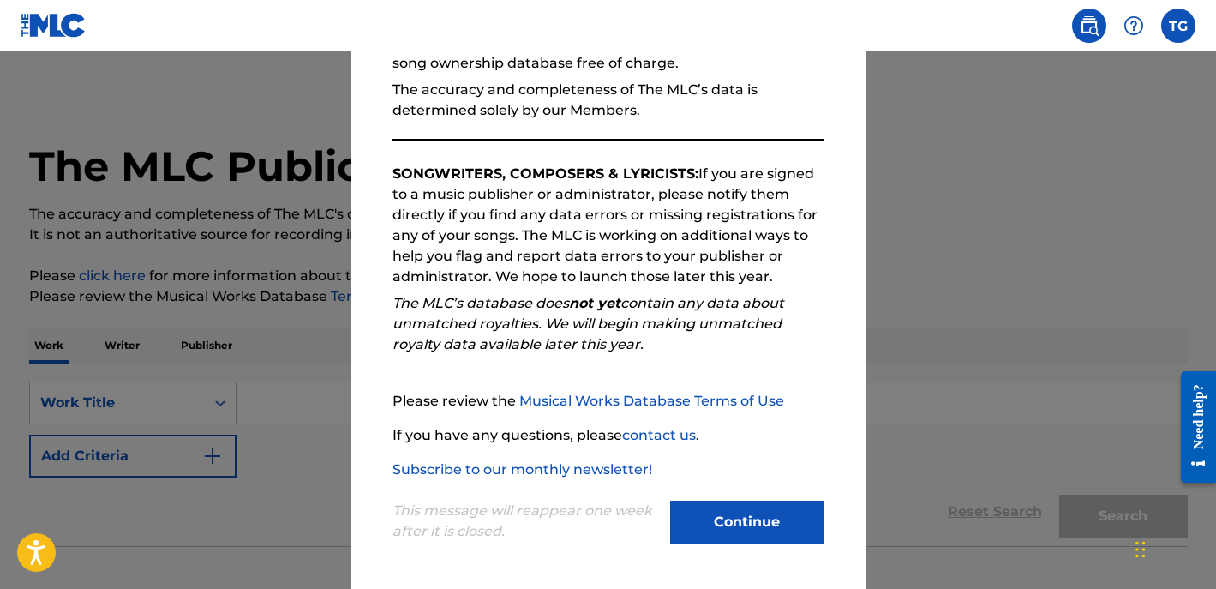
scroll to position [195, 0]
click at [765, 531] on button "Continue" at bounding box center [747, 522] width 154 height 43
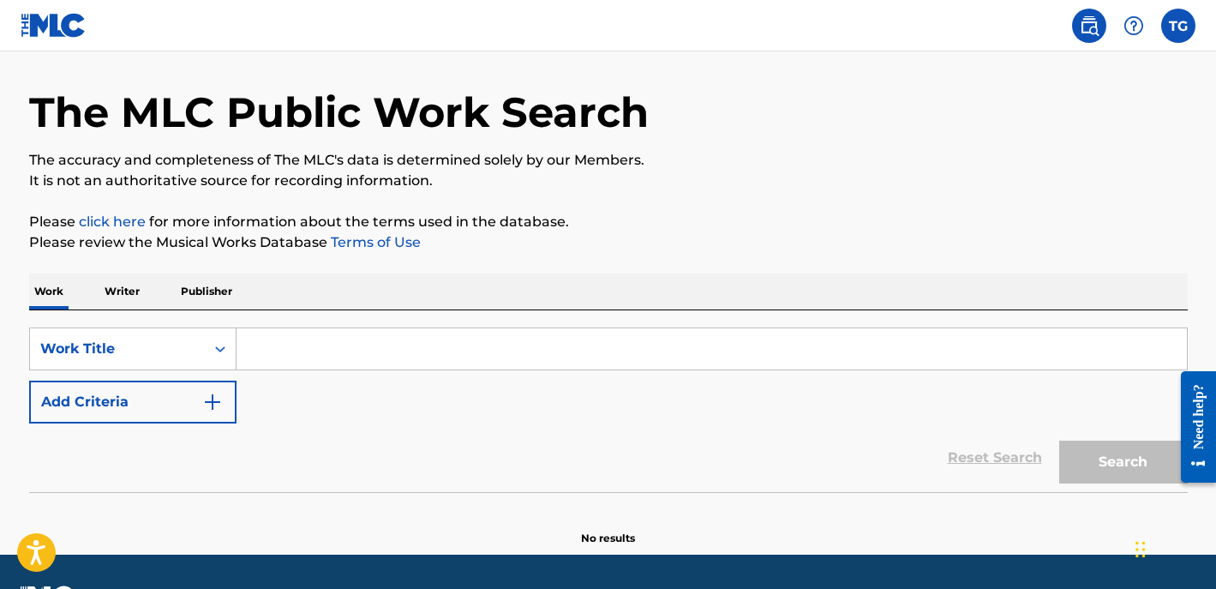
scroll to position [63, 0]
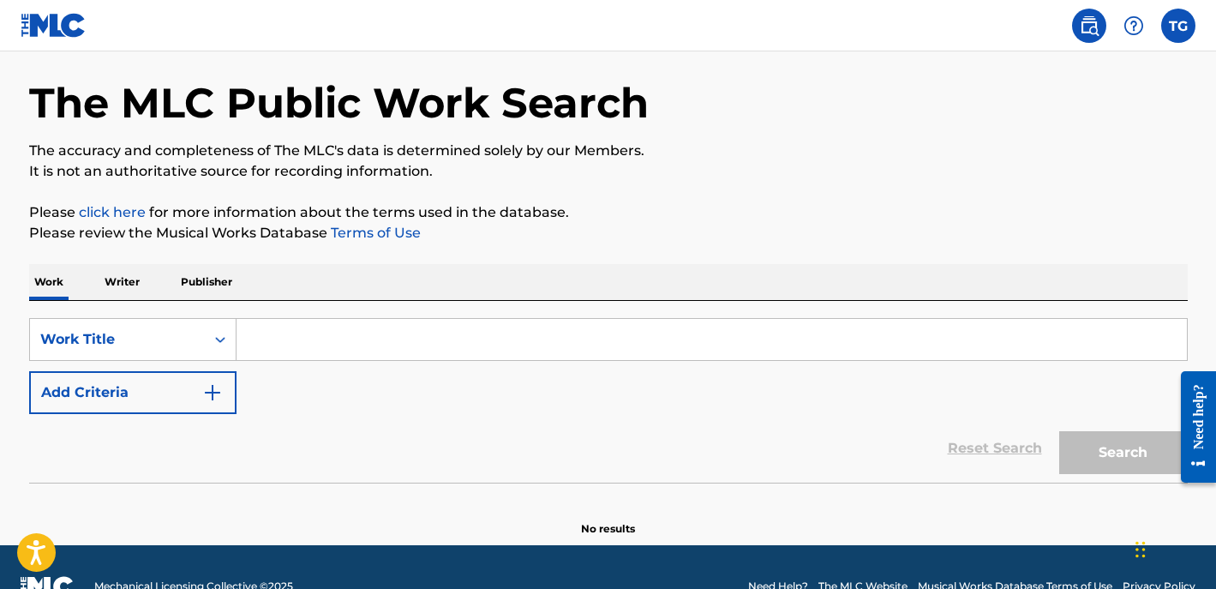
click at [132, 286] on p "Writer" at bounding box center [121, 282] width 45 height 36
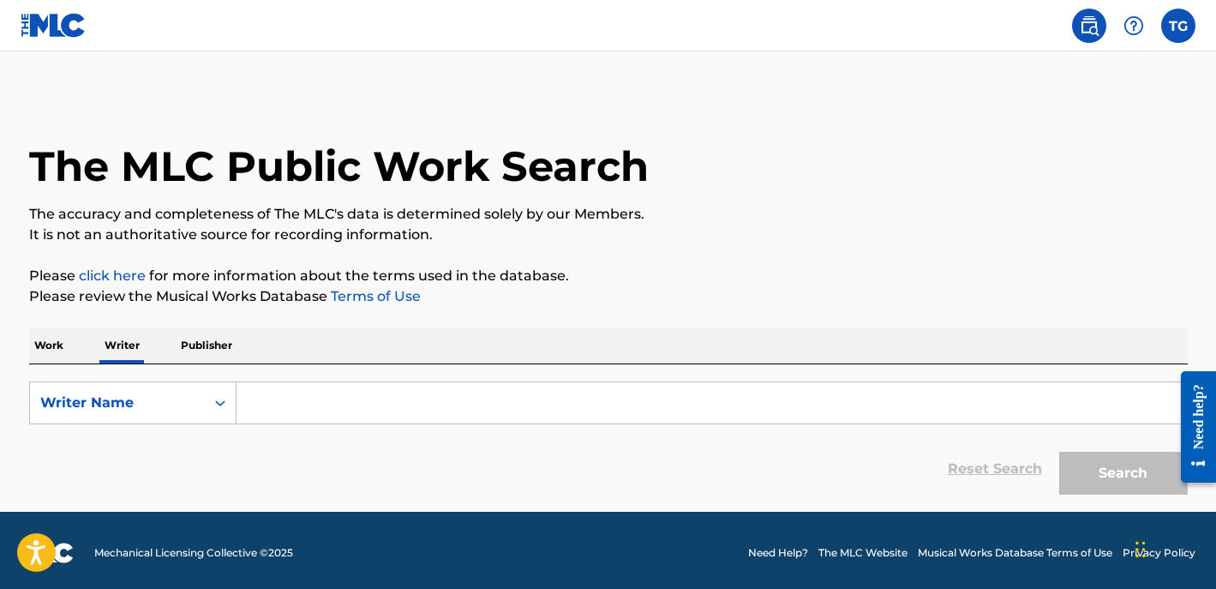
click at [267, 397] on input "Search Form" at bounding box center [712, 402] width 950 height 41
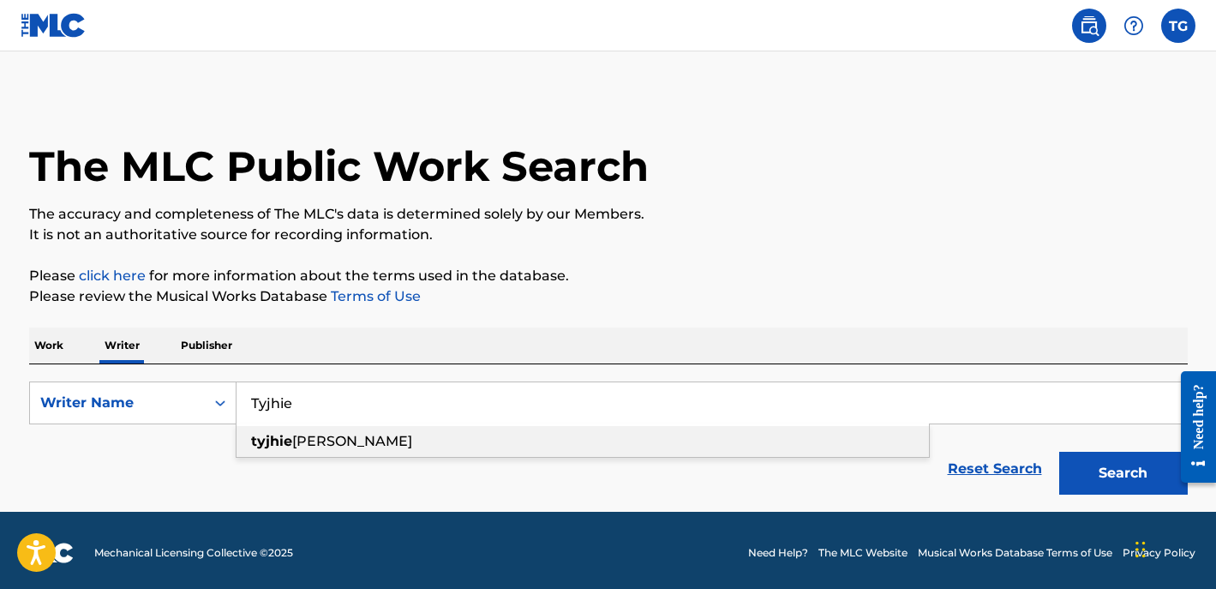
click at [289, 442] on strong "tyjhie" at bounding box center [271, 441] width 41 height 16
type input "tyjhier goodman"
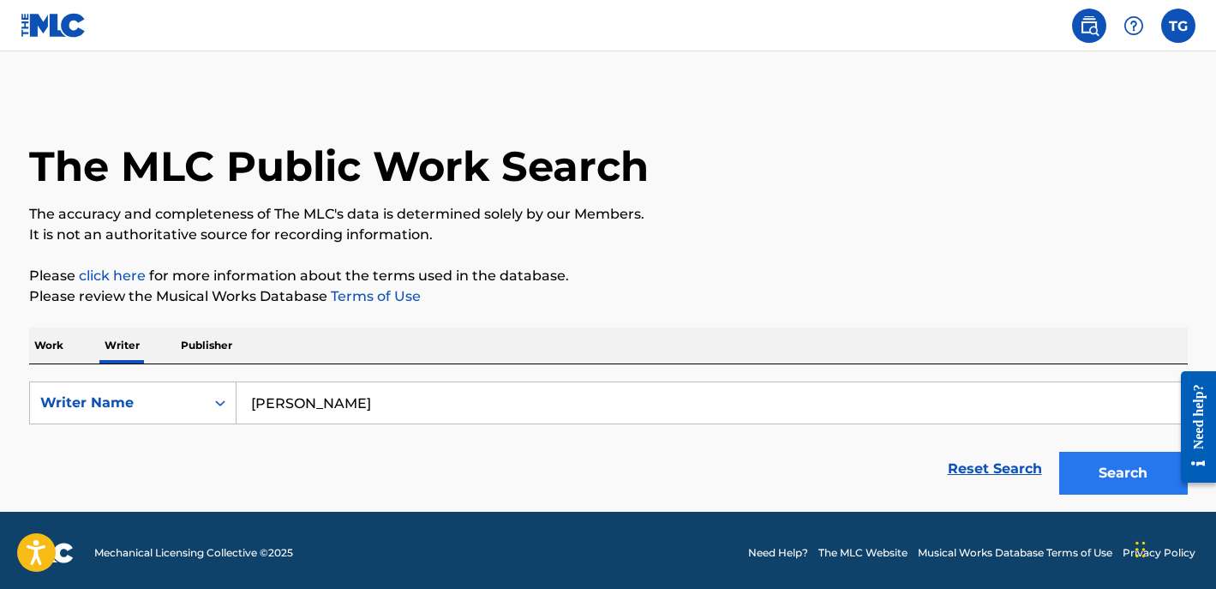
click at [1106, 466] on button "Search" at bounding box center [1123, 473] width 129 height 43
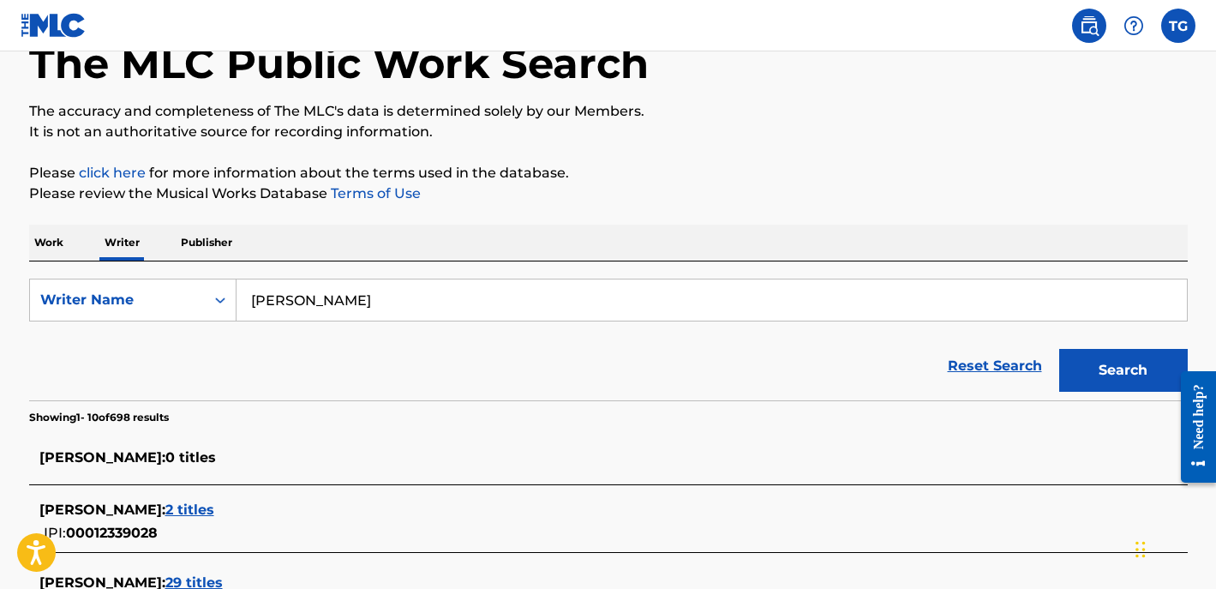
scroll to position [95, 0]
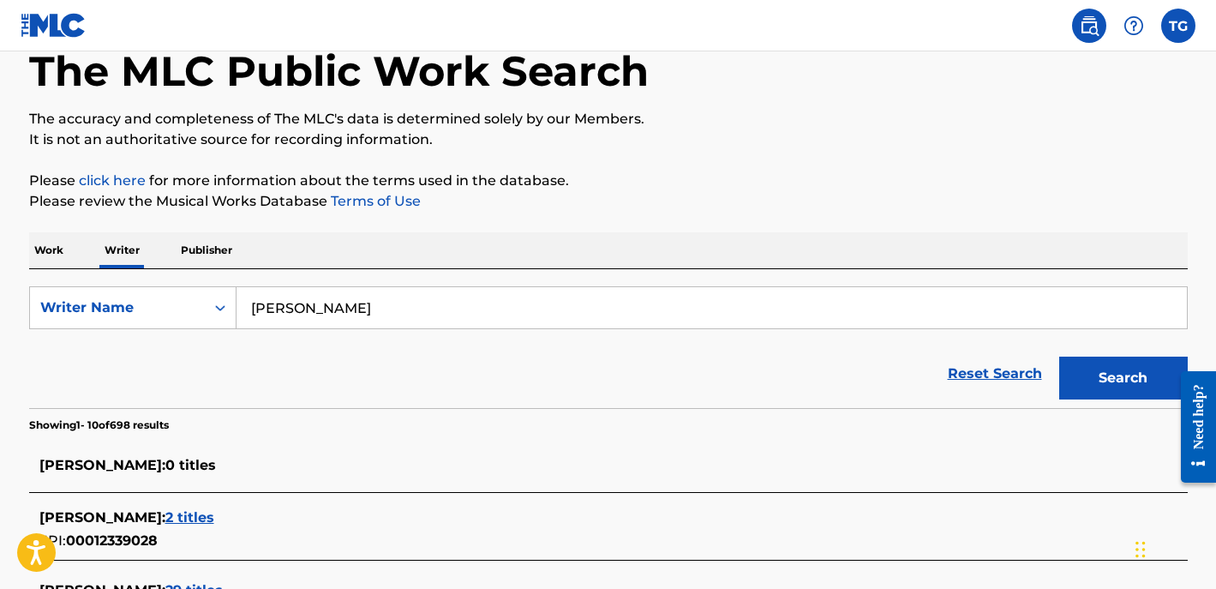
click at [209, 254] on p "Publisher" at bounding box center [207, 250] width 62 height 36
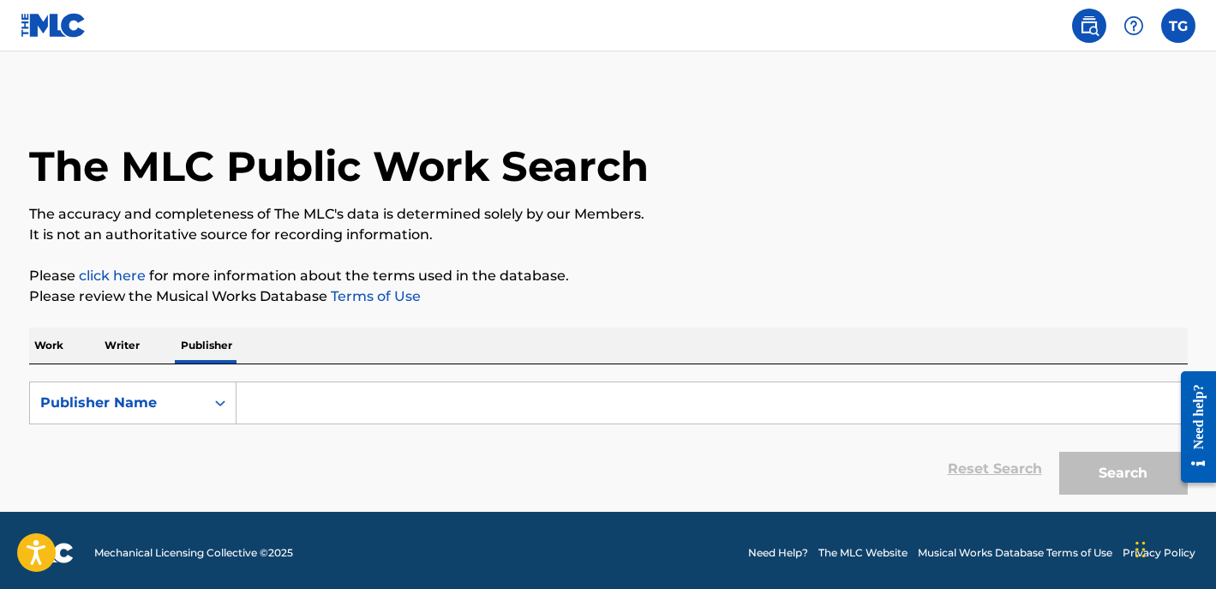
click at [294, 414] on input "Search Form" at bounding box center [712, 402] width 950 height 41
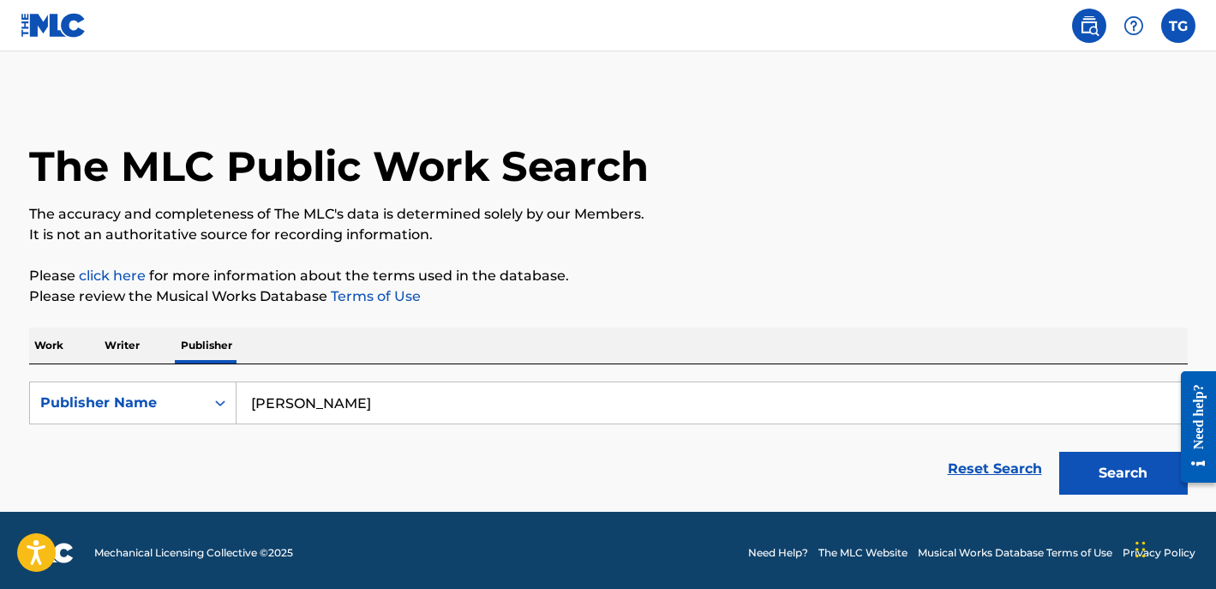
click at [1118, 467] on button "Search" at bounding box center [1123, 473] width 129 height 43
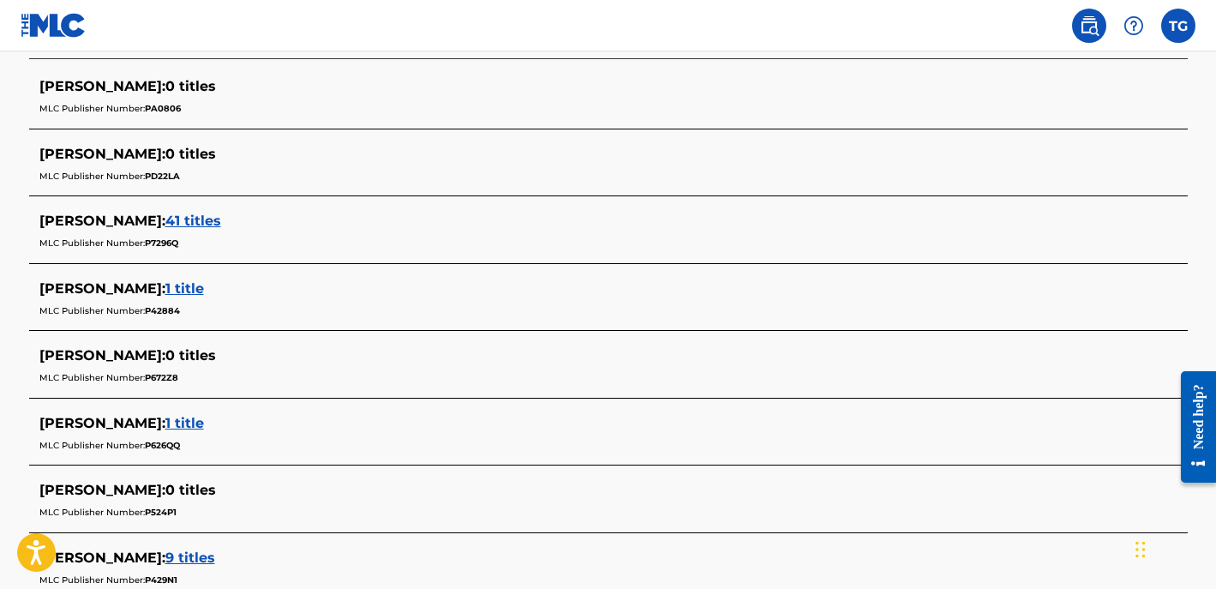
scroll to position [392, 0]
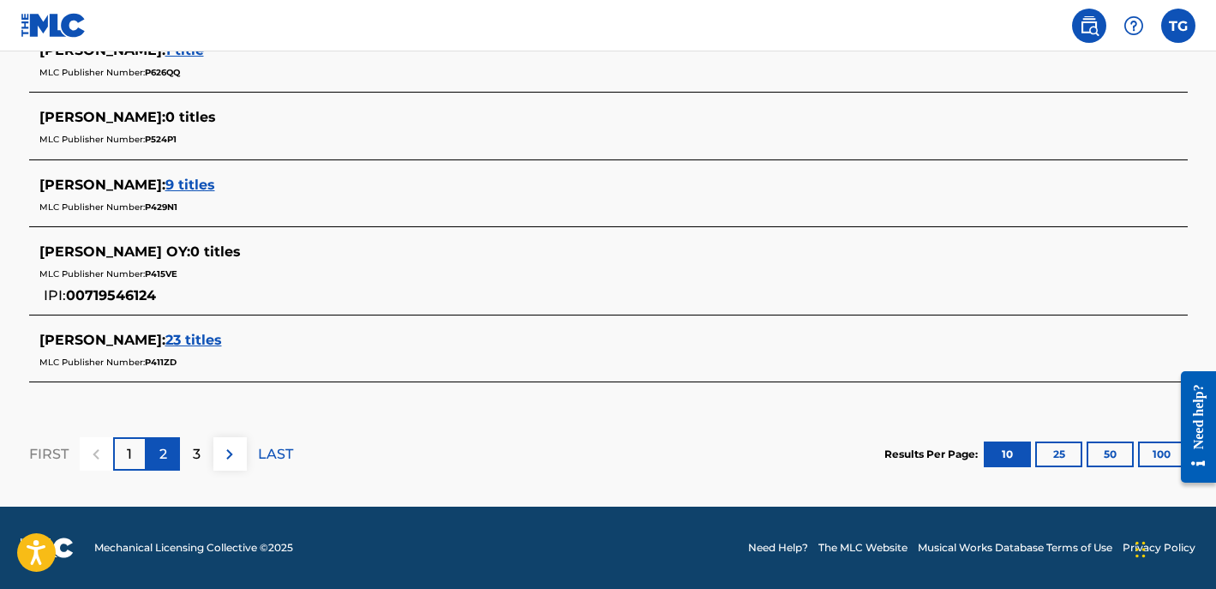
click at [164, 457] on p "2" at bounding box center [163, 454] width 8 height 21
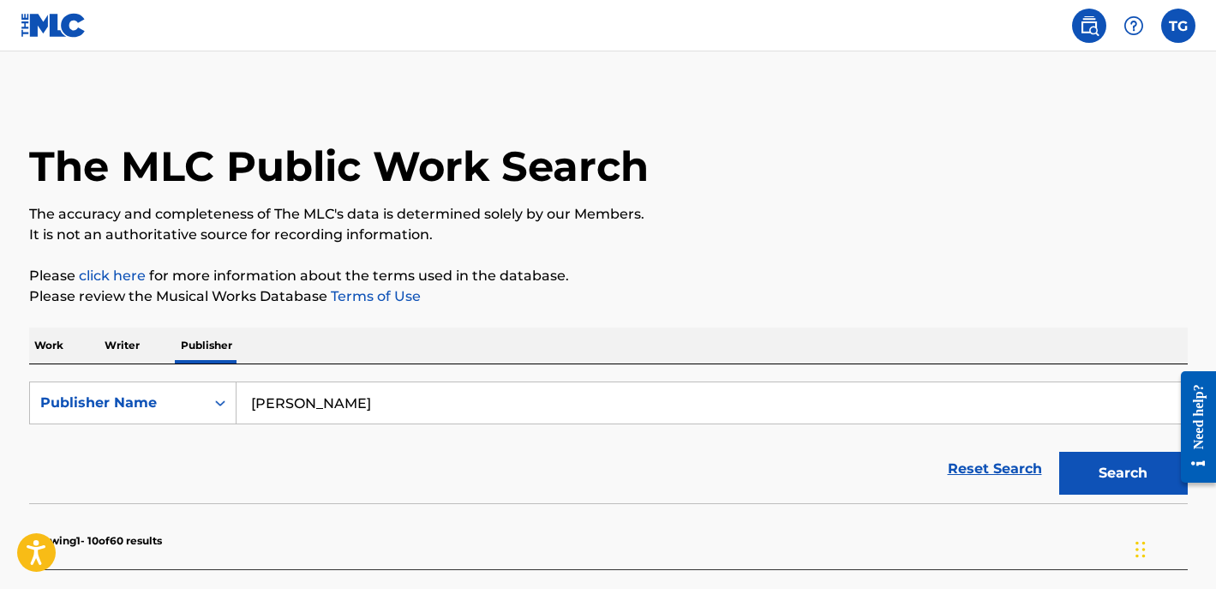
scroll to position [0, 0]
click at [301, 399] on input "Tyjhier Goodman" at bounding box center [712, 402] width 950 height 41
type input "Tyjhier T Goodman"
click at [46, 353] on p "Work" at bounding box center [48, 345] width 39 height 36
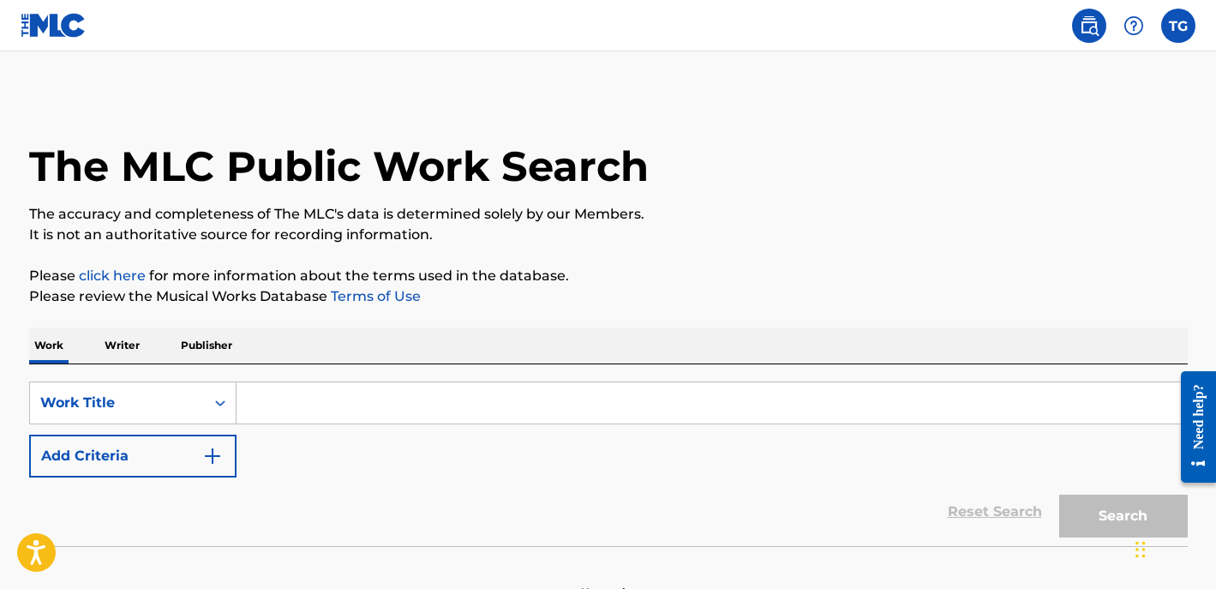
click at [273, 396] on input "Search Form" at bounding box center [712, 402] width 950 height 41
click at [121, 345] on p "Writer" at bounding box center [121, 345] width 45 height 36
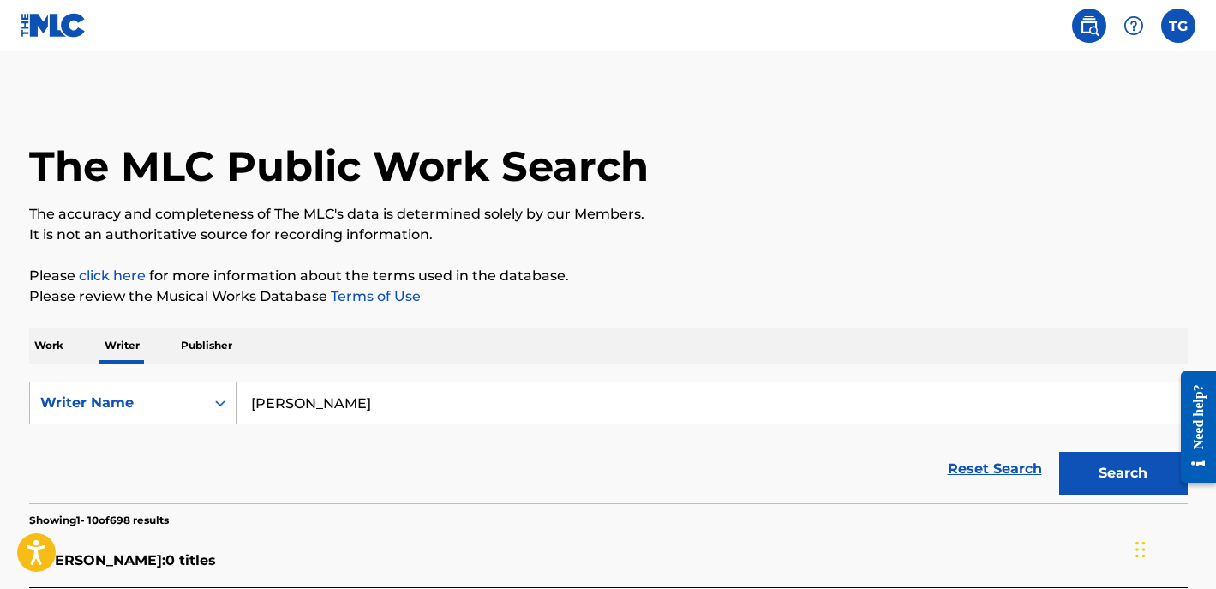
click at [293, 407] on input "tyjhier goodman" at bounding box center [712, 402] width 950 height 41
type input "tyjhier t goodman"
click at [1123, 473] on button "Search" at bounding box center [1123, 473] width 129 height 43
click at [1131, 26] on img at bounding box center [1134, 25] width 21 height 21
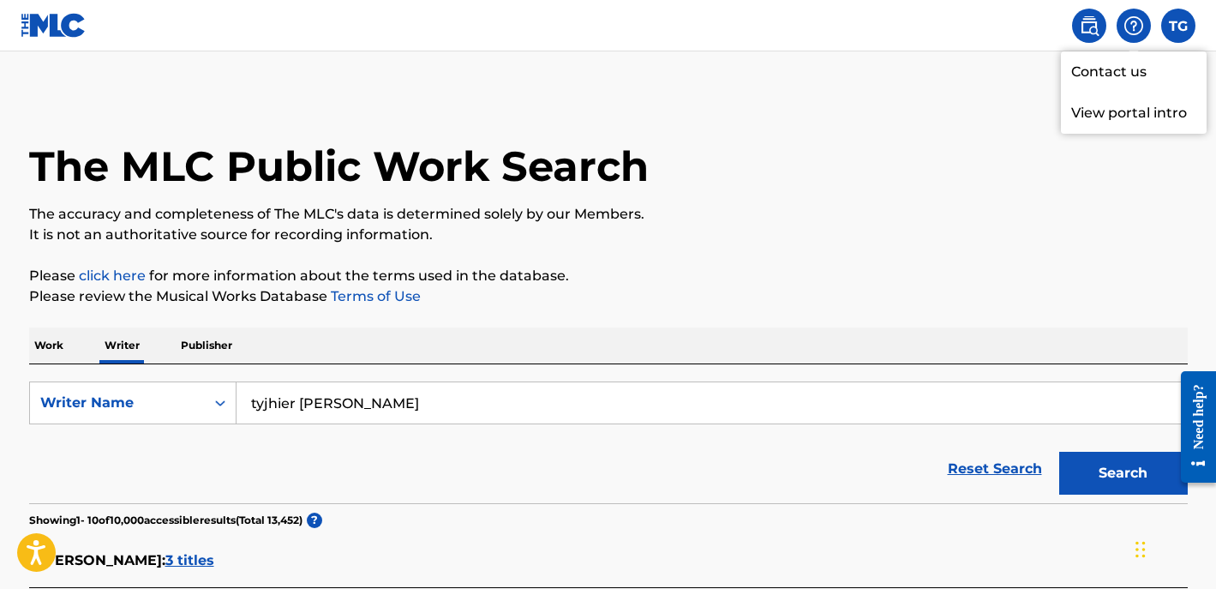
click at [1089, 17] on img at bounding box center [1089, 25] width 21 height 21
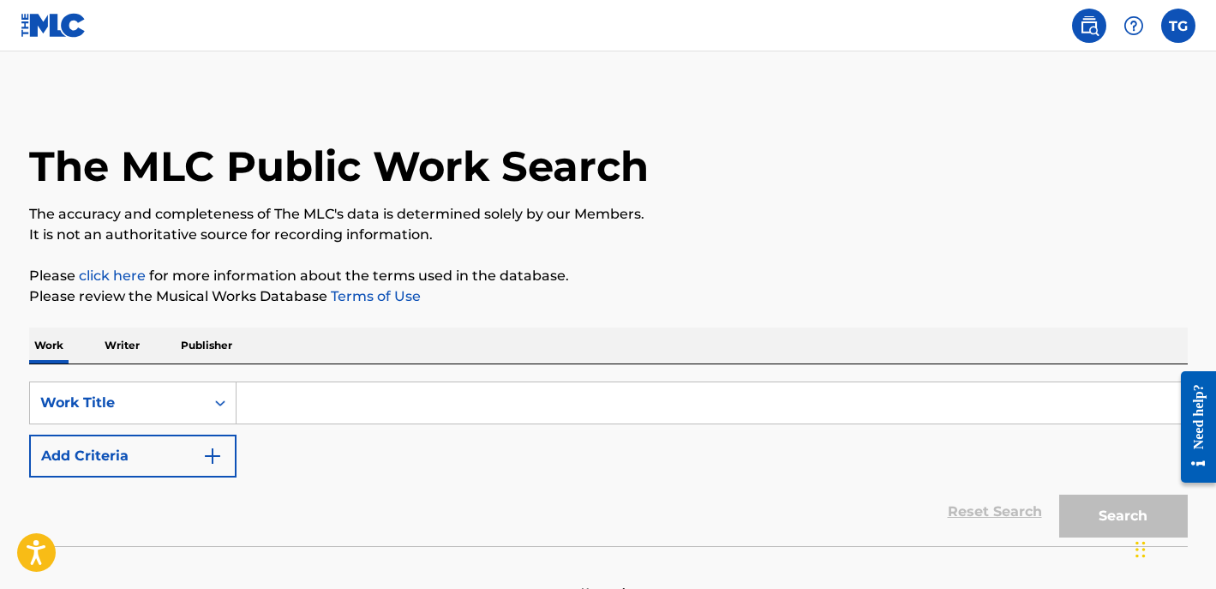
click at [1214, 27] on nav "TG TG Tyjhier Goodman tyjhiermusic@gmail.com Notification Preferences Profile L…" at bounding box center [608, 25] width 1216 height 51
click at [1176, 31] on label at bounding box center [1178, 26] width 34 height 34
click at [1178, 26] on input "TG Tyjhier Goodman tyjhiermusic@gmail.com Notification Preferences Profile Log …" at bounding box center [1178, 26] width 0 height 0
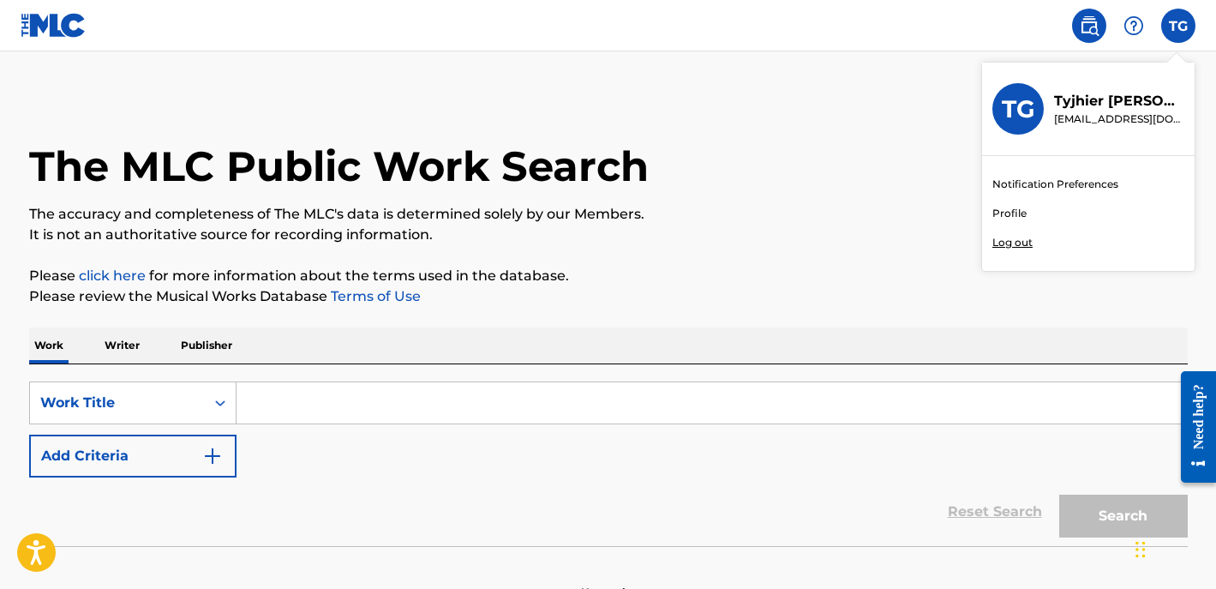
click at [1020, 211] on link "Profile" at bounding box center [1009, 213] width 34 height 15
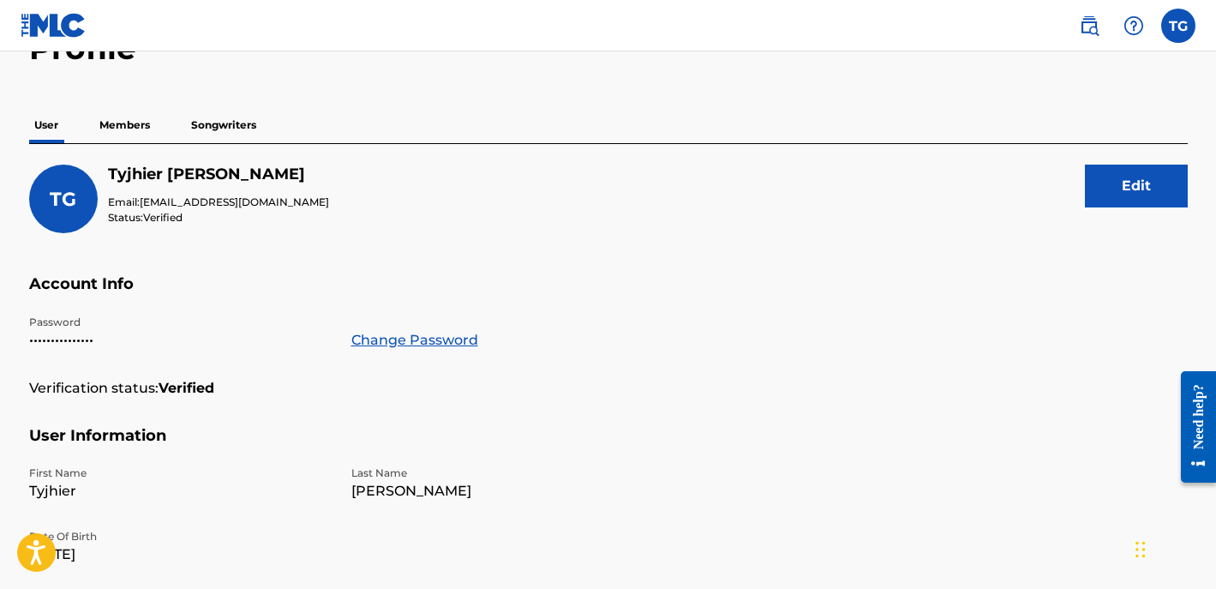
scroll to position [55, 0]
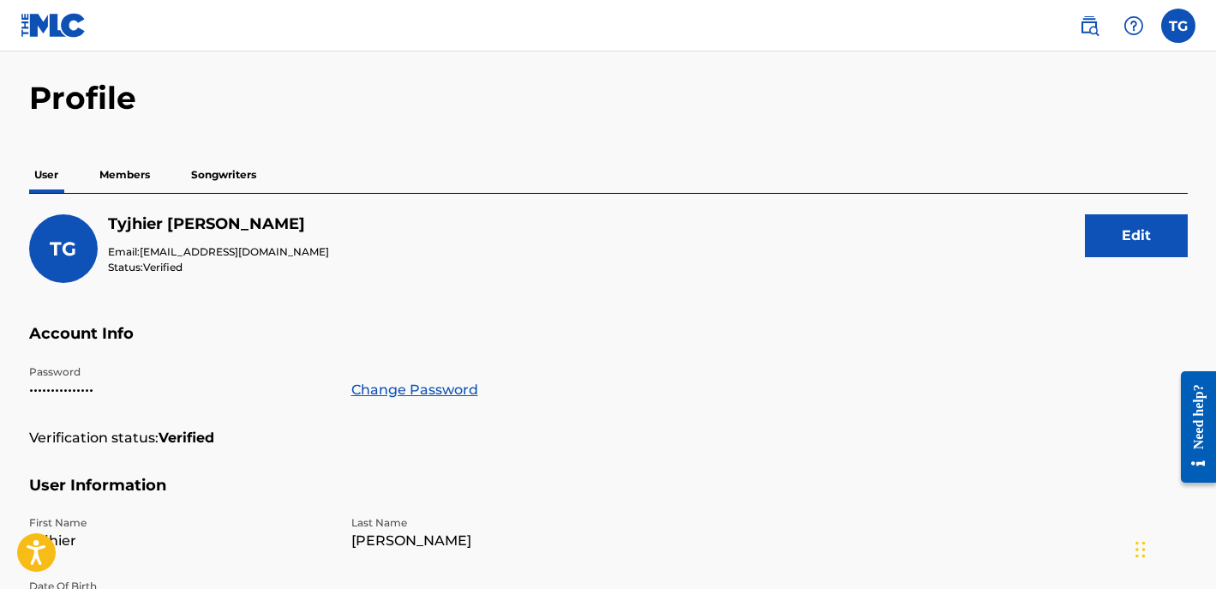
click at [231, 166] on p "Songwriters" at bounding box center [223, 175] width 75 height 36
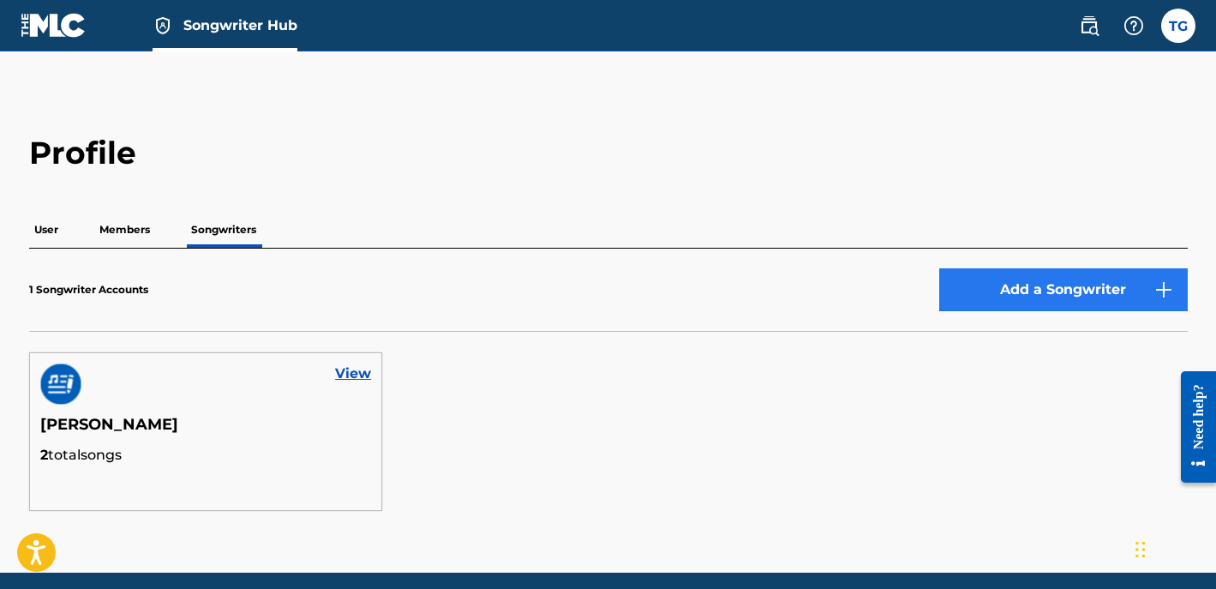
click at [974, 290] on button "Add a Songwriter" at bounding box center [1063, 289] width 249 height 43
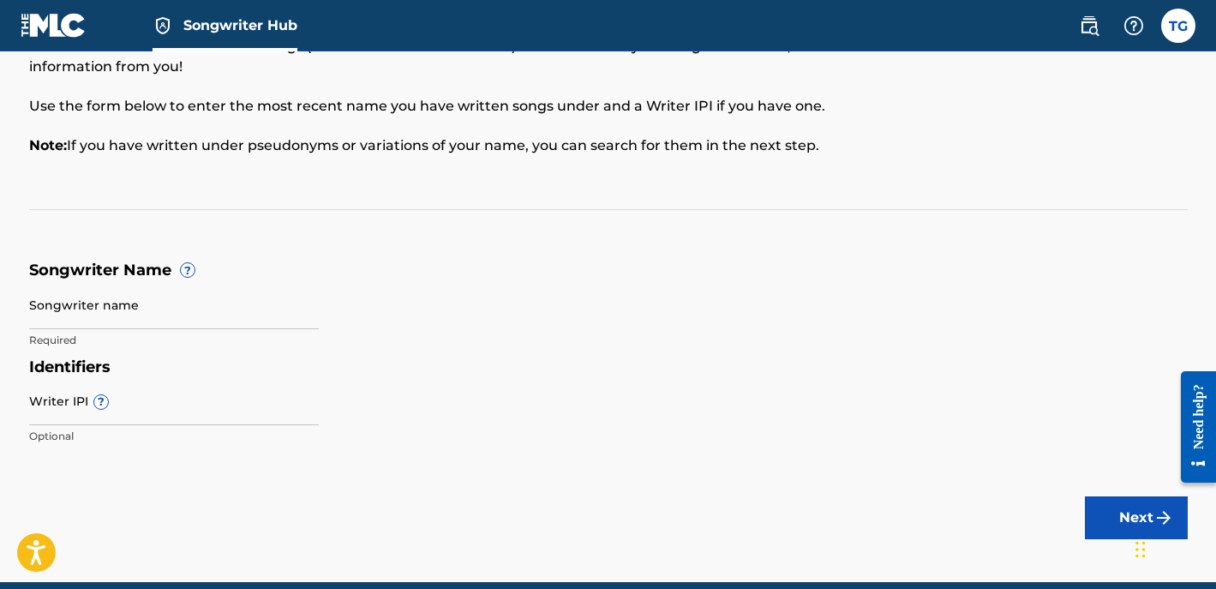
scroll to position [99, 0]
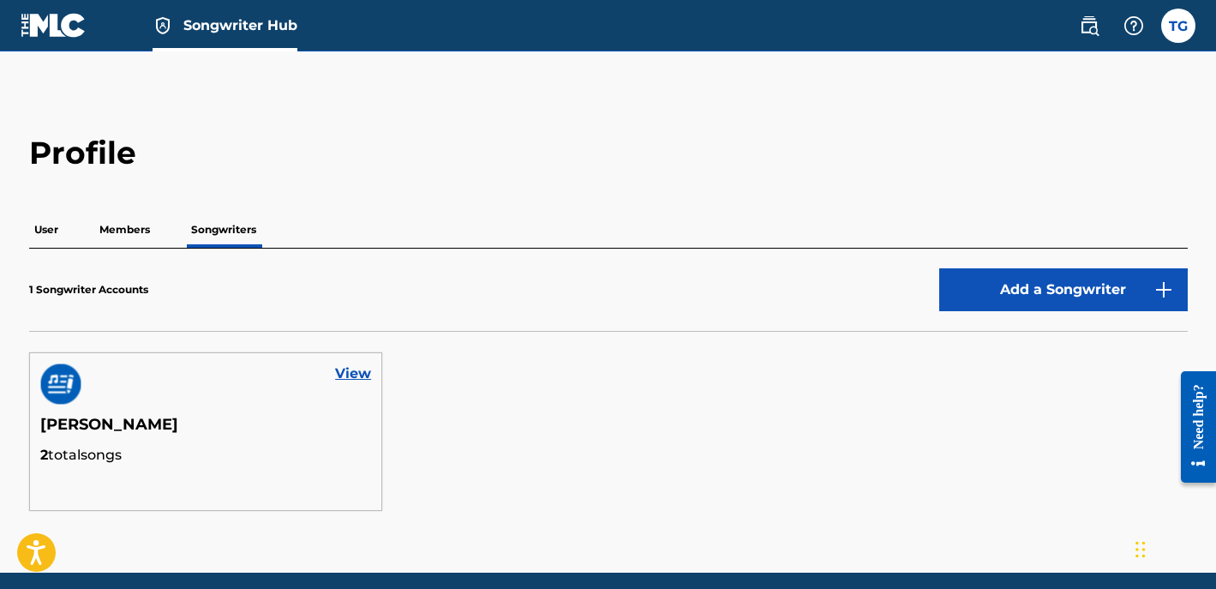
click at [149, 228] on p "Members" at bounding box center [124, 230] width 61 height 36
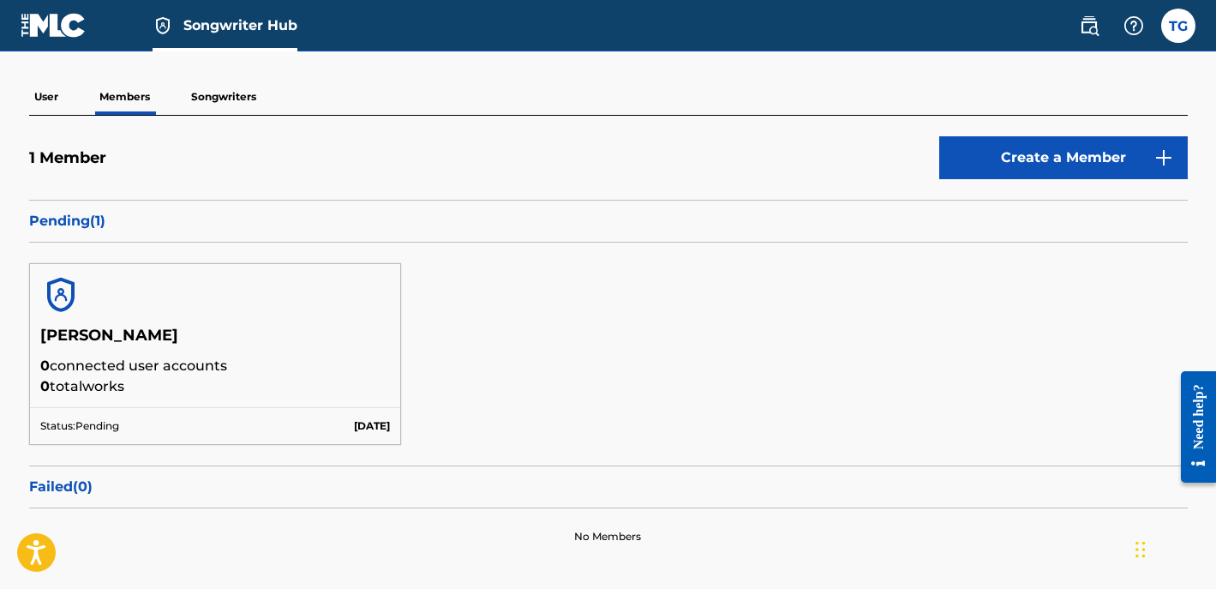
scroll to position [127, 0]
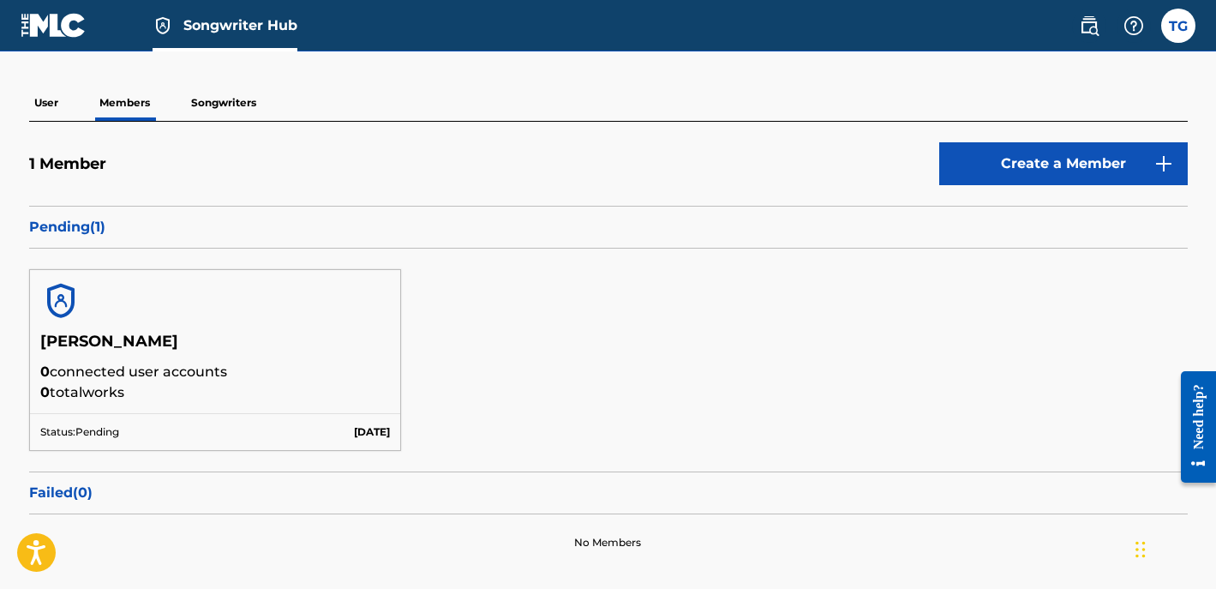
click at [47, 100] on p "User" at bounding box center [46, 103] width 34 height 36
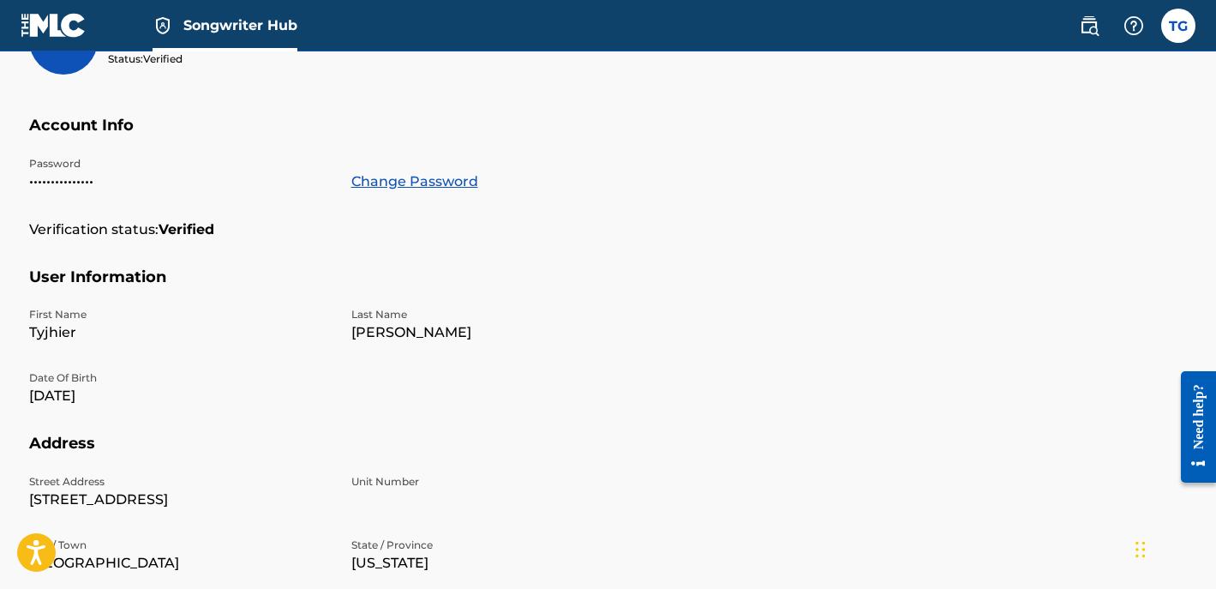
scroll to position [265, 0]
